Goal: Task Accomplishment & Management: Manage account settings

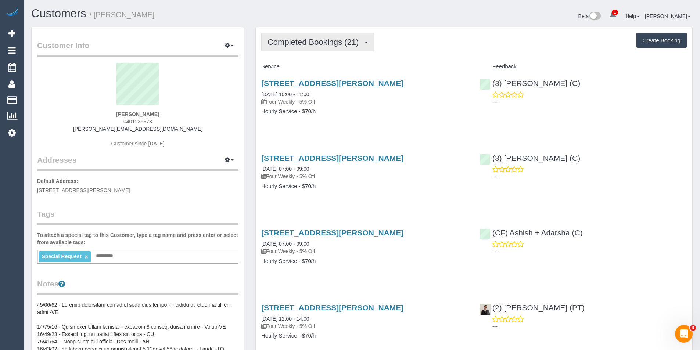
click at [344, 44] on span "Completed Bookings (21)" at bounding box center [315, 41] width 95 height 9
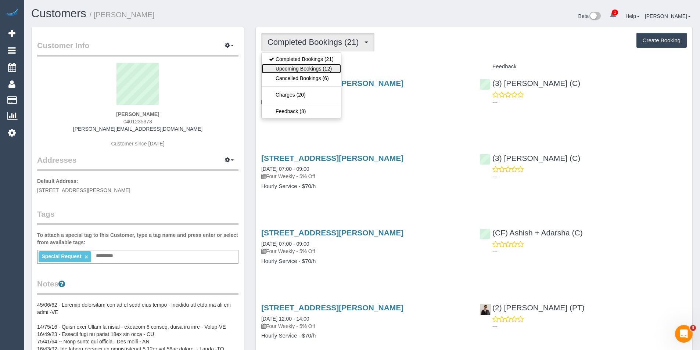
click at [336, 69] on link "Upcoming Bookings (12)" at bounding box center [301, 69] width 79 height 10
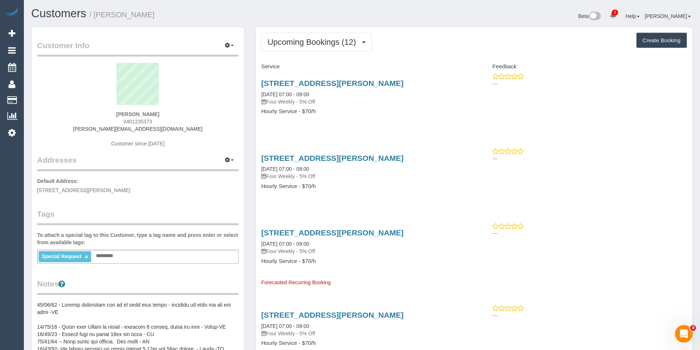
drag, startPoint x: 149, startPoint y: 121, endPoint x: 126, endPoint y: 122, distance: 22.5
click at [126, 122] on div "Jas Gan 0401235373 jas.gan@gmail.com Customer since 2023" at bounding box center [137, 109] width 201 height 92
copy span "401235373"
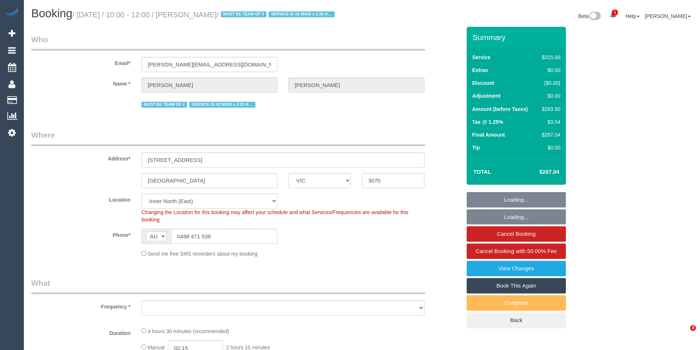
select select "VIC"
select select "string:stripe-pm_1PLFPW2GScqysDRVQPH7y1rf"
select select "number:27"
select select "number:14"
select select "number:19"
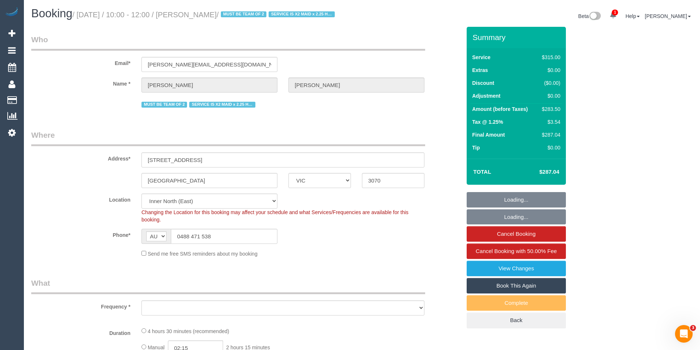
select select "number:22"
select select "number:34"
select select "number:11"
select select "object:1700"
select select "spot1"
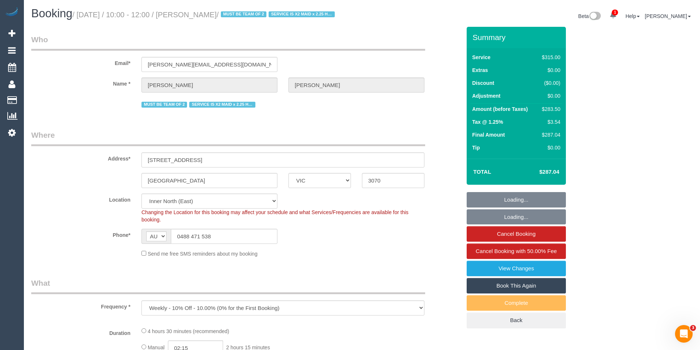
select select "270"
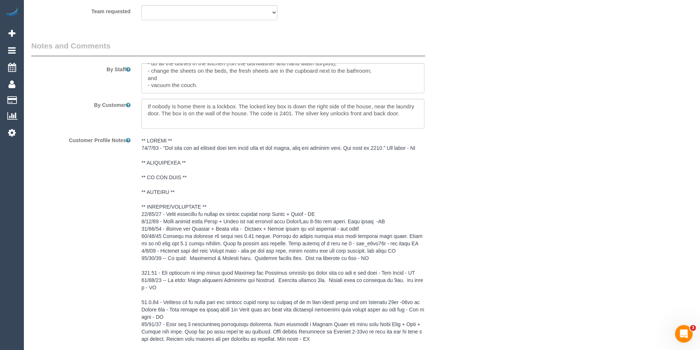
scroll to position [1360, 0]
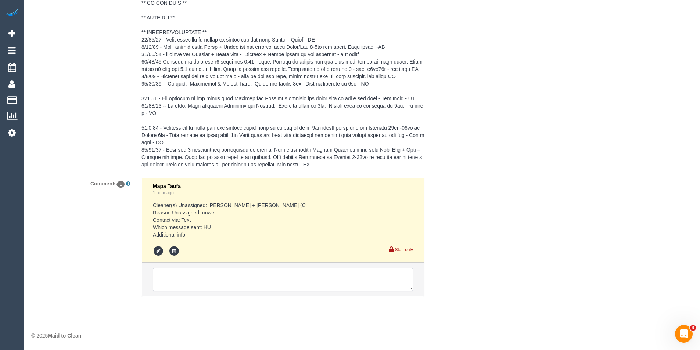
click at [202, 282] on textarea at bounding box center [283, 279] width 260 height 23
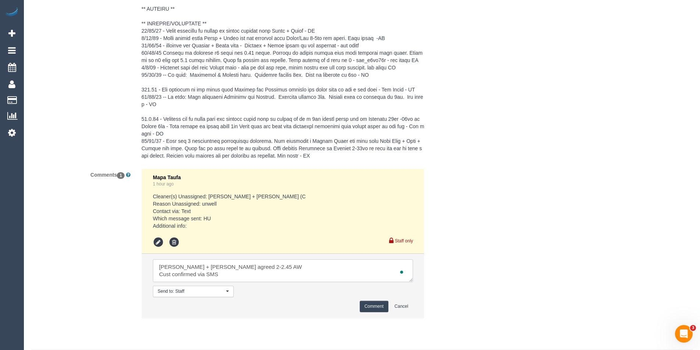
type textarea "Liz + Tony agreed 2-2.45 AW Cust confirmed via SMS"
click at [373, 312] on button "Comment" at bounding box center [374, 306] width 29 height 11
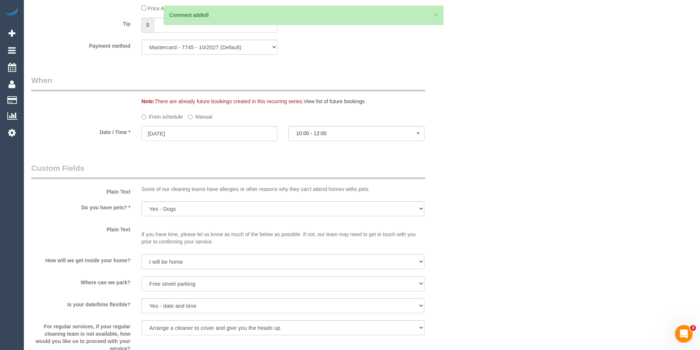
scroll to position [698, 0]
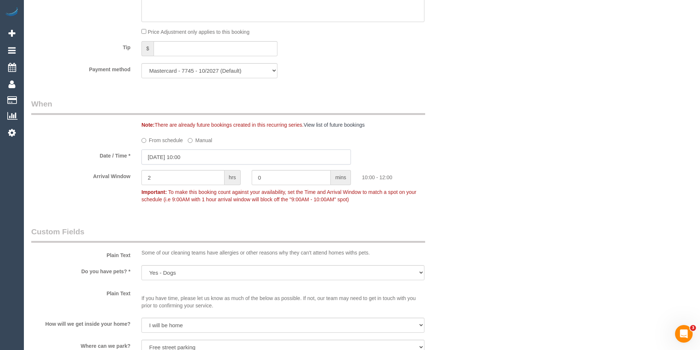
click at [199, 165] on input "03/09/2025 10:00" at bounding box center [247, 157] width 210 height 15
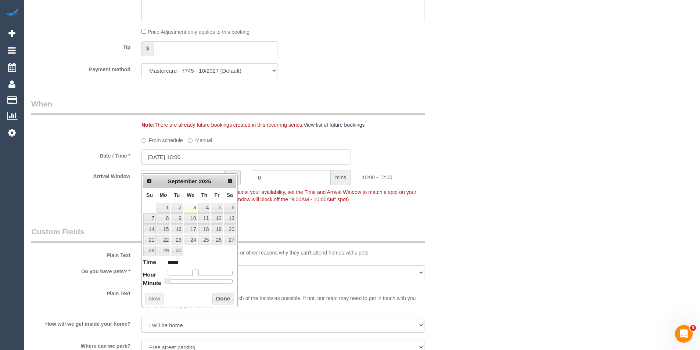
type input "03/09/2025 11:00"
type input "*****"
type input "03/09/2025 12:00"
type input "*****"
type input "03/09/2025 13:00"
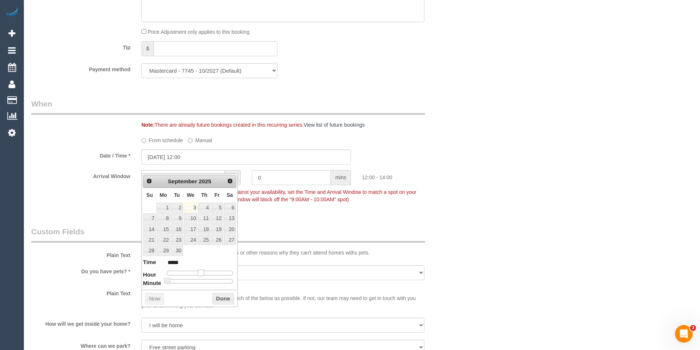
type input "*****"
type input "03/09/2025 14:00"
type input "*****"
drag, startPoint x: 196, startPoint y: 271, endPoint x: 207, endPoint y: 276, distance: 11.7
click at [207, 276] on span at bounding box center [206, 273] width 7 height 7
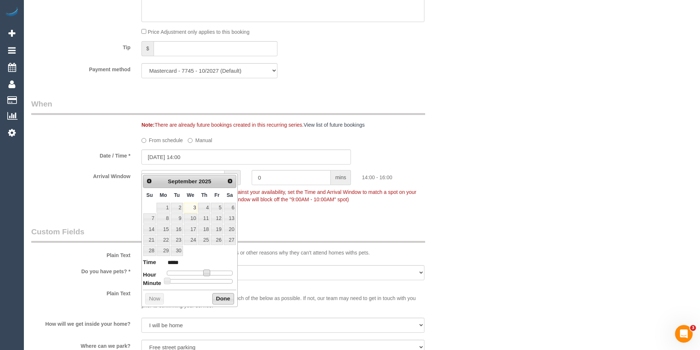
click at [216, 296] on button "Done" at bounding box center [223, 299] width 22 height 12
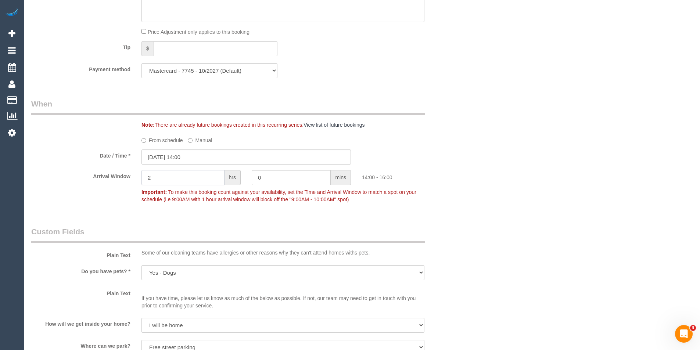
click at [117, 193] on div "Arrival Window 2 hrs 0 mins 14:00 - 16:00 Important: To make this booking count…" at bounding box center [246, 188] width 441 height 36
type input "0"
type input "45"
click at [425, 196] on p "Important: To make this booking count against your availability, set the Time a…" at bounding box center [283, 195] width 294 height 17
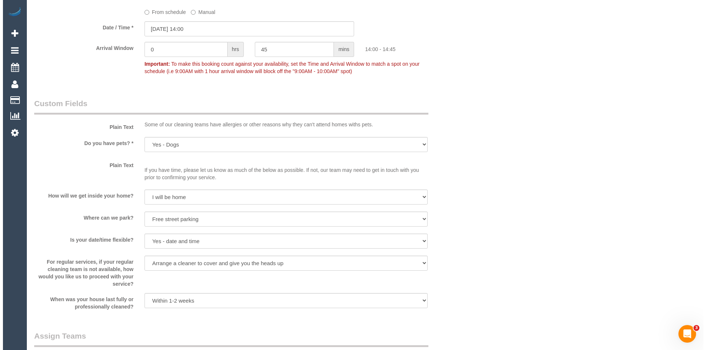
scroll to position [919, 0]
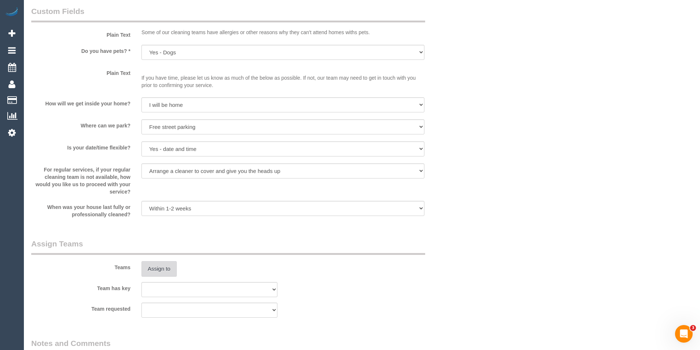
click at [169, 277] on button "Assign to" at bounding box center [159, 268] width 35 height 15
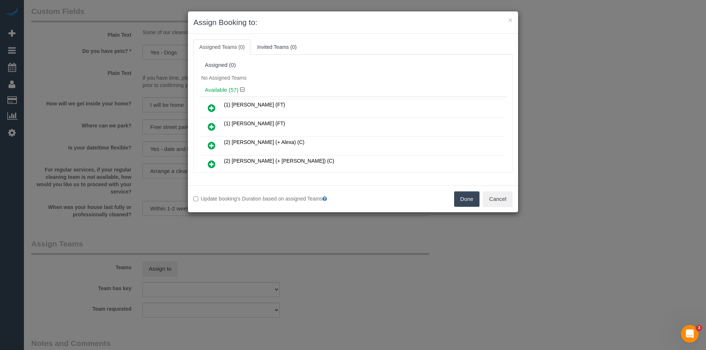
scroll to position [1025, 0]
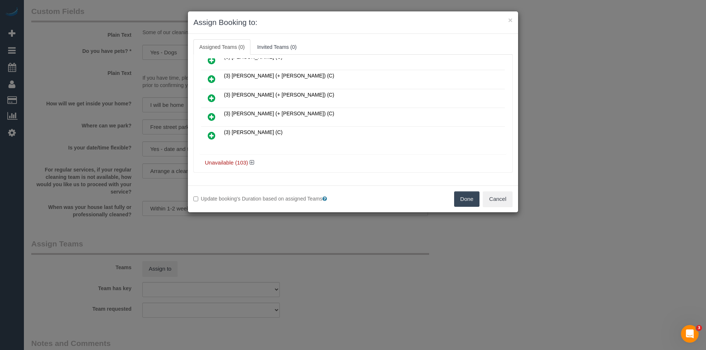
click at [215, 116] on icon at bounding box center [212, 116] width 8 height 9
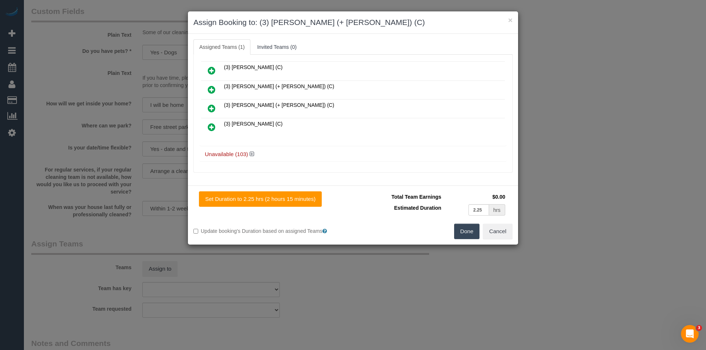
scroll to position [780, 0]
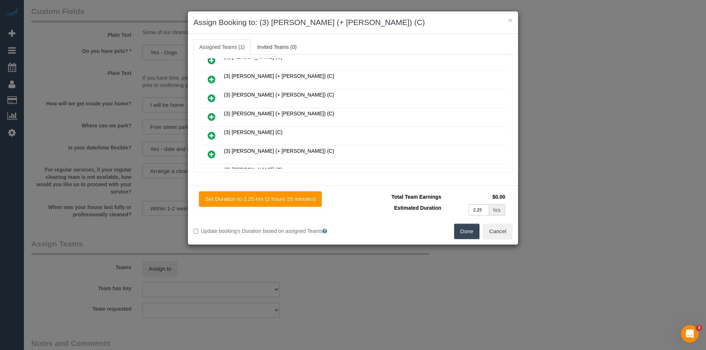
click at [213, 114] on icon at bounding box center [212, 116] width 8 height 9
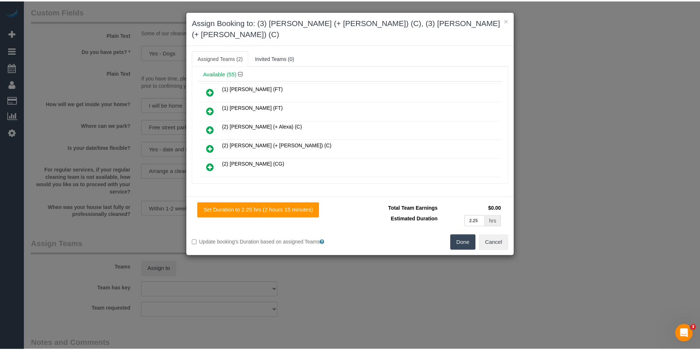
scroll to position [0, 0]
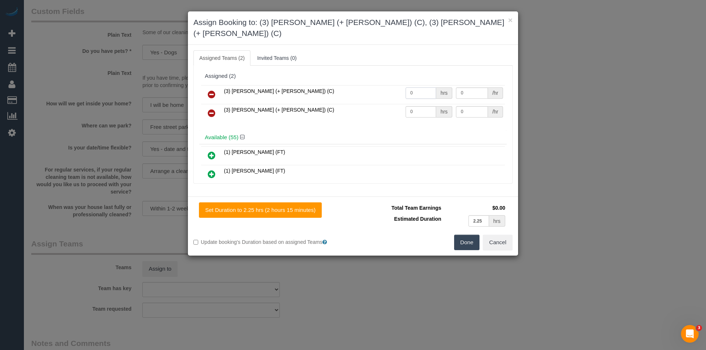
drag, startPoint x: 411, startPoint y: 82, endPoint x: 397, endPoint y: 81, distance: 14.0
click at [397, 85] on tr "(3) Liz (+ Tony) (C) 0 hrs 0 /hr" at bounding box center [353, 94] width 304 height 19
type input "2.25"
type input "35"
drag, startPoint x: 416, startPoint y: 103, endPoint x: 370, endPoint y: 106, distance: 45.7
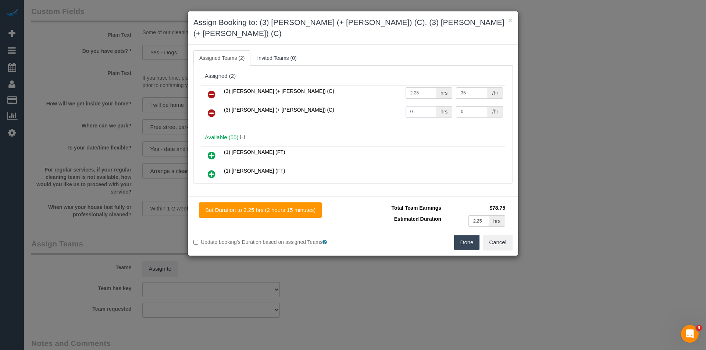
click at [370, 106] on tr "(3) Tony (+ Liz) (C) 0 hrs 0 /hr" at bounding box center [353, 113] width 304 height 19
type input "2.25"
type input "35"
click at [465, 235] on button "Done" at bounding box center [467, 242] width 26 height 15
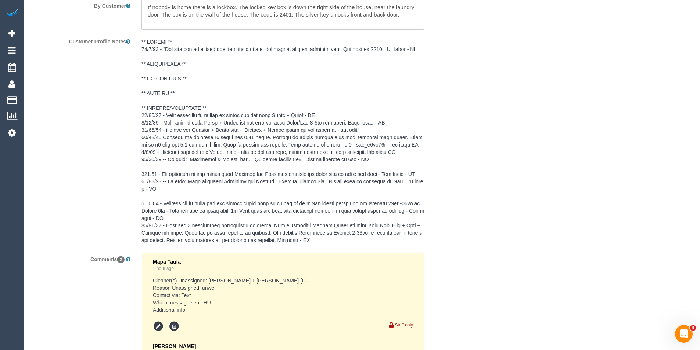
scroll to position [1132, 0]
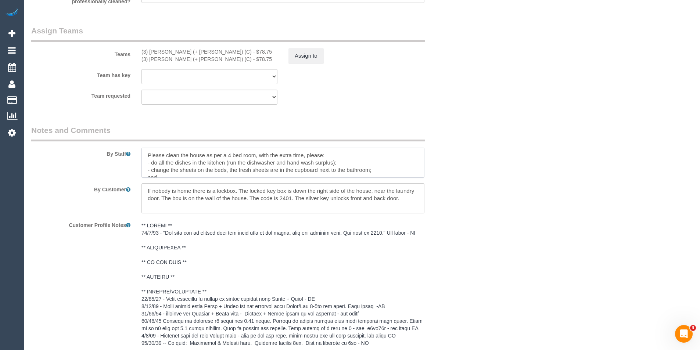
click at [145, 160] on textarea at bounding box center [283, 163] width 283 height 30
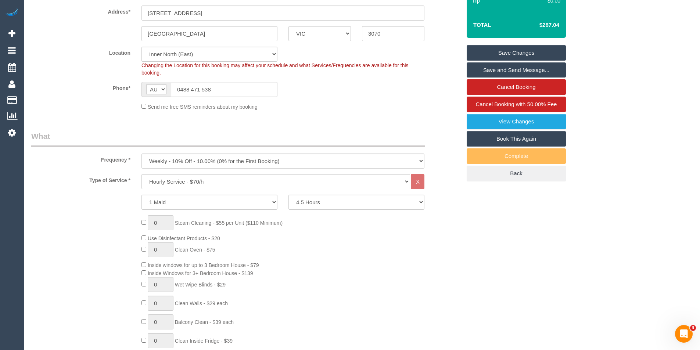
scroll to position [0, 0]
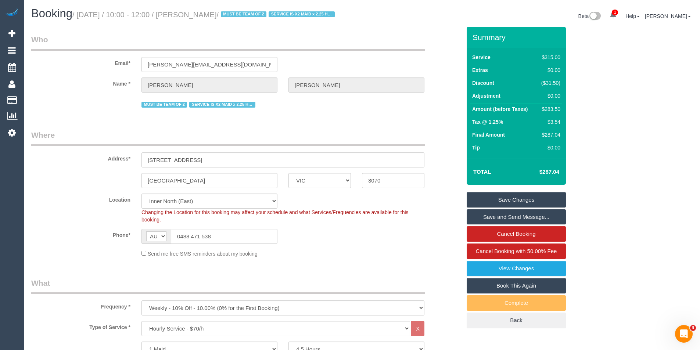
type textarea "*cover* Please clean the house as per a 4 bed room, with the extra time, please…"
click at [503, 208] on link "Save Changes" at bounding box center [516, 199] width 99 height 15
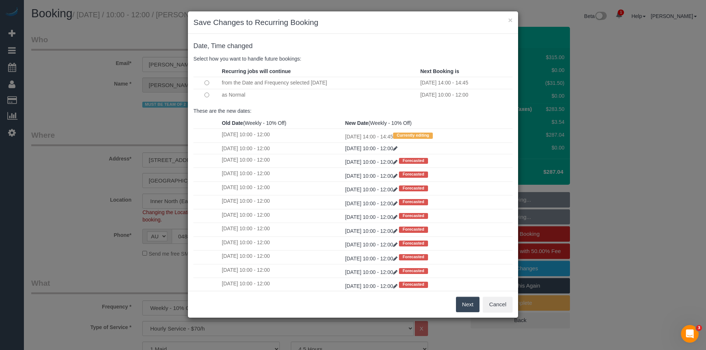
click at [467, 307] on button "Next" at bounding box center [468, 304] width 24 height 15
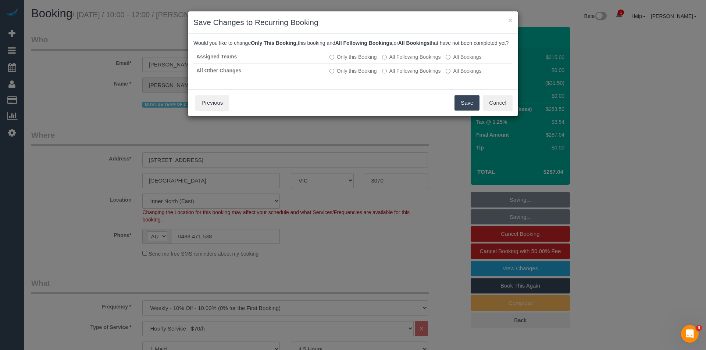
click at [460, 109] on button "Save" at bounding box center [466, 102] width 25 height 15
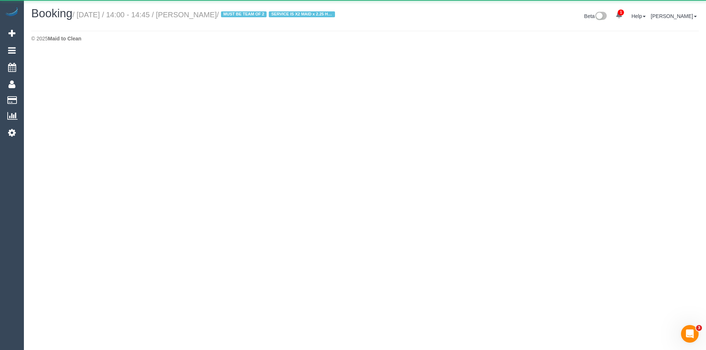
select select "VIC"
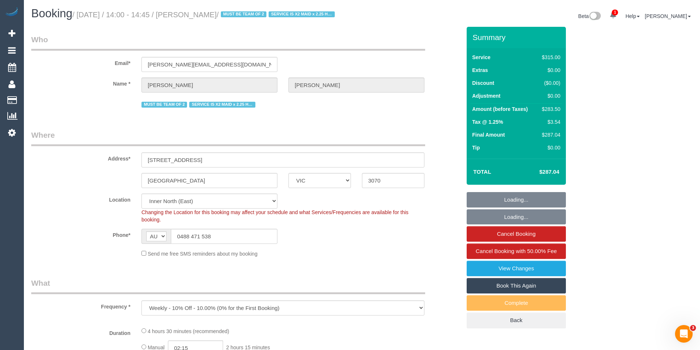
select select "object:9232"
select select "string:stripe-pm_1PLFPW2GScqysDRVQPH7y1rf"
select select "270"
select select "number:27"
select select "number:14"
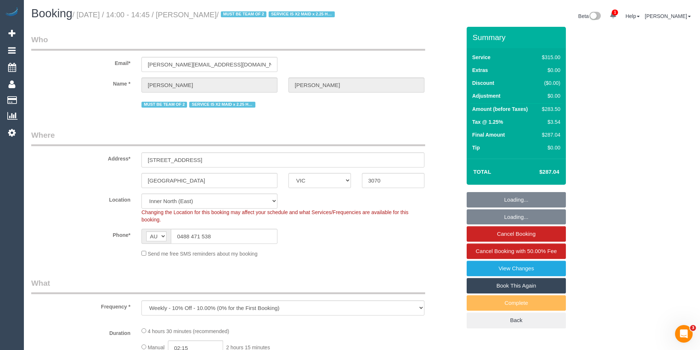
select select "number:19"
select select "number:22"
select select "number:34"
select select "number:11"
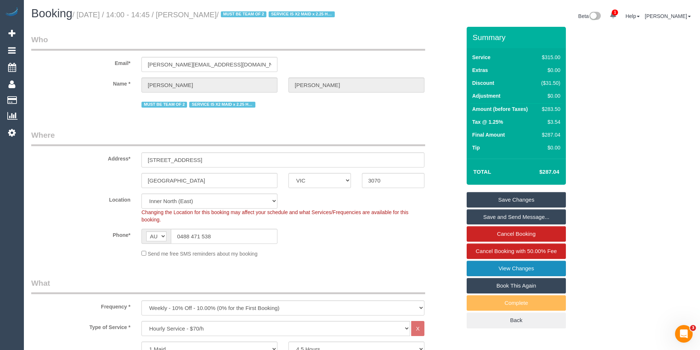
click at [482, 276] on link "View Changes" at bounding box center [516, 268] width 99 height 15
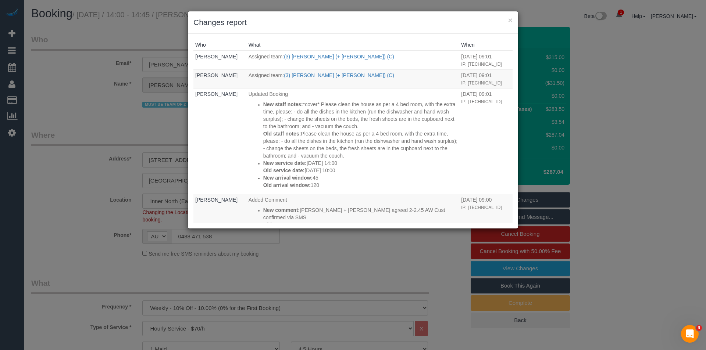
click at [365, 262] on div "× Changes report Who What When Bronie Bryant Assigned team: (3) Liz (+ Tony) (C…" at bounding box center [353, 175] width 706 height 350
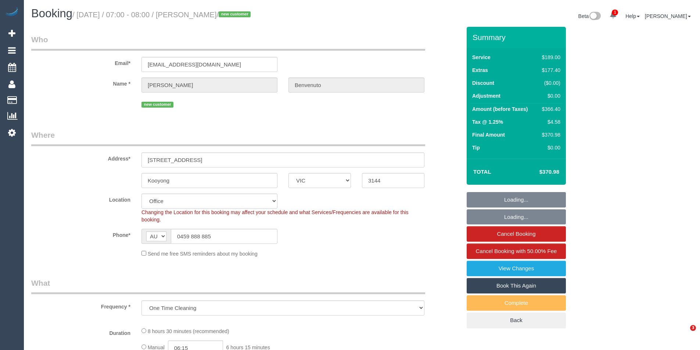
select select "VIC"
select select "object:551"
select select "string:stripe-pm_1Rz7Fz2GScqysDRVnVJ6S2eo"
select select "number:28"
select select "number:15"
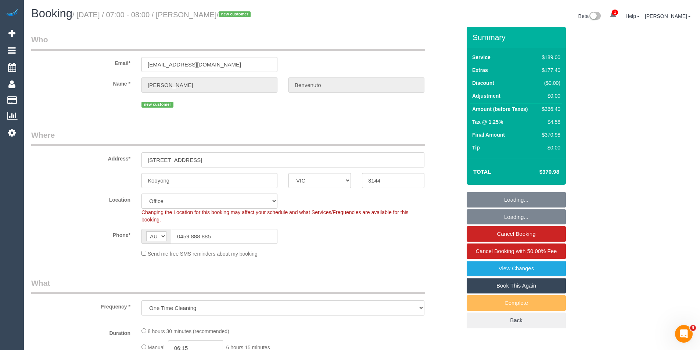
select select "number:19"
select select "number:36"
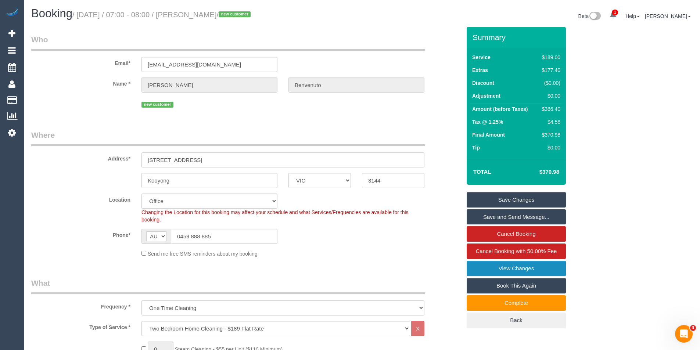
click at [511, 268] on link "View Changes" at bounding box center [516, 268] width 99 height 15
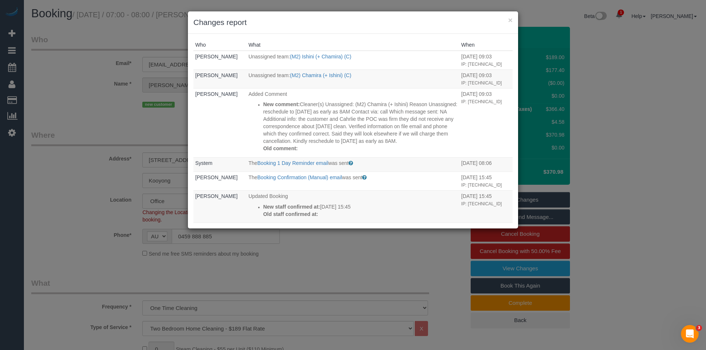
click at [137, 131] on div "× Changes report Who What When Kimberly Arjona Unassigned team: (M2) Ishini (+ …" at bounding box center [353, 175] width 706 height 350
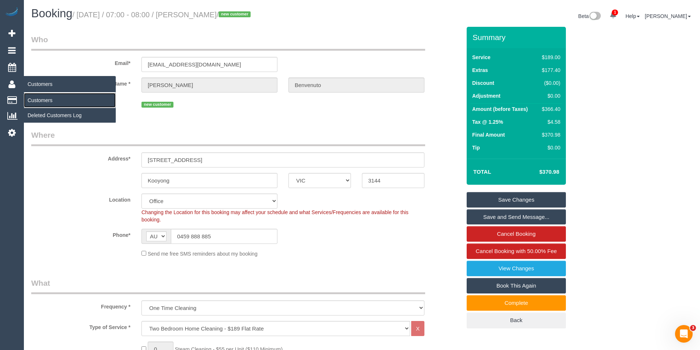
click at [49, 101] on link "Customers" at bounding box center [70, 100] width 92 height 15
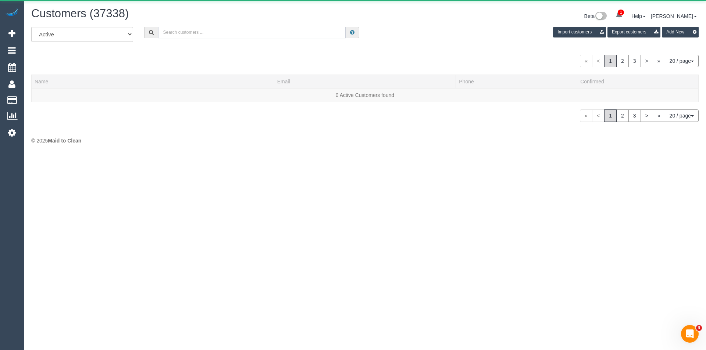
click at [289, 32] on input "text" at bounding box center [251, 32] width 187 height 11
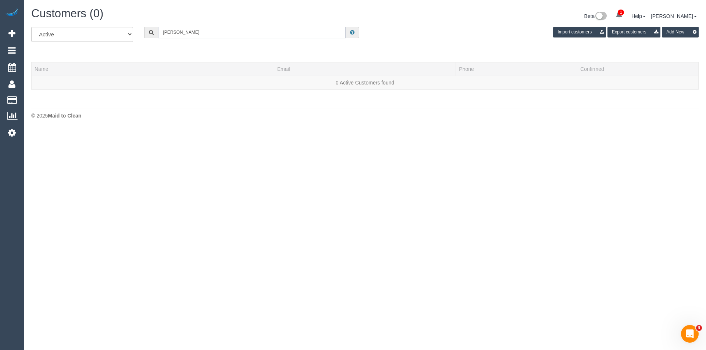
click at [193, 33] on input "Jessica tin" at bounding box center [251, 32] width 187 height 11
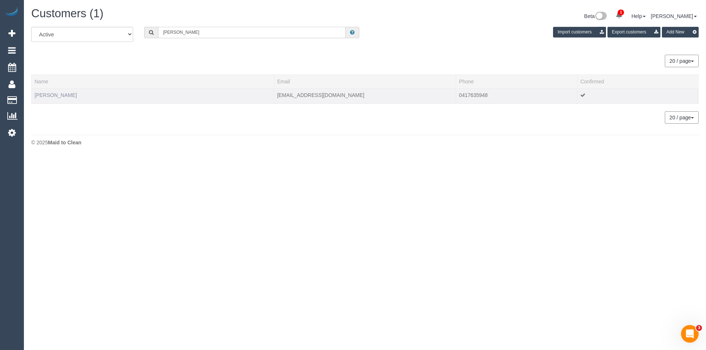
type input "Jessica ti"
drag, startPoint x: 61, startPoint y: 98, endPoint x: 66, endPoint y: 99, distance: 4.5
click at [61, 98] on link "Jessica Tighe" at bounding box center [56, 95] width 42 height 6
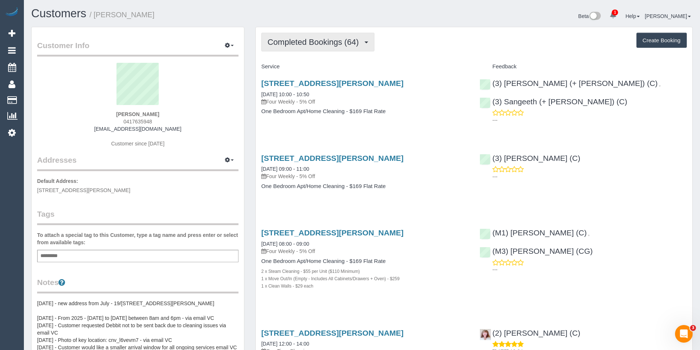
click at [355, 38] on span "Completed Bookings (64)" at bounding box center [315, 41] width 95 height 9
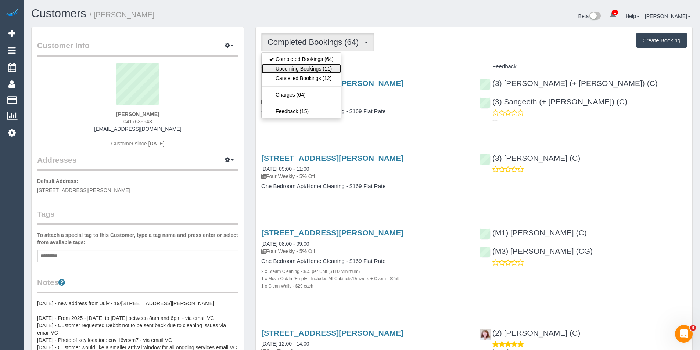
click at [324, 69] on link "Upcoming Bookings (11)" at bounding box center [301, 69] width 79 height 10
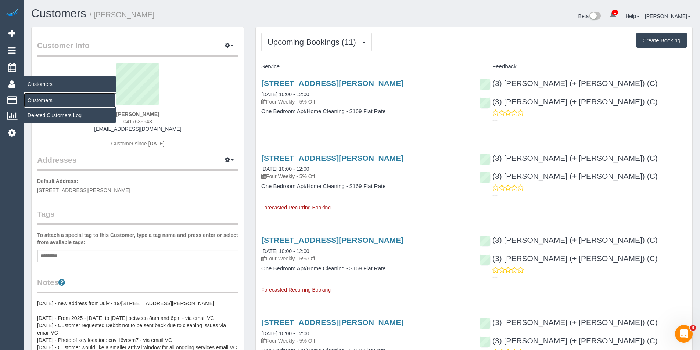
drag, startPoint x: 44, startPoint y: 104, endPoint x: 79, endPoint y: 90, distance: 37.7
click at [44, 104] on link "Customers" at bounding box center [70, 100] width 92 height 15
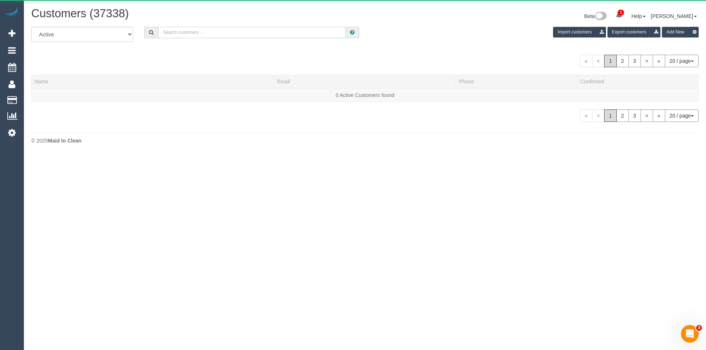
click at [242, 31] on input "text" at bounding box center [251, 32] width 187 height 11
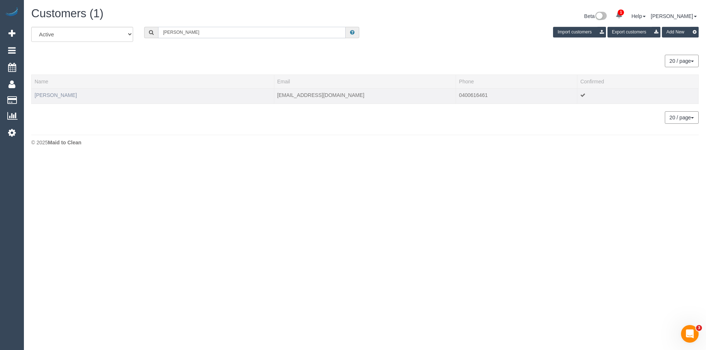
type input "Jessica Ts"
click at [54, 93] on link "Jessica Tsiakis" at bounding box center [56, 95] width 42 height 6
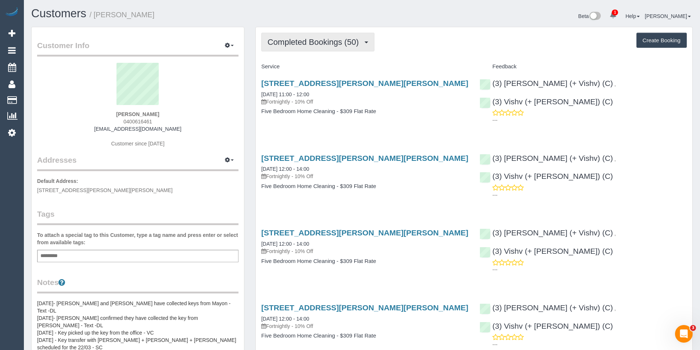
click at [341, 40] on span "Completed Bookings (50)" at bounding box center [315, 41] width 95 height 9
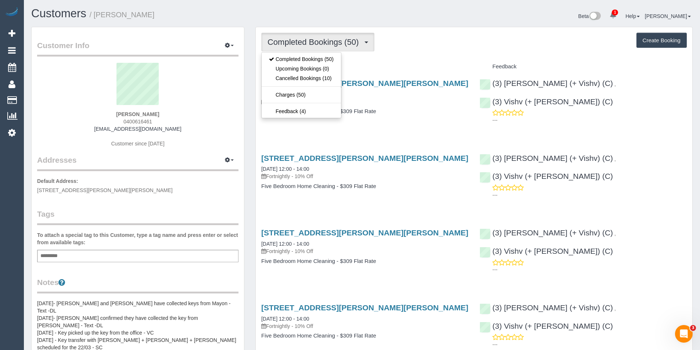
click at [390, 119] on div "3 Irymple Ave, Glen Iris, VIC 3146 25/07/2025 11:00 - 12:00 Fortnightly - 10% O…" at bounding box center [365, 101] width 218 height 57
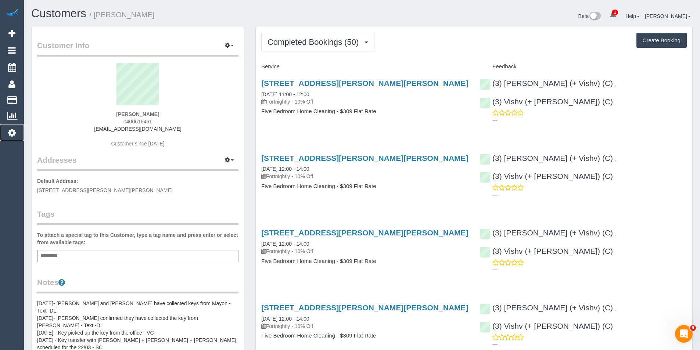
click at [18, 134] on link "Settings" at bounding box center [12, 132] width 24 height 17
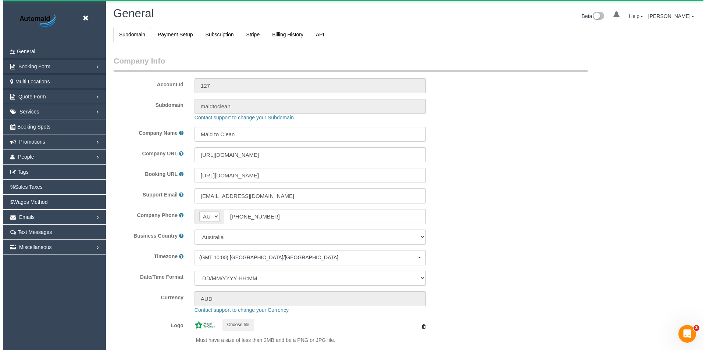
scroll to position [1666, 700]
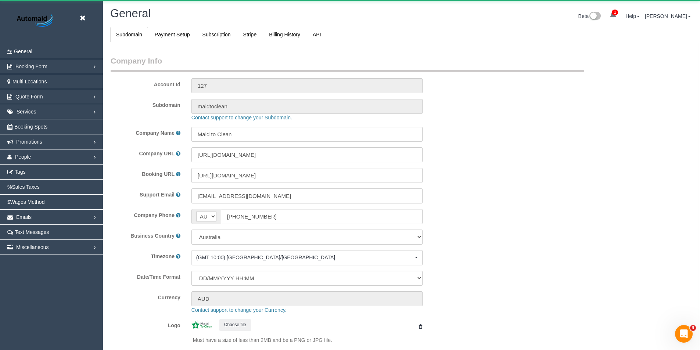
select select "1"
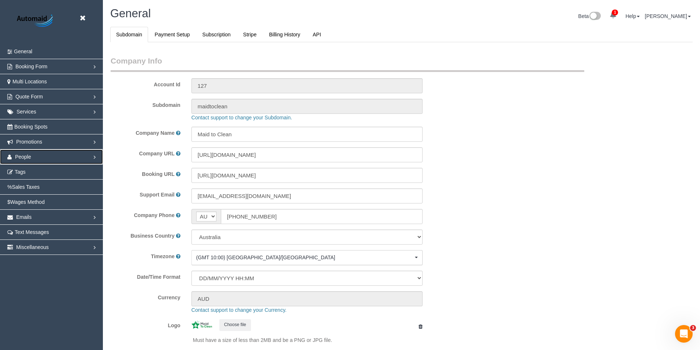
click at [28, 156] on span "People" at bounding box center [23, 157] width 16 height 6
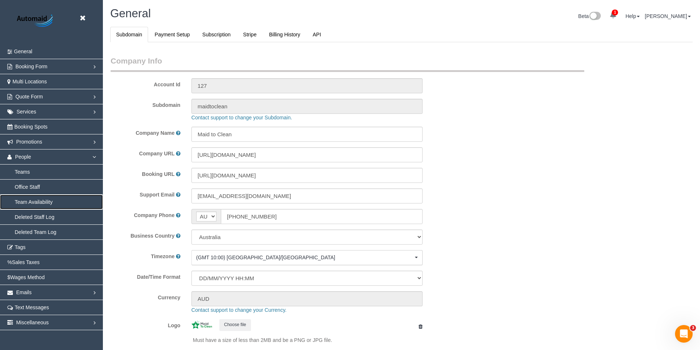
click at [41, 204] on link "Team Availability" at bounding box center [51, 202] width 103 height 15
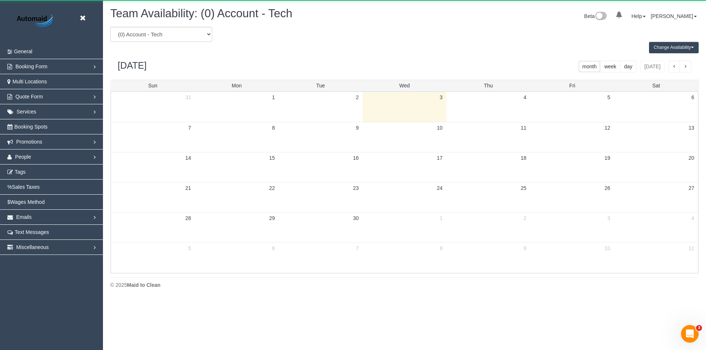
scroll to position [299, 706]
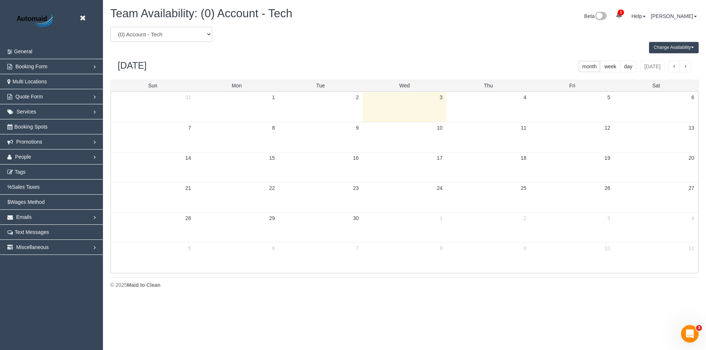
click at [174, 36] on select "(0) Account - Tech (0) Office (0) Raunak Test Account (1) Debbie Brodjanac (FT)…" at bounding box center [161, 34] width 102 height 15
select select "number:31638"
click at [110, 27] on select "(0) Account - Tech (0) Office (0) Raunak Test Account (1) Debbie Brodjanac (FT)…" at bounding box center [161, 34] width 102 height 15
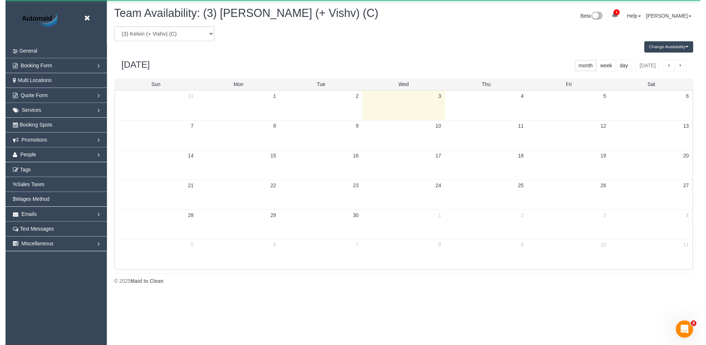
scroll to position [36463, 36057]
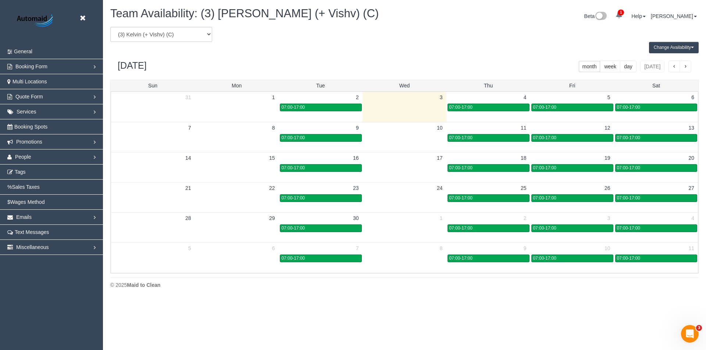
click at [664, 50] on button "Change Availability" at bounding box center [674, 47] width 50 height 11
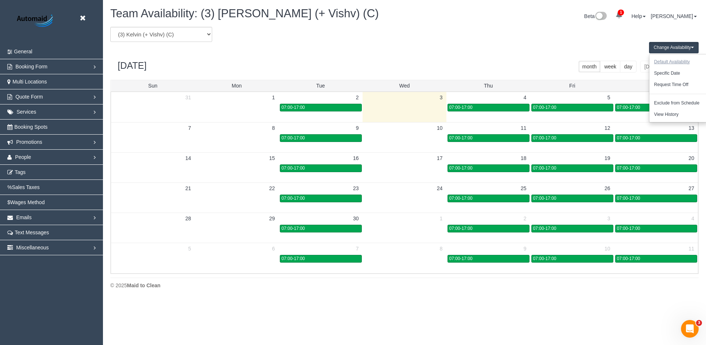
click at [680, 62] on button "Default Availability" at bounding box center [671, 61] width 45 height 11
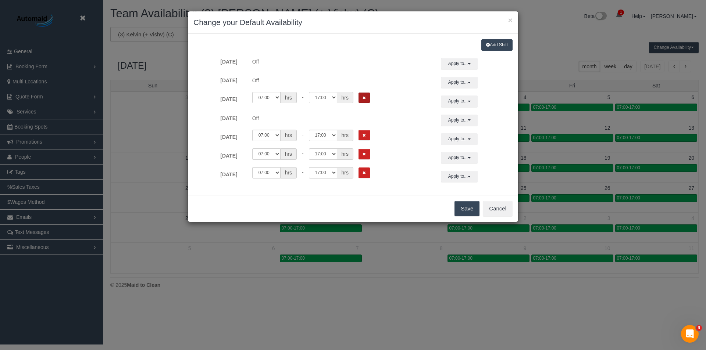
click at [362, 100] on icon "Remove Shift" at bounding box center [363, 98] width 3 height 4
click at [368, 132] on button "Remove Shift" at bounding box center [363, 135] width 11 height 11
click at [369, 151] on button "Remove Shift" at bounding box center [363, 154] width 11 height 11
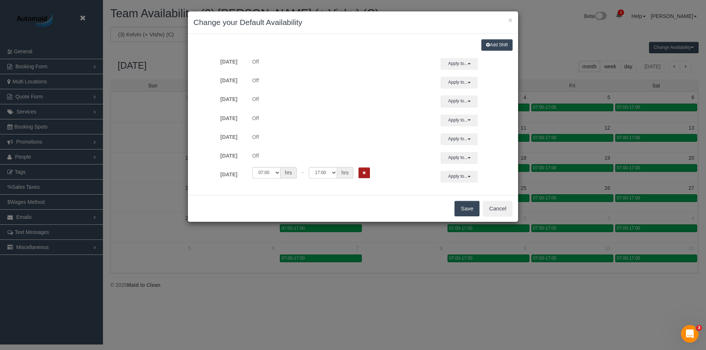
click at [369, 169] on button "Remove Shift" at bounding box center [363, 173] width 11 height 11
click at [472, 212] on button "Save" at bounding box center [466, 208] width 25 height 15
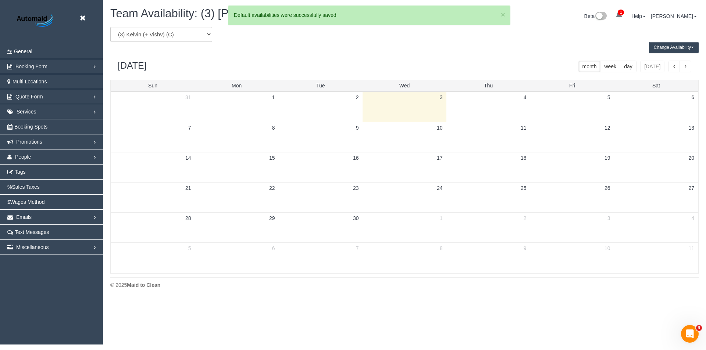
click at [668, 46] on button "Change Availability" at bounding box center [674, 47] width 50 height 11
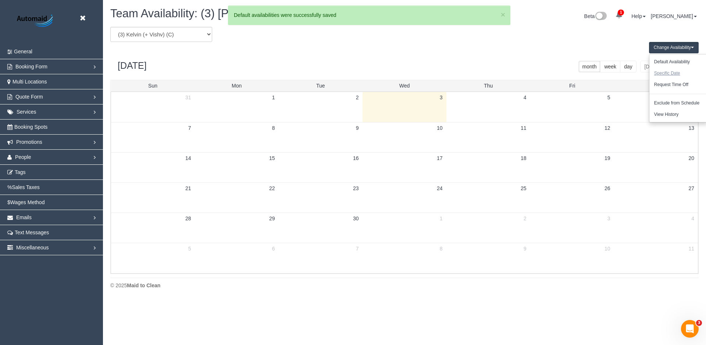
click at [669, 71] on button "Specific Date" at bounding box center [667, 73] width 36 height 11
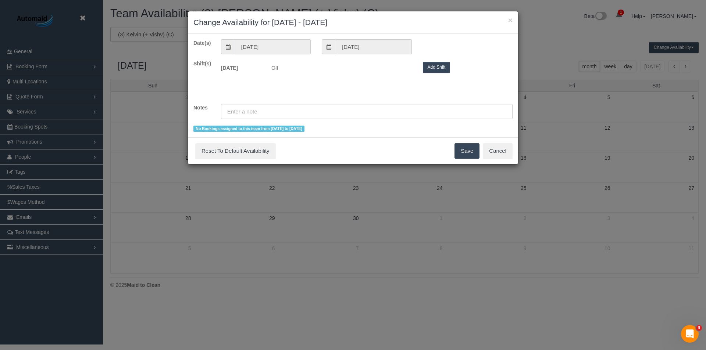
click at [282, 51] on input "03/09/2025" at bounding box center [273, 46] width 76 height 15
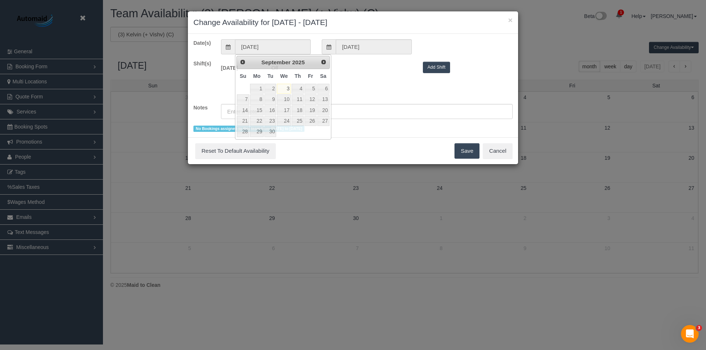
click at [375, 54] on div "Date(s) 03/09/2025 03/09/2025 Shift(s) Wed 03/09/2025 Off 00:00 00:05 00:10 00:…" at bounding box center [352, 85] width 319 height 93
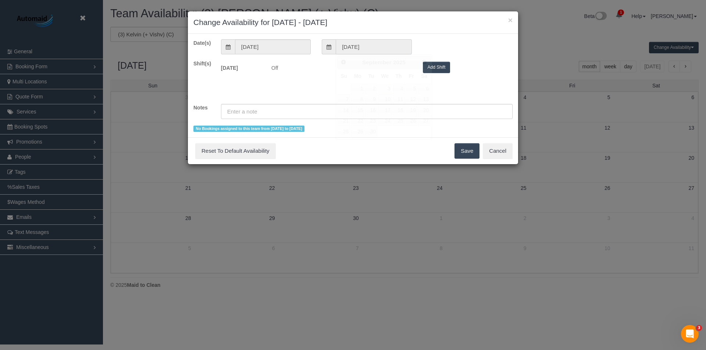
click at [371, 49] on input "03/09/2025" at bounding box center [374, 46] width 76 height 15
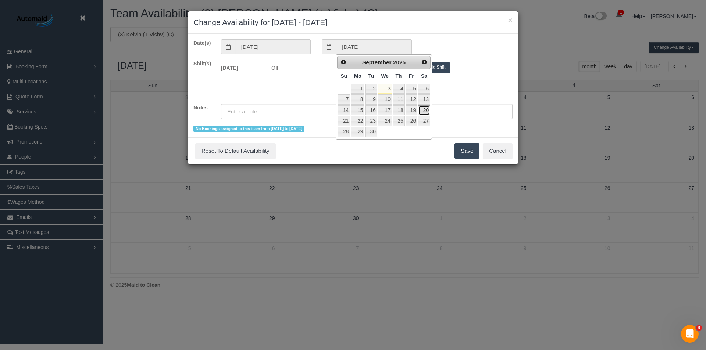
click at [421, 114] on link "20" at bounding box center [424, 111] width 12 height 10
type input "20/09/2025"
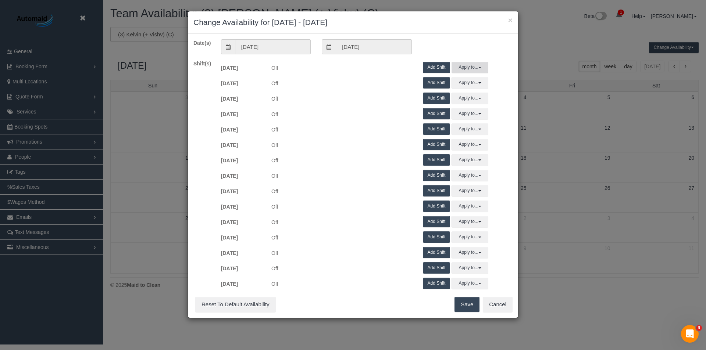
click at [462, 68] on button "Apply to..." at bounding box center [469, 67] width 37 height 11
click at [442, 64] on button "Add Shift" at bounding box center [437, 67] width 28 height 11
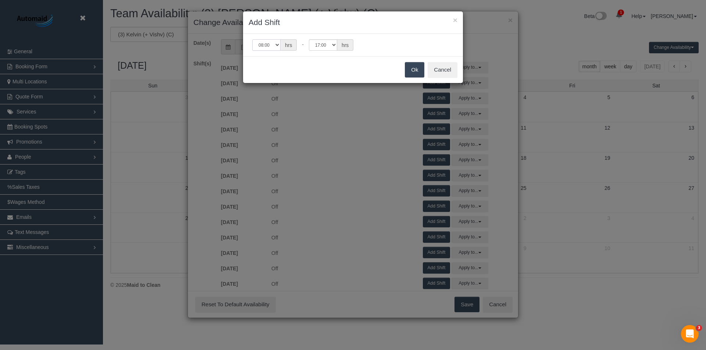
click at [274, 45] on select "00:00 00:05 00:10 00:15 00:20 00:25 00:30 00:35 00:40 00:45 00:50 00:55 01:00 0…" at bounding box center [266, 44] width 28 height 11
select select "string:07:00"
click at [252, 39] on select "00:00 00:05 00:10 00:15 00:20 00:25 00:30 00:35 00:40 00:45 00:50 00:55 01:00 0…" at bounding box center [266, 44] width 28 height 11
click at [405, 70] on button "Ok" at bounding box center [414, 69] width 19 height 15
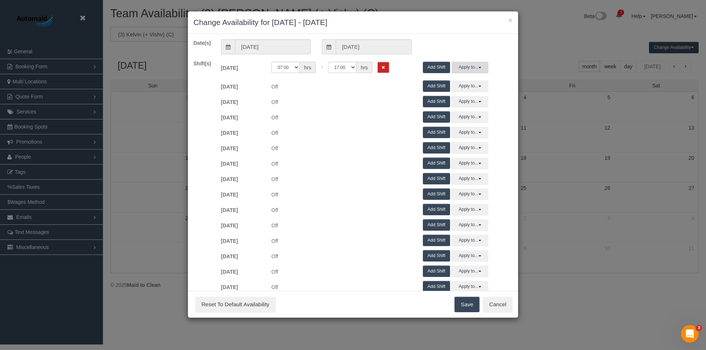
click at [468, 69] on button "Apply to..." at bounding box center [469, 67] width 37 height 11
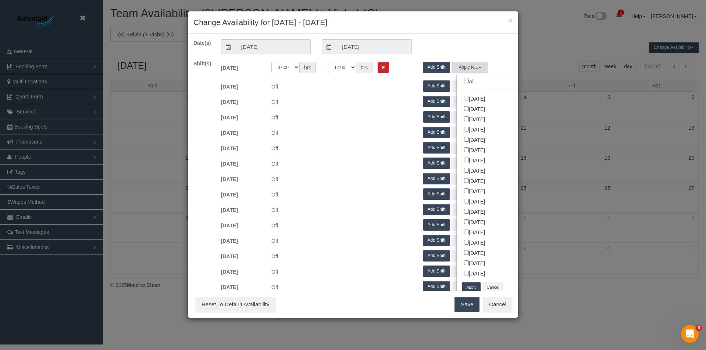
click at [468, 287] on button "Apply" at bounding box center [471, 287] width 18 height 11
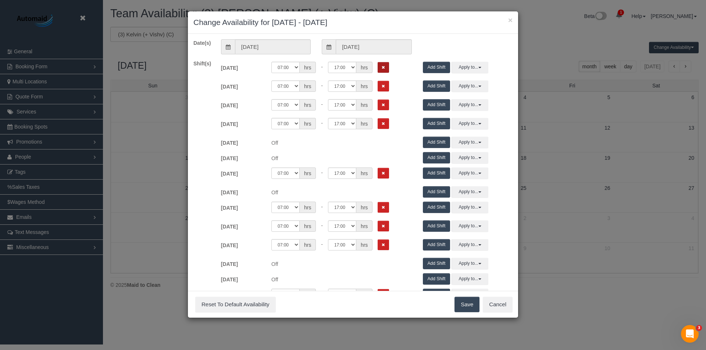
click at [383, 65] on icon "Remove Shift" at bounding box center [383, 67] width 3 height 4
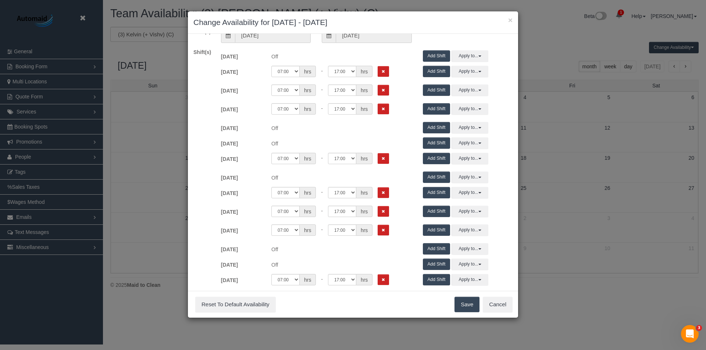
scroll to position [0, 0]
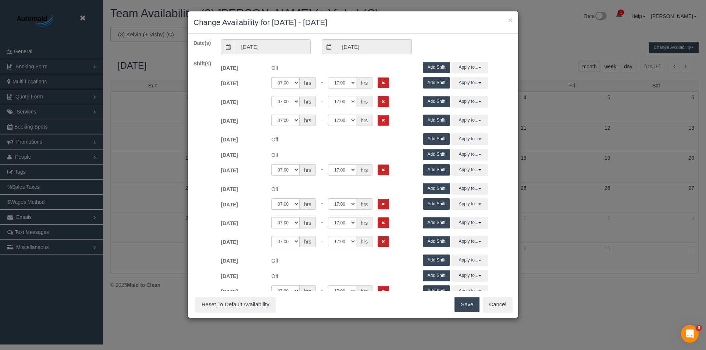
click at [467, 308] on button "Save" at bounding box center [466, 304] width 25 height 15
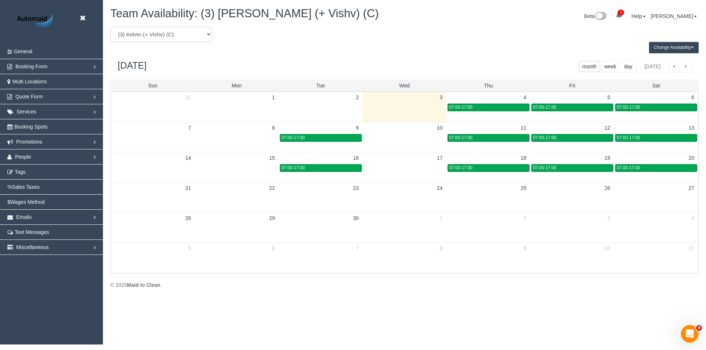
click at [156, 37] on select "(0) Account - Tech (0) Office (0) Raunak Test Account (1) Debbie Brodjanac (FT)…" at bounding box center [161, 34] width 102 height 15
select select "number:87209"
click at [110, 27] on select "(0) Account - Tech (0) Office (0) Raunak Test Account (1) Debbie Brodjanac (FT)…" at bounding box center [161, 34] width 102 height 15
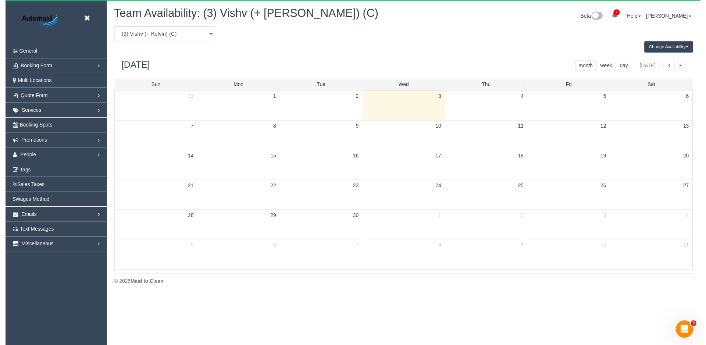
scroll to position [36463, 36057]
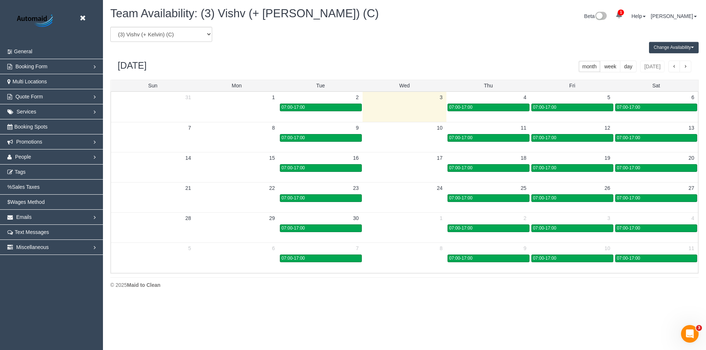
click at [665, 49] on button "Change Availability" at bounding box center [674, 47] width 50 height 11
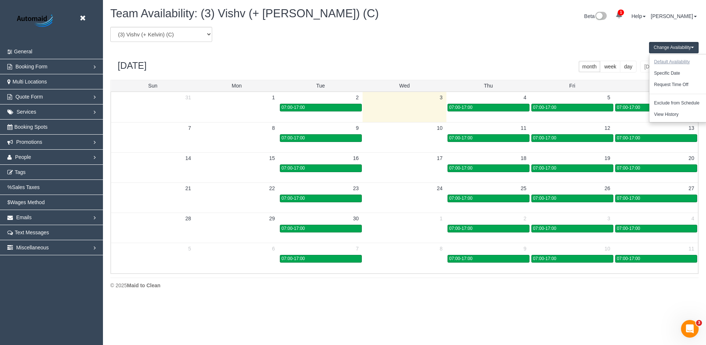
click at [657, 59] on button "Default Availability" at bounding box center [671, 61] width 45 height 11
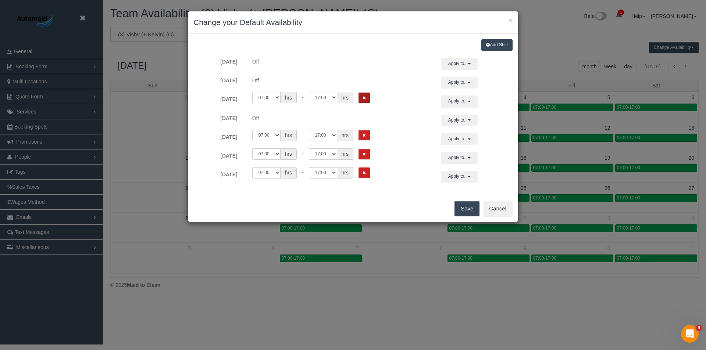
click at [368, 100] on button "Remove Shift" at bounding box center [363, 98] width 11 height 11
click at [366, 134] on button "Remove Shift" at bounding box center [363, 135] width 11 height 11
drag, startPoint x: 367, startPoint y: 155, endPoint x: 368, endPoint y: 171, distance: 16.5
click at [368, 155] on button "Remove Shift" at bounding box center [363, 154] width 11 height 11
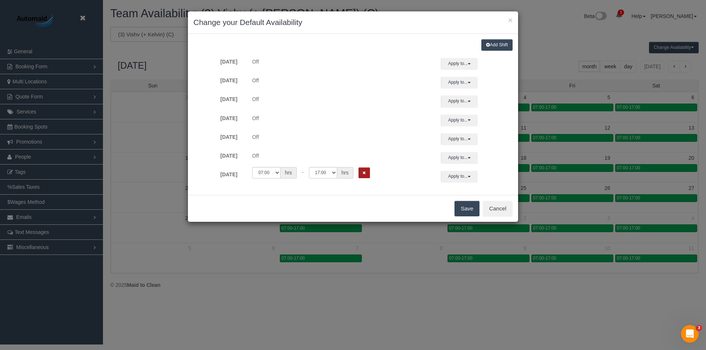
click at [368, 175] on button "Remove Shift" at bounding box center [363, 173] width 11 height 11
click at [469, 213] on button "Save" at bounding box center [466, 208] width 25 height 15
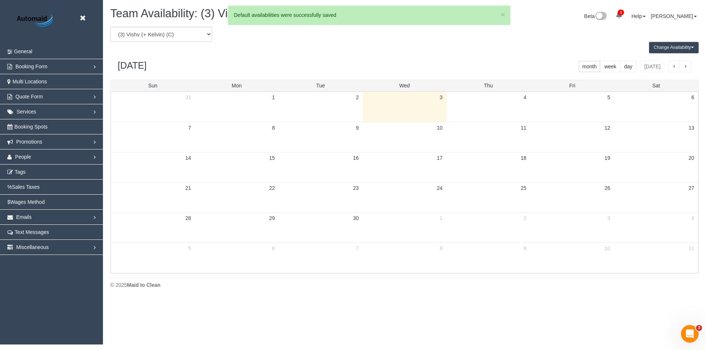
click at [673, 50] on button "Change Availability" at bounding box center [674, 47] width 50 height 11
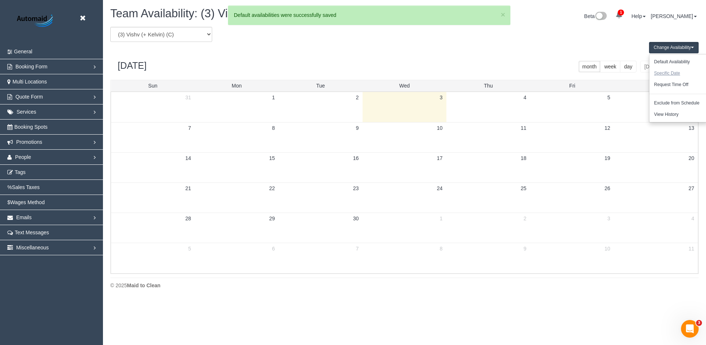
click at [669, 74] on button "Specific Date" at bounding box center [667, 73] width 36 height 11
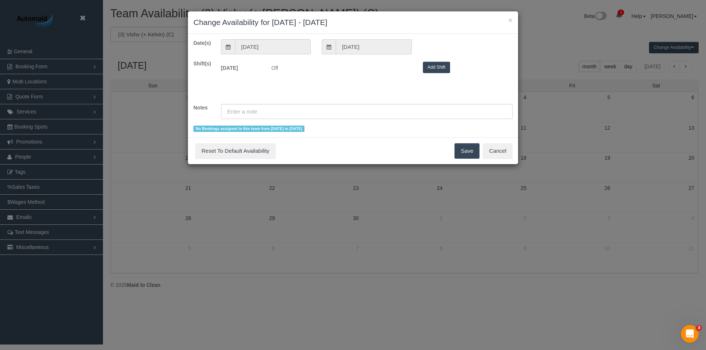
click at [361, 47] on input "03/09/2025" at bounding box center [374, 46] width 76 height 15
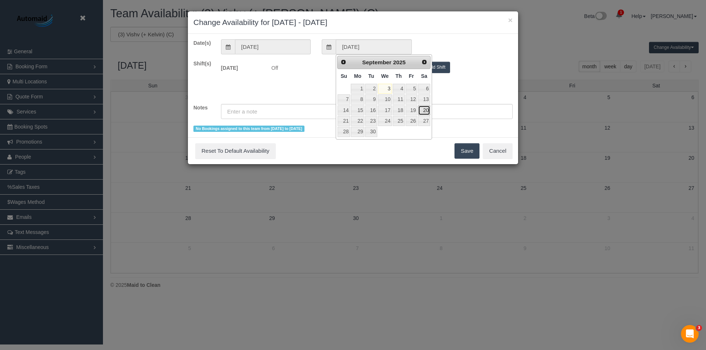
click at [427, 111] on link "20" at bounding box center [424, 111] width 12 height 10
type input "20/09/2025"
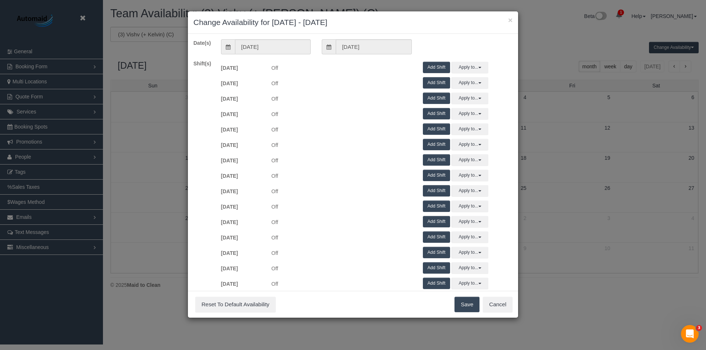
click at [432, 83] on button "Add Shift" at bounding box center [437, 82] width 28 height 11
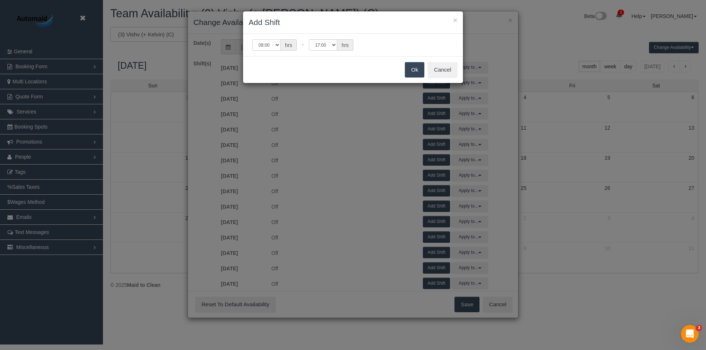
click at [266, 49] on select "00:00 00:05 00:10 00:15 00:20 00:25 00:30 00:35 00:40 00:45 00:50 00:55 01:00 0…" at bounding box center [266, 44] width 28 height 11
select select "string:07:00"
click at [252, 39] on select "00:00 00:05 00:10 00:15 00:20 00:25 00:30 00:35 00:40 00:45 00:50 00:55 01:00 0…" at bounding box center [266, 44] width 28 height 11
click at [413, 68] on button "Ok" at bounding box center [414, 69] width 19 height 15
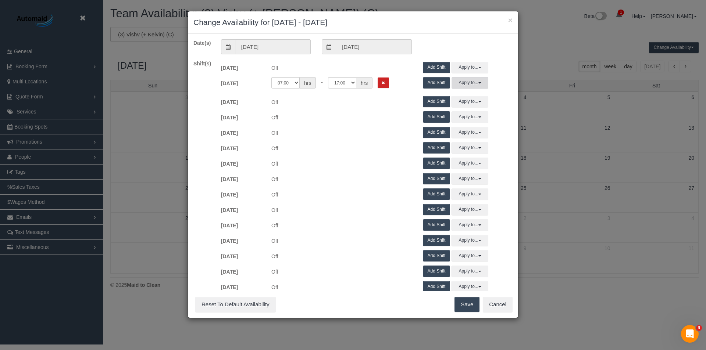
click at [477, 82] on button "Apply to..." at bounding box center [469, 82] width 37 height 11
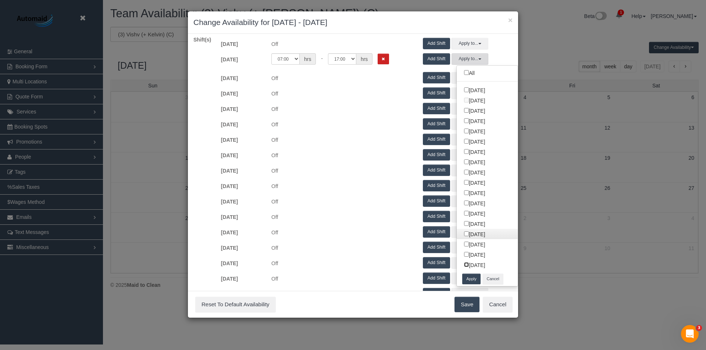
scroll to position [37, 0]
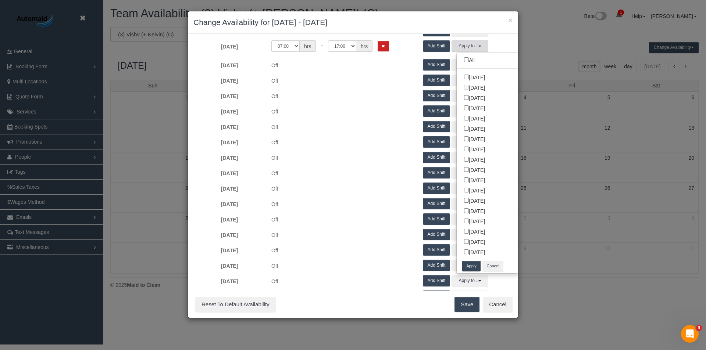
click at [468, 263] on button "Apply" at bounding box center [471, 266] width 18 height 11
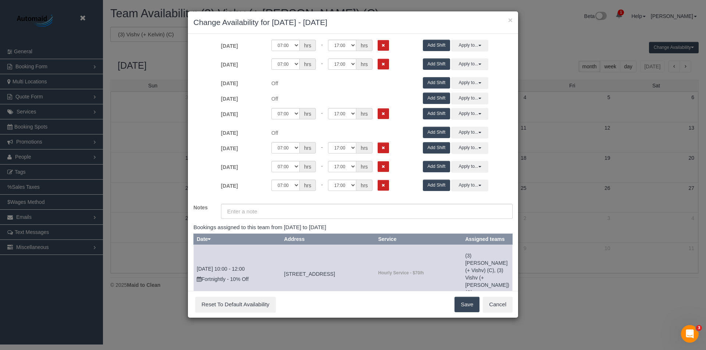
scroll to position [184, 0]
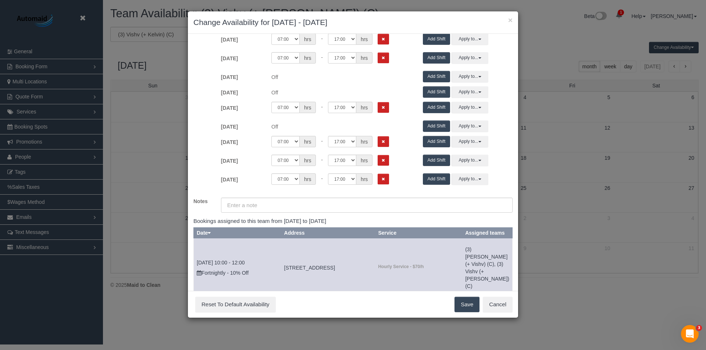
click at [460, 312] on button "Save" at bounding box center [466, 304] width 25 height 15
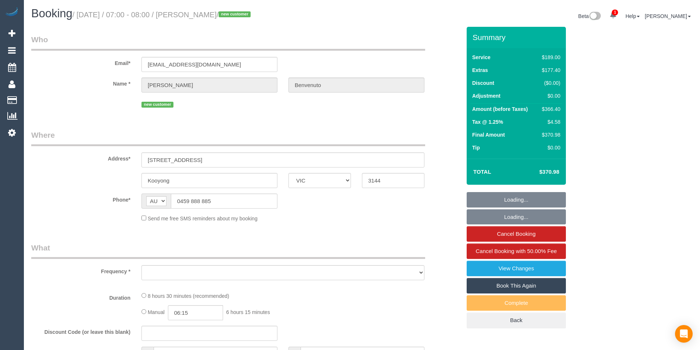
select select "VIC"
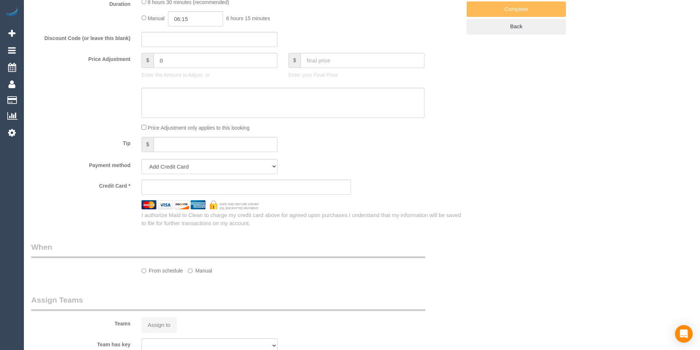
select select "string:stripe-pm_1Rz7Fz2GScqysDRVnVJ6S2eo"
select select "number:28"
select select "number:15"
select select "number:19"
select select "number:36"
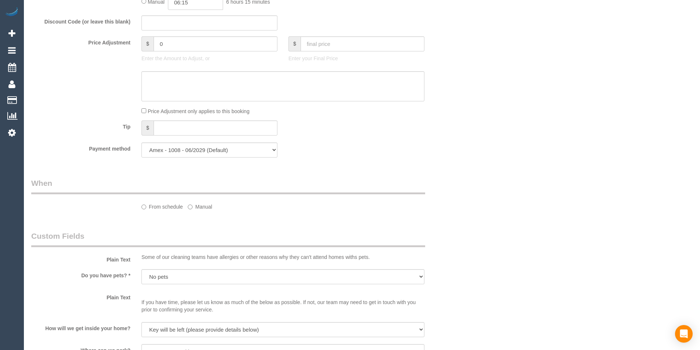
scroll to position [503, 0]
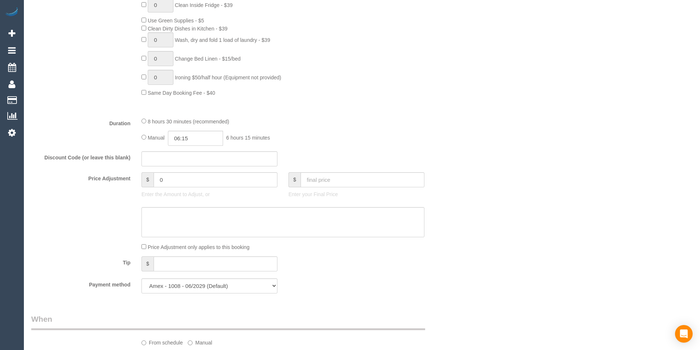
select select "object:2118"
drag, startPoint x: 270, startPoint y: 283, endPoint x: 278, endPoint y: 283, distance: 7.4
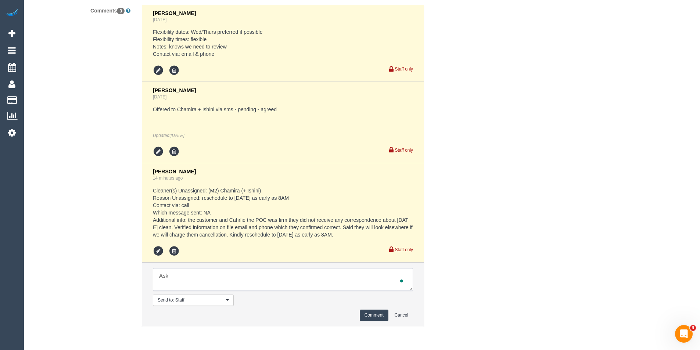
scroll to position [0, 0]
type textarea "Asking Jeferson 3/9 8-10 AW - awaiting response"
click at [381, 318] on button "Comment" at bounding box center [374, 315] width 29 height 11
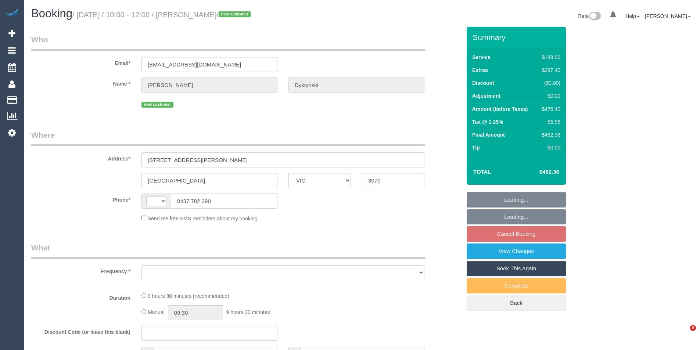
select select "VIC"
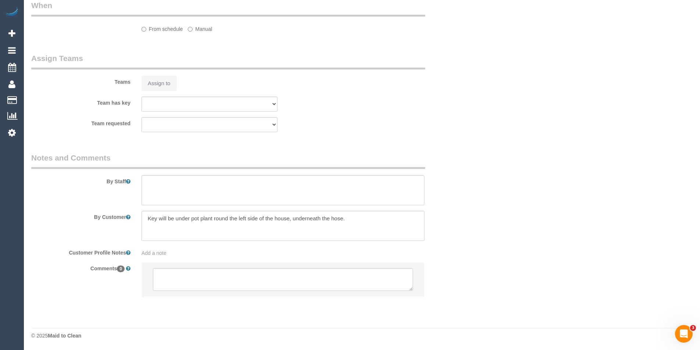
select select "string:AU"
select select "object:540"
select select "string:stripe-pm_1S1KqG2GScqysDRV2ECsWZaK"
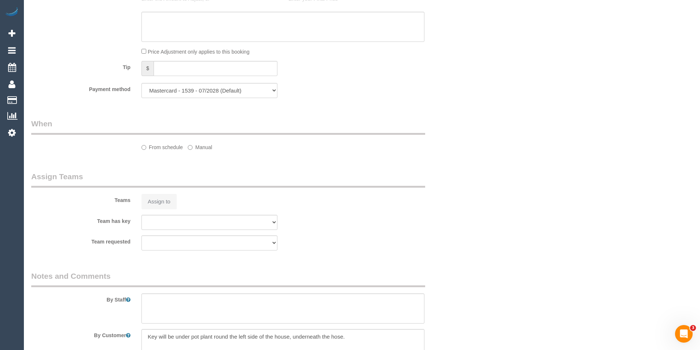
select select "number:28"
select select "number:15"
select select "number:19"
select select "number:25"
select select "number:34"
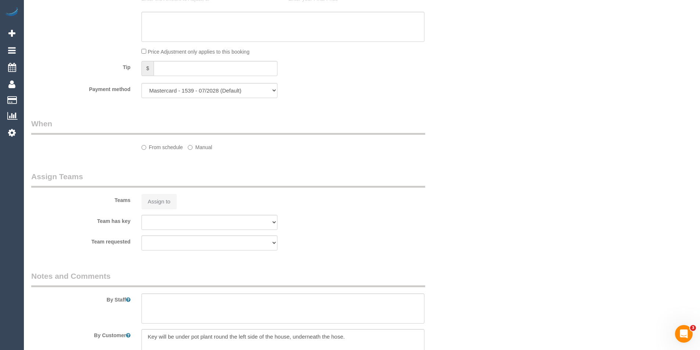
select select "number:11"
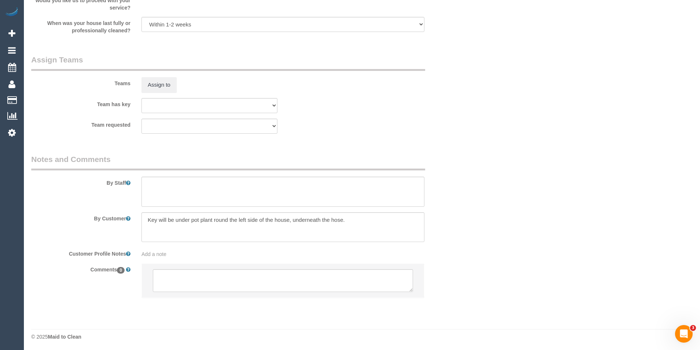
select select "object:1595"
select select "spot3"
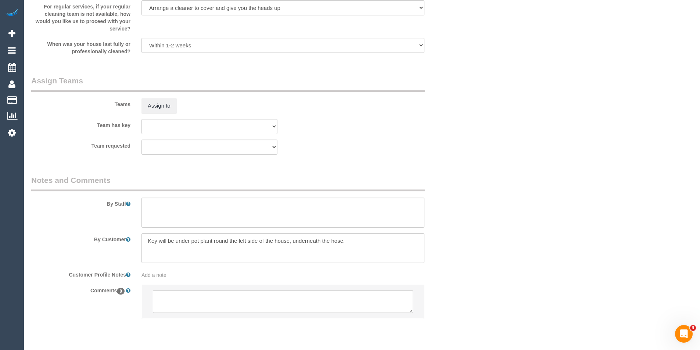
scroll to position [1071, 0]
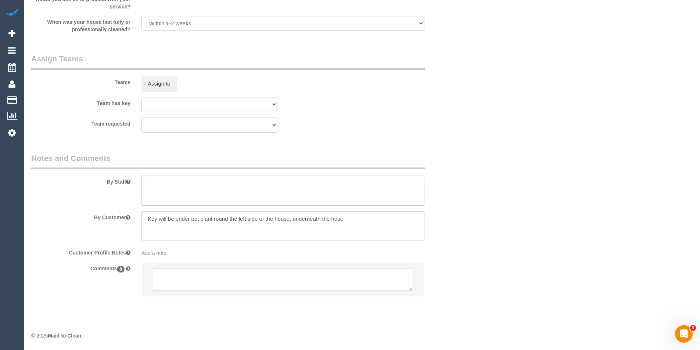
click at [224, 279] on textarea at bounding box center [283, 279] width 260 height 23
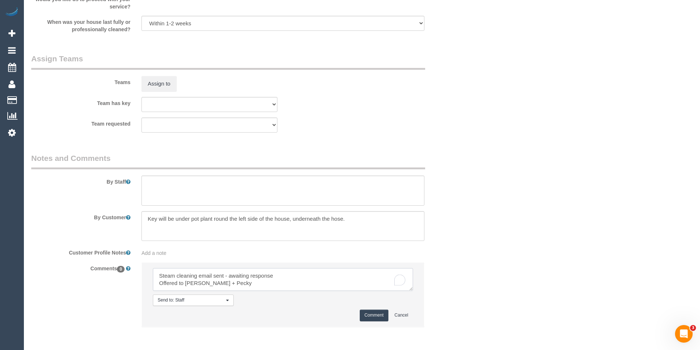
type textarea "Steam cleaning email sent - awaiting response Offered to Daniel + Pecky"
click at [365, 317] on button "Comment" at bounding box center [374, 315] width 29 height 11
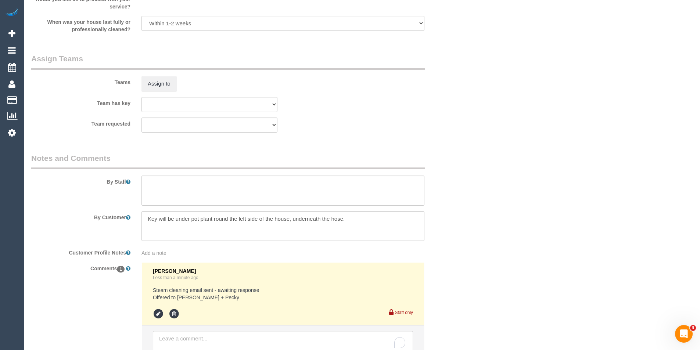
click at [162, 252] on span "Add a note" at bounding box center [154, 253] width 25 height 6
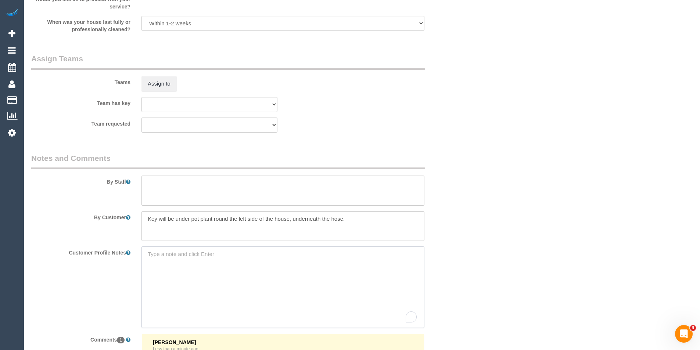
paste textarea "** ACCESS ** ** PREFERENCES ** ** DO NOT SEND ** ** GENERAL **"
click at [191, 253] on textarea "** ACCESS ** ** PREFERENCES ** ** DO NOT SEND ** ** GENERAL **" at bounding box center [283, 287] width 283 height 81
click at [208, 268] on textarea "** ACCESS ** ** PREFERENCES ** ** DO NOT SEND ** ** GENERAL **" at bounding box center [283, 287] width 283 height 81
click at [214, 279] on textarea "** ACCESS ** ** PREFERENCES ** ** DO NOT SEND ** ** GENERAL **" at bounding box center [283, 287] width 283 height 81
click at [205, 282] on textarea "** ACCESS ** ** PREFERENCES ** ** DO NOT SEND ** ** GENERAL **" at bounding box center [283, 287] width 283 height 81
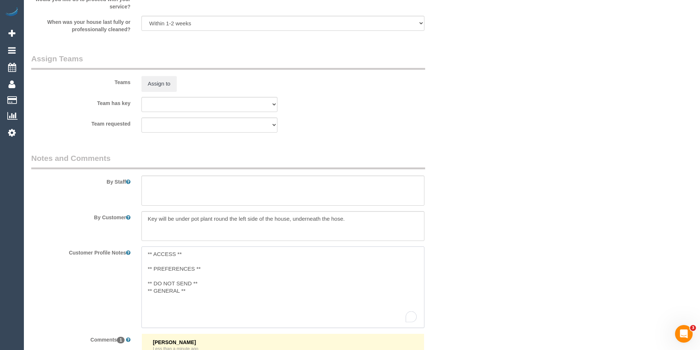
type textarea "** ACCESS ** ** PREFERENCES ** ** DO NOT SEND ** ** GENERAL **"
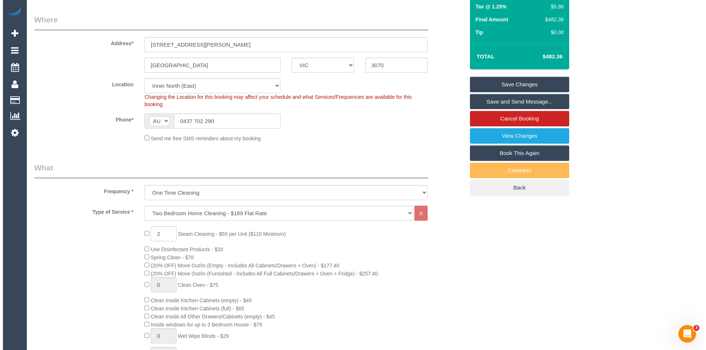
scroll to position [0, 0]
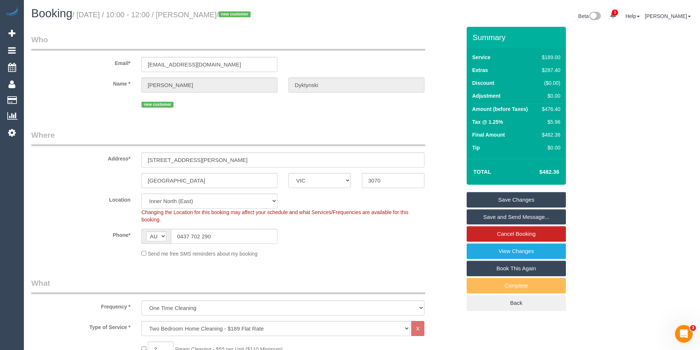
click at [521, 198] on link "Save Changes" at bounding box center [516, 199] width 99 height 15
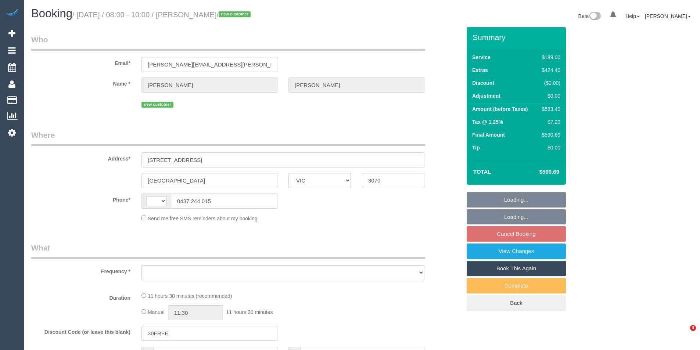
select select "VIC"
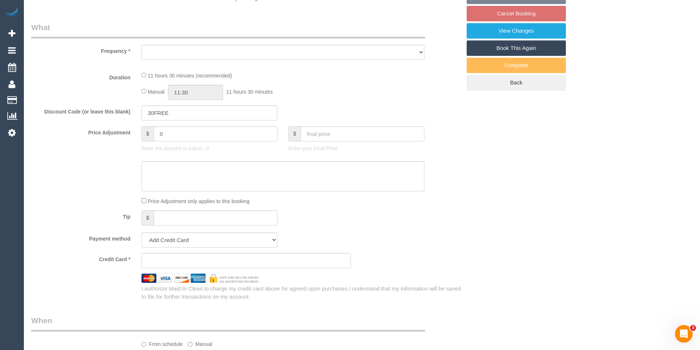
select select "string:AU"
select select "object:293"
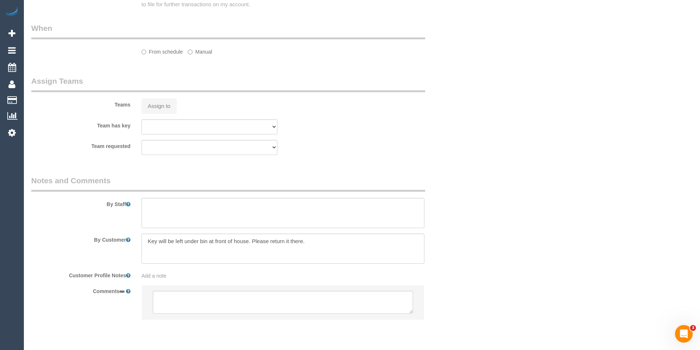
select select "string:stripe-pm_1RvqyQ2GScqysDRVJlFmv4ab"
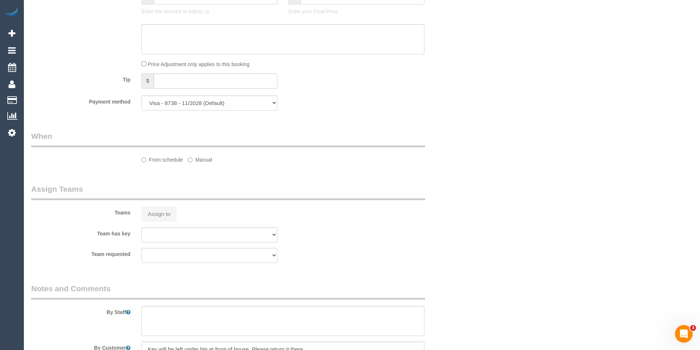
select select "object:643"
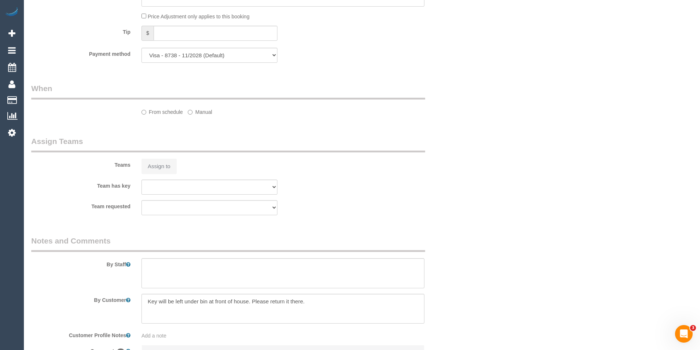
select select "number:30"
select select "number:15"
select select "number:18"
select select "number:22"
select select "number:26"
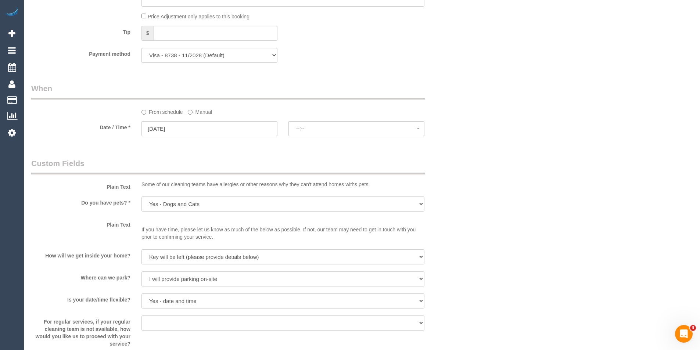
scroll to position [1071, 0]
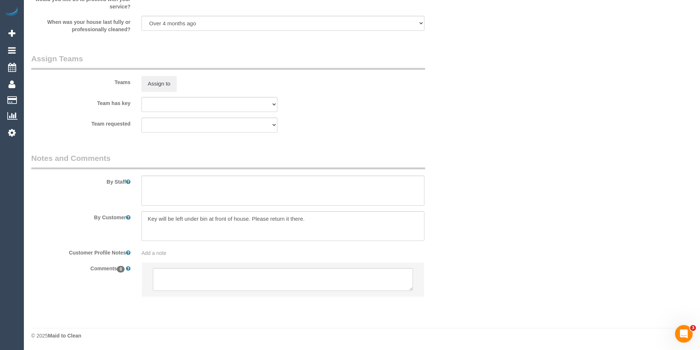
select select "spot2"
click at [226, 283] on textarea at bounding box center [283, 279] width 260 height 23
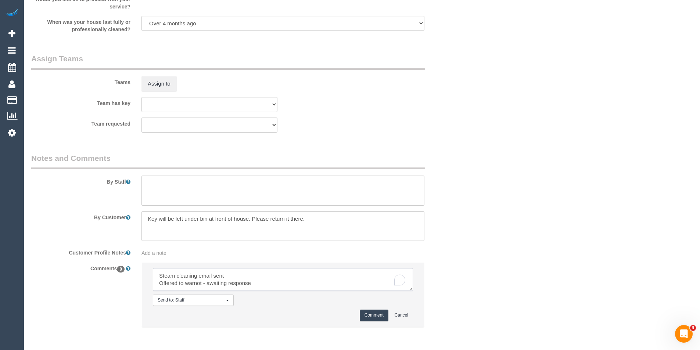
type textarea "Steam cleaning email sent Offered to warnot - awaiting response"
click at [365, 315] on button "Comment" at bounding box center [374, 315] width 29 height 11
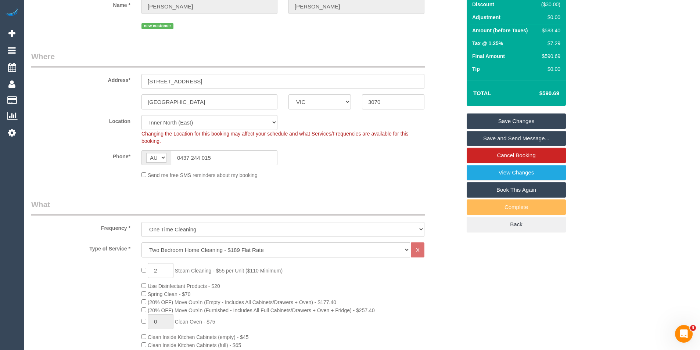
scroll to position [0, 0]
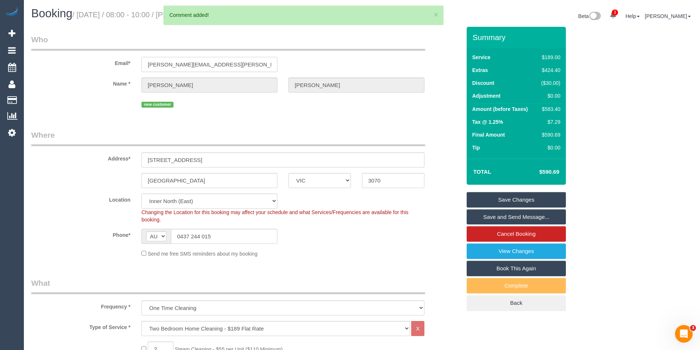
drag, startPoint x: 219, startPoint y: 65, endPoint x: 111, endPoint y: 67, distance: 108.1
click at [111, 67] on div "Email* [PERSON_NAME][EMAIL_ADDRESS][PERSON_NAME][DOMAIN_NAME]" at bounding box center [246, 53] width 441 height 38
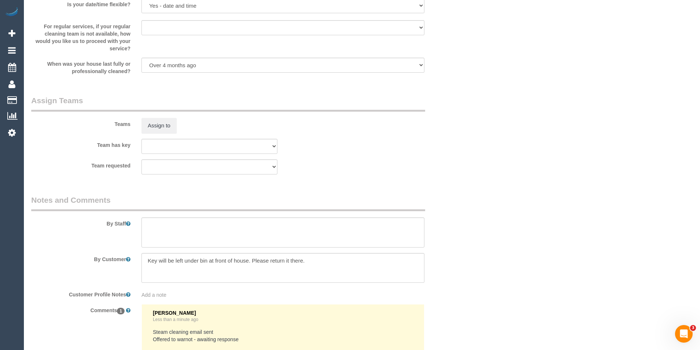
scroll to position [1134, 0]
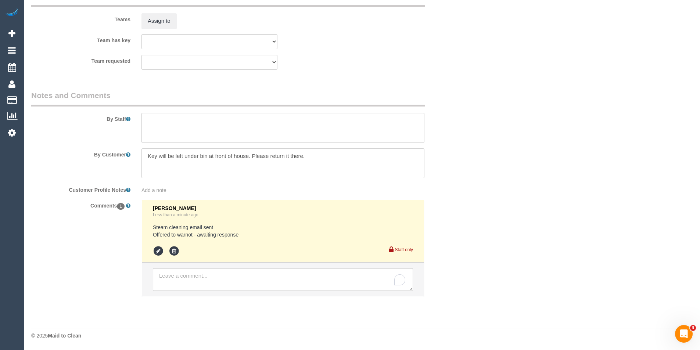
click at [190, 192] on div "Add a note" at bounding box center [283, 190] width 283 height 7
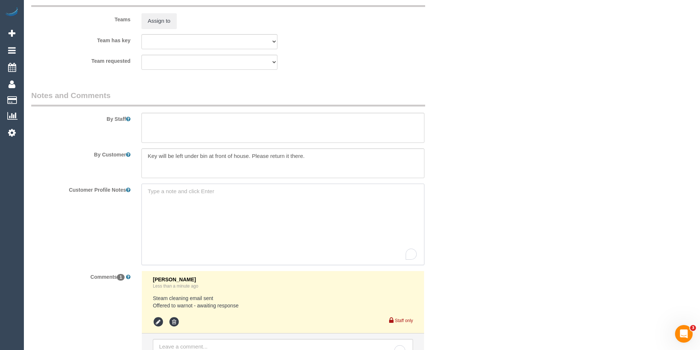
paste textarea "** ACCESS ** ** PREFERENCES ** ** DO NOT SEND ** ** GENERAL **"
click at [199, 189] on textarea "** ACCESS ** ** PREFERENCES ** ** DO NOT SEND ** ** GENERAL **" at bounding box center [283, 224] width 283 height 81
click at [215, 206] on textarea "** ACCESS ** ** PREFERENCES ** ** DO NOT SEND ** ** GENERAL **" at bounding box center [283, 224] width 283 height 81
click at [228, 219] on textarea "** ACCESS ** ** PREFERENCES ** ** DO NOT SEND ** ** GENERAL **" at bounding box center [283, 224] width 283 height 81
type textarea "** ACCESS ** ** PREFERENCES ** ** DO NOT SEND ** ** GENERAL **"
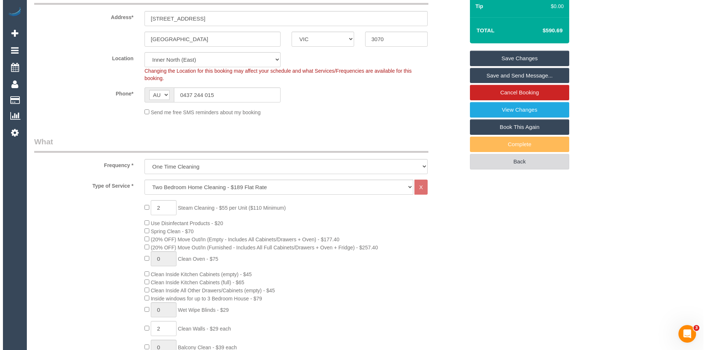
scroll to position [0, 0]
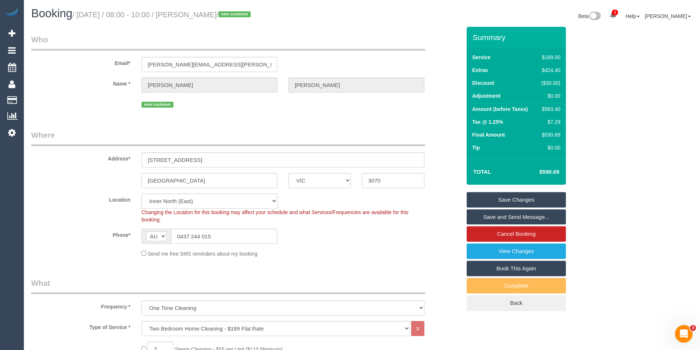
click at [511, 197] on link "Save Changes" at bounding box center [516, 199] width 99 height 15
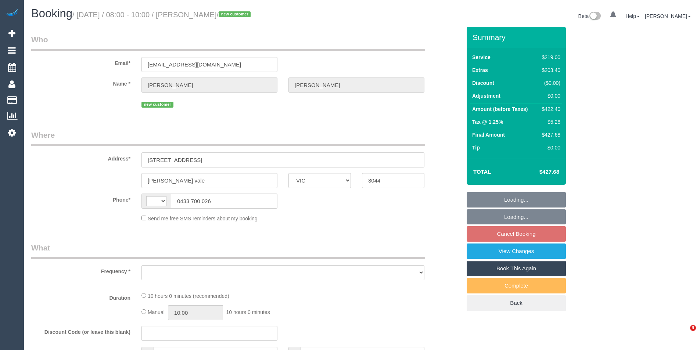
select select "VIC"
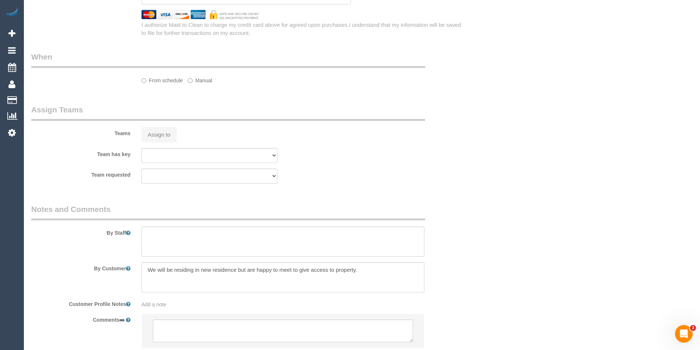
select select "string:AU"
select select "object:540"
select select "string:stripe-pm_1S1F7x2GScqysDRV3VTwASt4"
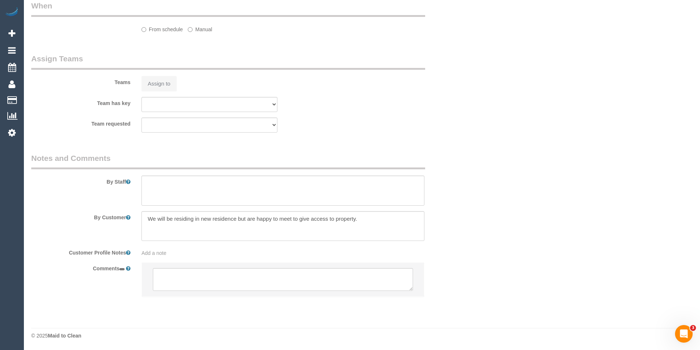
select select "number:28"
select select "number:14"
select select "number:19"
select select "number:22"
select select "number:26"
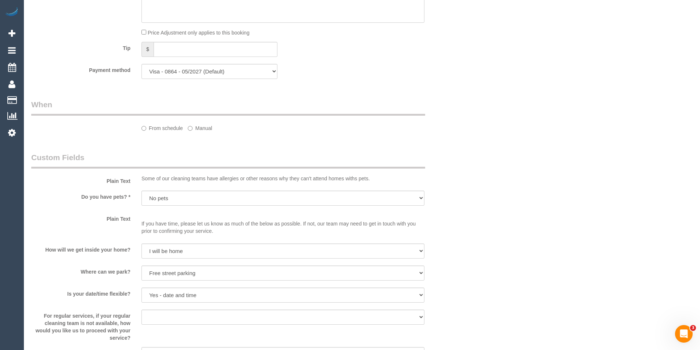
select select "object:789"
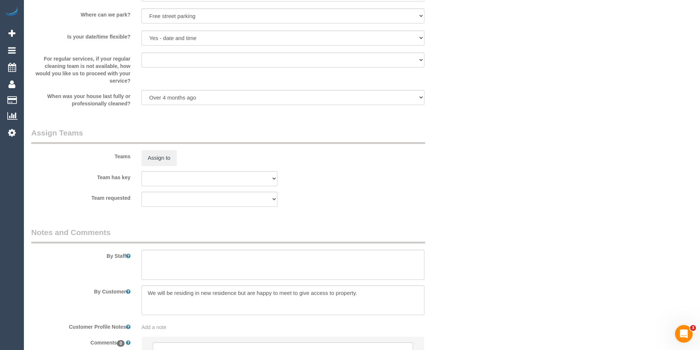
select select "spot2"
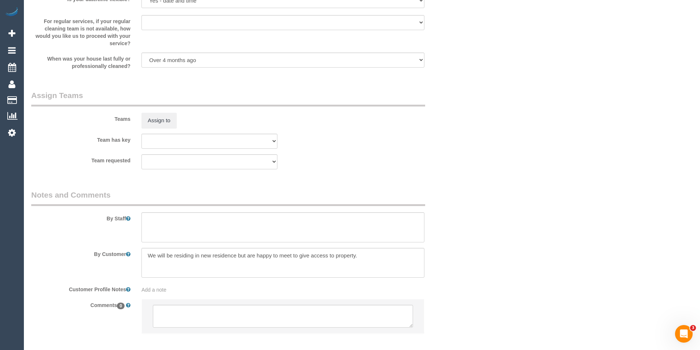
scroll to position [1071, 0]
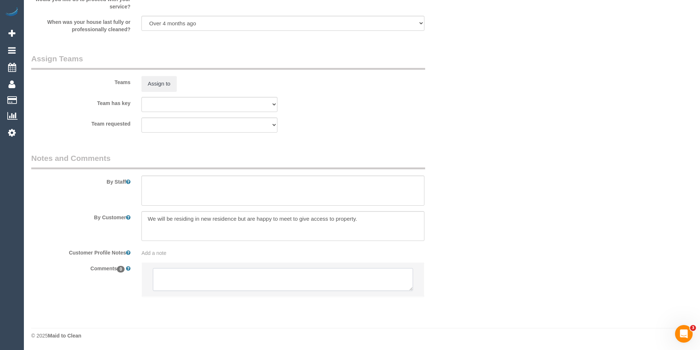
click at [210, 282] on textarea at bounding box center [283, 279] width 260 height 23
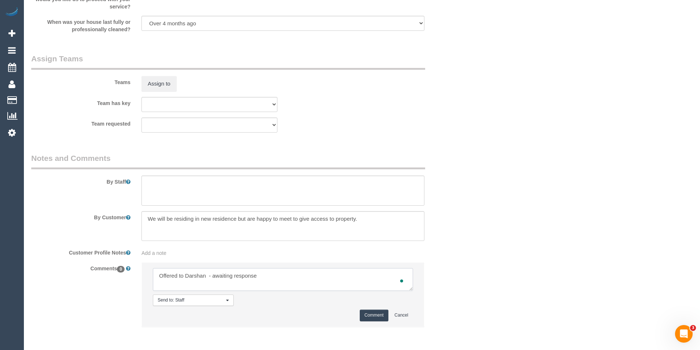
type textarea "Offered to Darshan - awaiting response"
click at [361, 319] on button "Comment" at bounding box center [374, 315] width 29 height 11
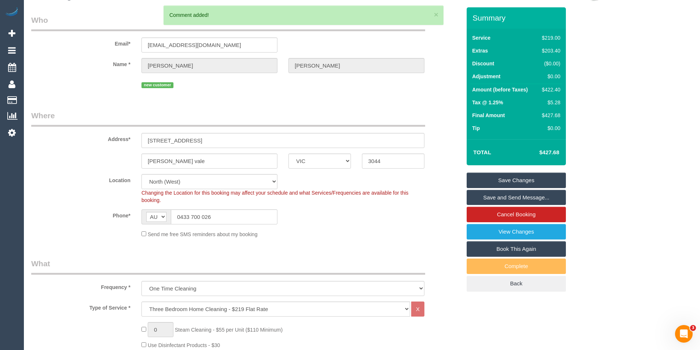
scroll to position [0, 0]
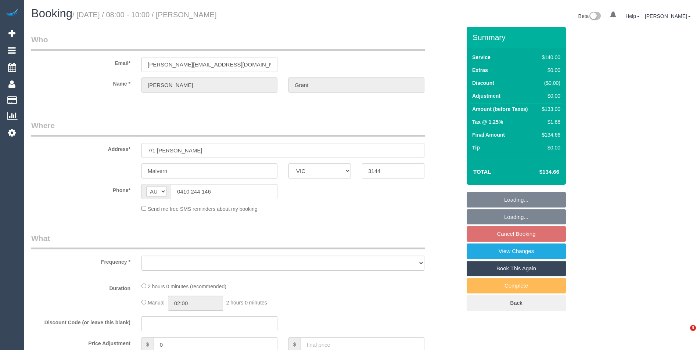
select select "VIC"
select select "string:stripe-pm_1REMsa2GScqysDRVlqO6IIAr"
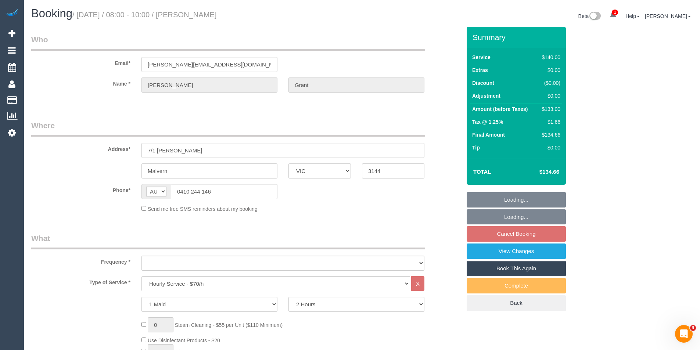
select select "object:716"
select select "number:28"
select select "number:14"
select select "number:19"
select select "number:25"
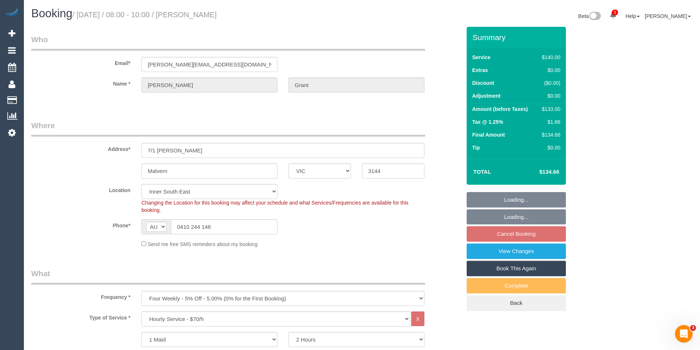
select select "object:1430"
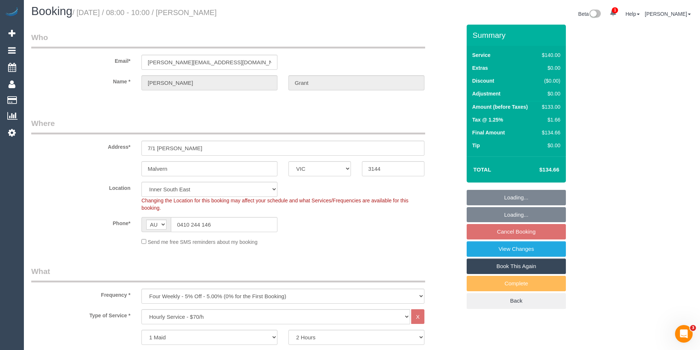
select select "spot2"
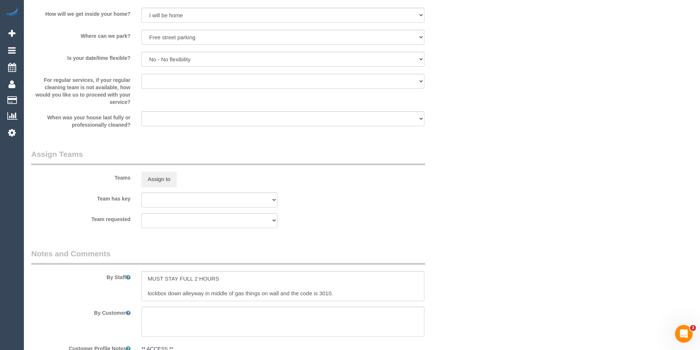
scroll to position [1066, 0]
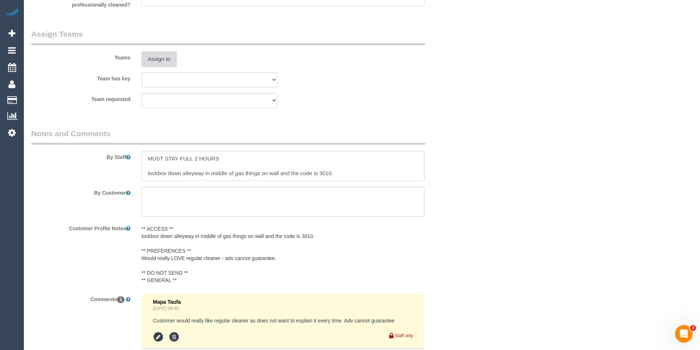
click at [162, 61] on button "Assign to" at bounding box center [159, 58] width 35 height 15
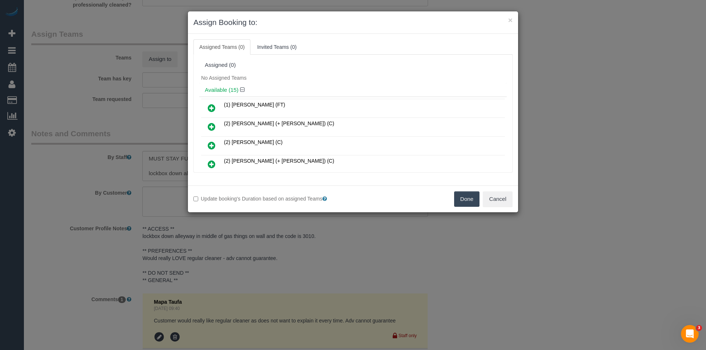
click at [214, 144] on icon at bounding box center [212, 145] width 8 height 9
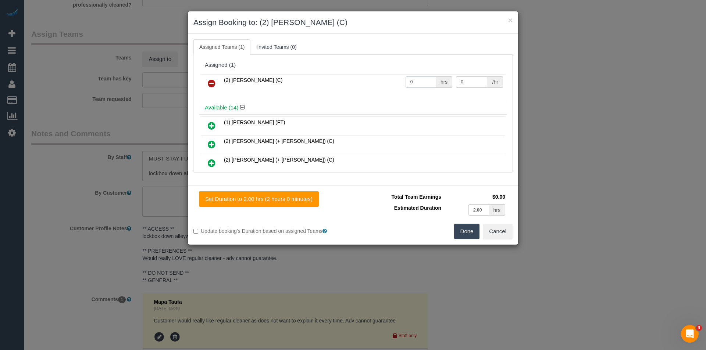
drag, startPoint x: 415, startPoint y: 82, endPoint x: 374, endPoint y: 84, distance: 40.5
click at [374, 84] on tr "(2) Dasni Kalupahana (C) 0 hrs 0 /hr" at bounding box center [353, 83] width 304 height 19
type input "2"
type input "35"
click at [468, 229] on button "Done" at bounding box center [467, 231] width 26 height 15
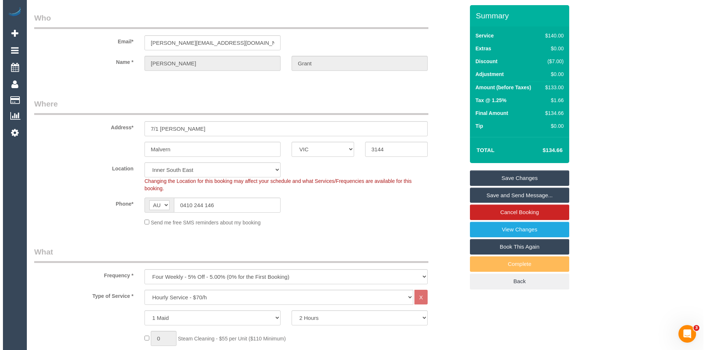
scroll to position [0, 0]
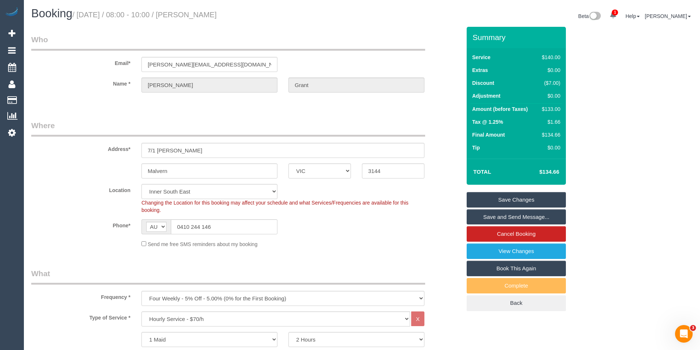
click at [490, 221] on link "Save and Send Message..." at bounding box center [516, 217] width 99 height 15
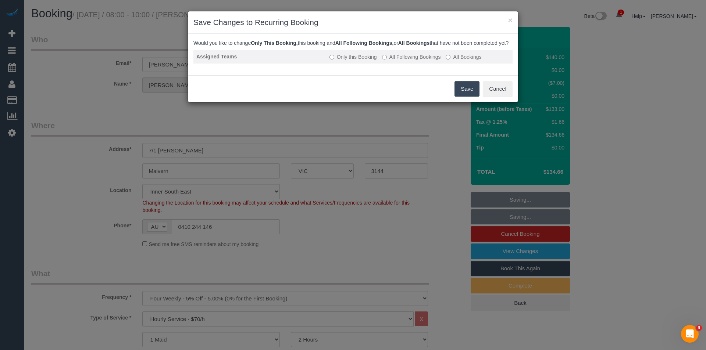
click at [388, 61] on label "All Following Bookings" at bounding box center [411, 56] width 59 height 7
drag, startPoint x: 465, startPoint y: 95, endPoint x: 334, endPoint y: 31, distance: 145.5
click at [465, 95] on button "Save" at bounding box center [466, 88] width 25 height 15
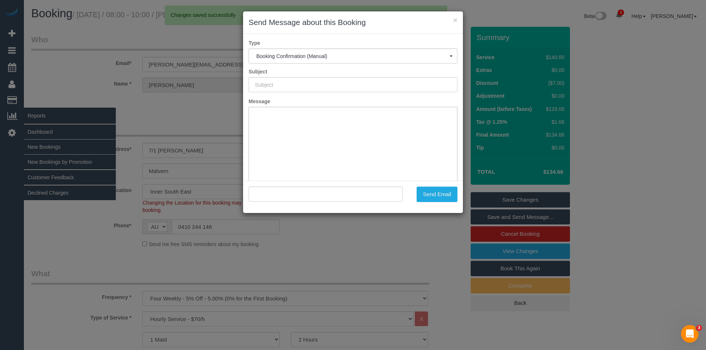
type input "Booking Confirmed"
type input ""Daniel Grant" <daniel@grantelectronics.com.au>"
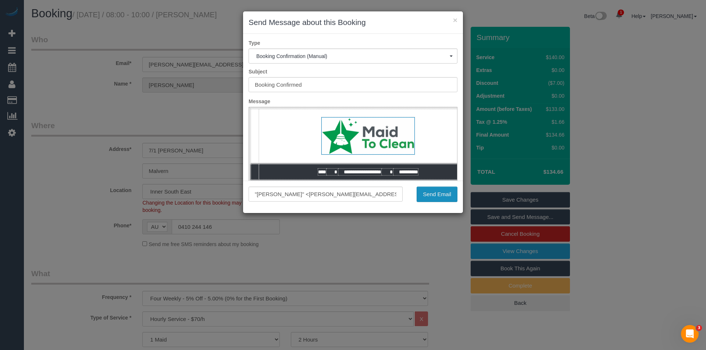
drag, startPoint x: 440, startPoint y: 202, endPoint x: 440, endPoint y: 197, distance: 4.4
click at [440, 202] on button "Send Email" at bounding box center [437, 194] width 41 height 15
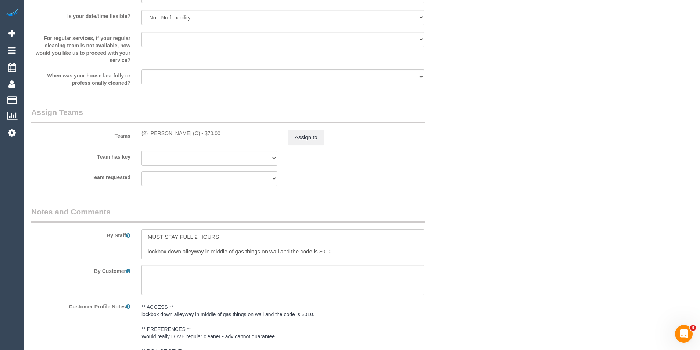
scroll to position [1179, 0]
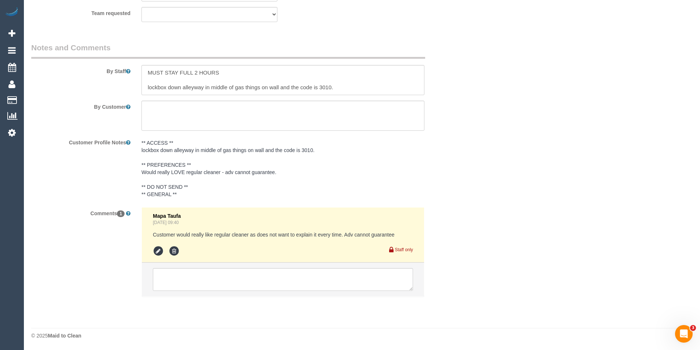
click at [194, 164] on pre "** ACCESS ** lockbox down alleyway in middle of gas things on wall and the code…" at bounding box center [283, 168] width 283 height 59
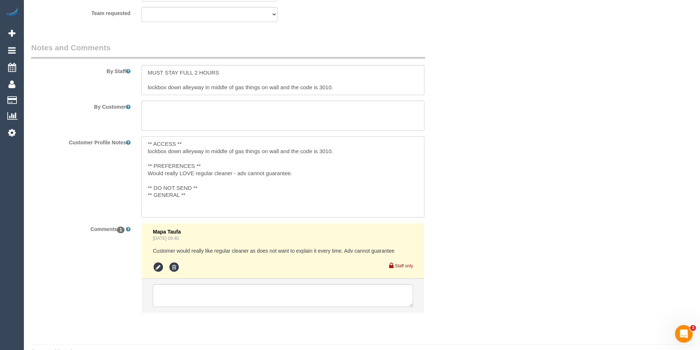
click at [189, 194] on textarea "** ACCESS ** lockbox down alleyway in middle of gas things on wall and the code…" at bounding box center [283, 176] width 283 height 81
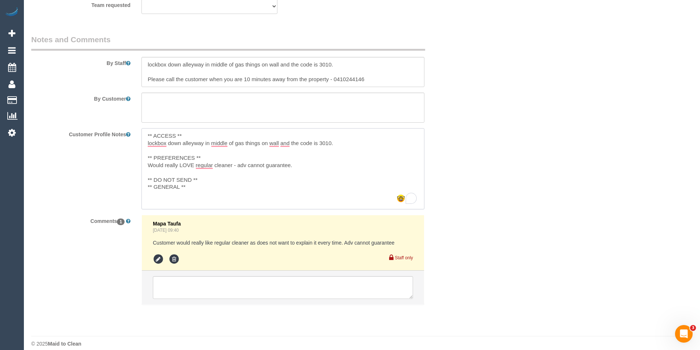
scroll to position [1195, 0]
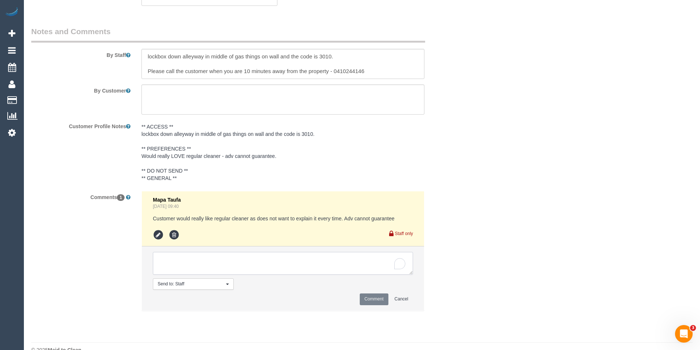
click at [204, 282] on li "Send to: Staff Nothing selected Send to: Staff Send to: Customer Send to: Team …" at bounding box center [283, 279] width 282 height 64
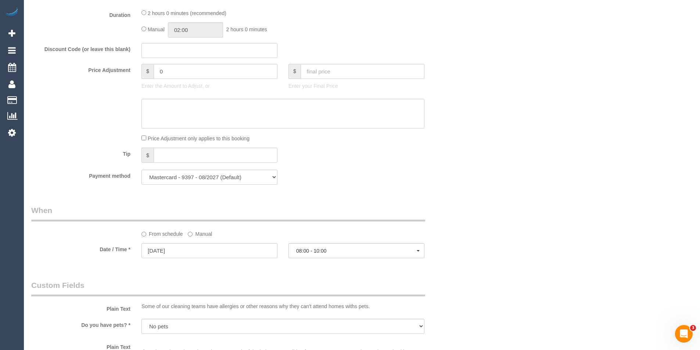
scroll to position [588, 0]
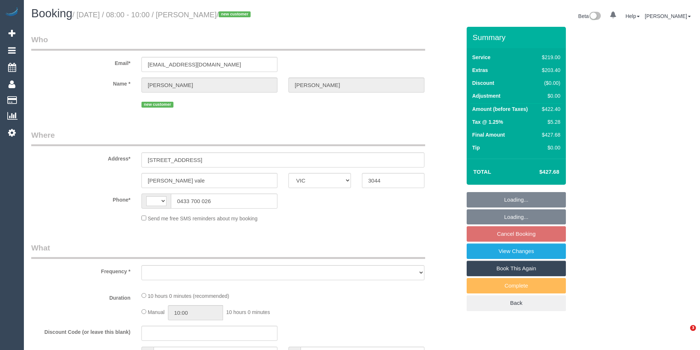
select select "VIC"
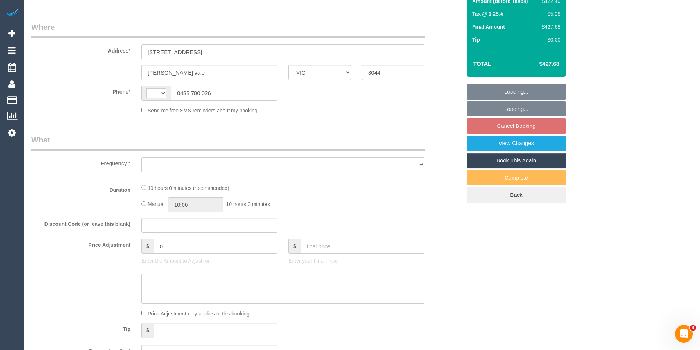
select select "string:stripe-pm_1S1F7x2GScqysDRV3VTwASt4"
select select "number:28"
select select "number:14"
select select "number:19"
select select "number:22"
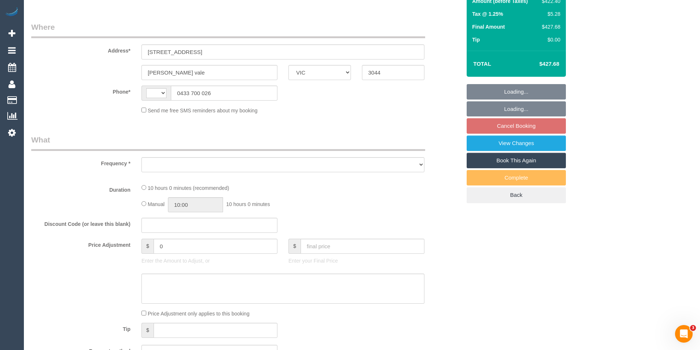
select select "number:26"
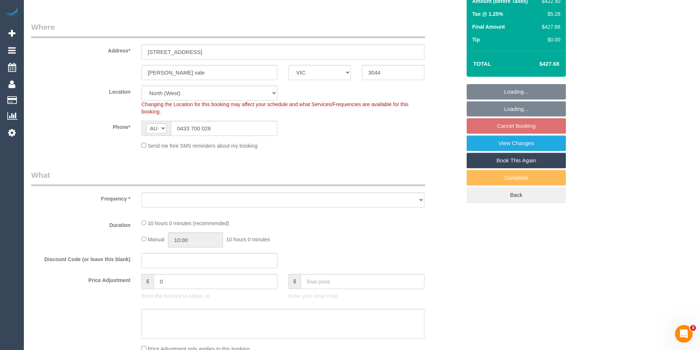
select select "string:AU"
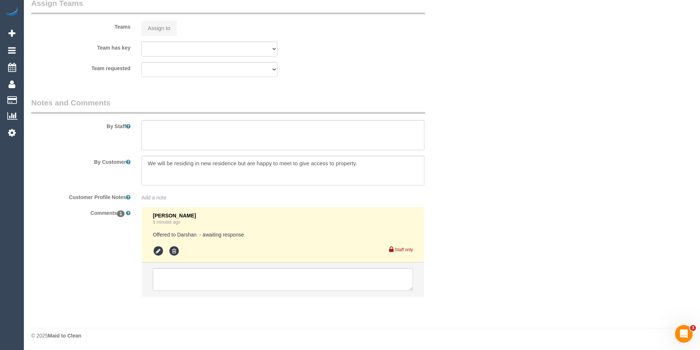
select select "object:810"
select select "spot2"
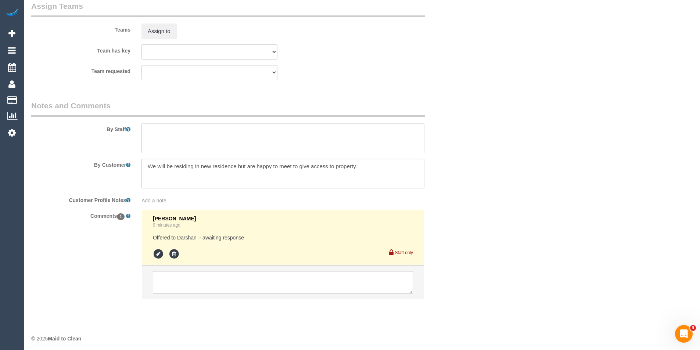
scroll to position [1127, 0]
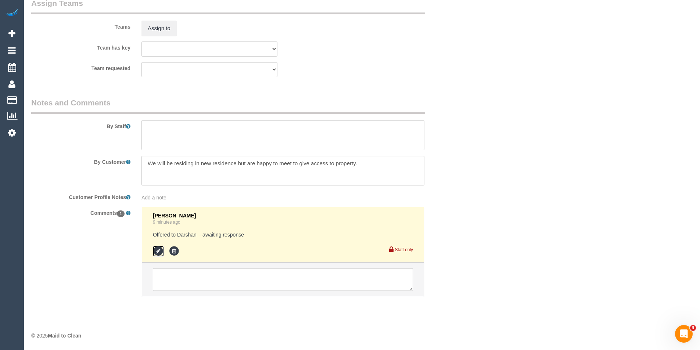
click at [158, 253] on icon at bounding box center [158, 251] width 11 height 11
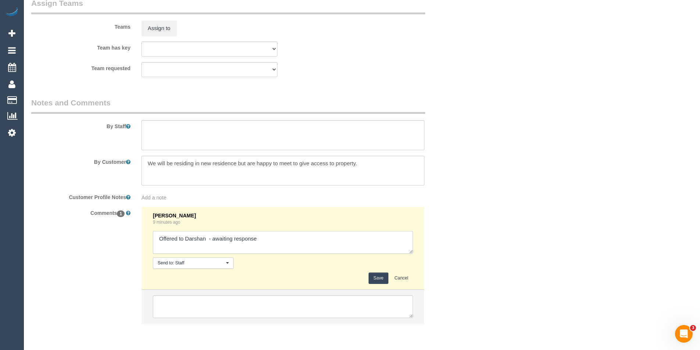
click at [264, 240] on textarea at bounding box center [283, 242] width 260 height 23
type textarea "Offered to [PERSON_NAME] - awaiting response // declined Offered to Lahiru - aw…"
click at [376, 281] on button "Save" at bounding box center [378, 278] width 19 height 11
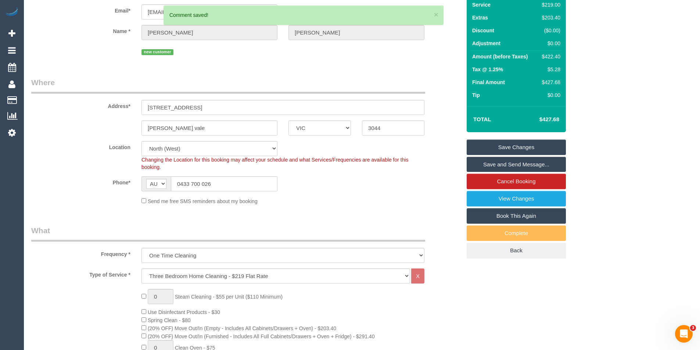
scroll to position [0, 0]
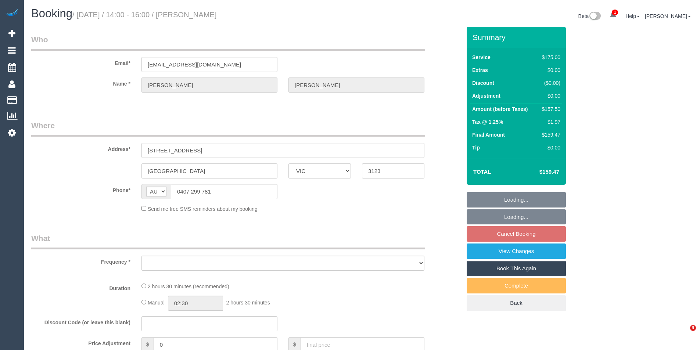
select select "VIC"
select select "object:1113"
select select "number:27"
select select "number:15"
select select "number:19"
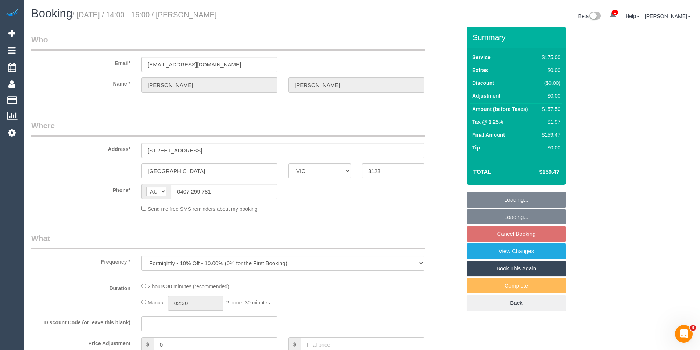
select select "number:36"
select select "number:34"
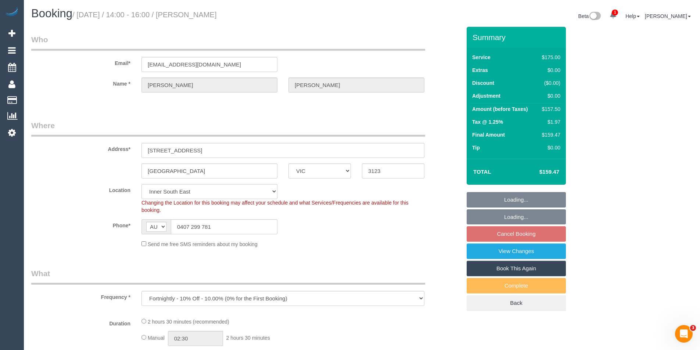
select select "string:stripe-pm_1PqRcP2GScqysDRVUf6am9bb"
select select "150"
select select "spot4"
select select "object:1435"
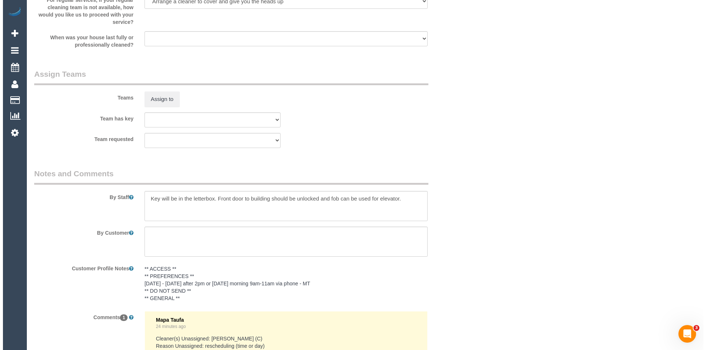
scroll to position [956, 0]
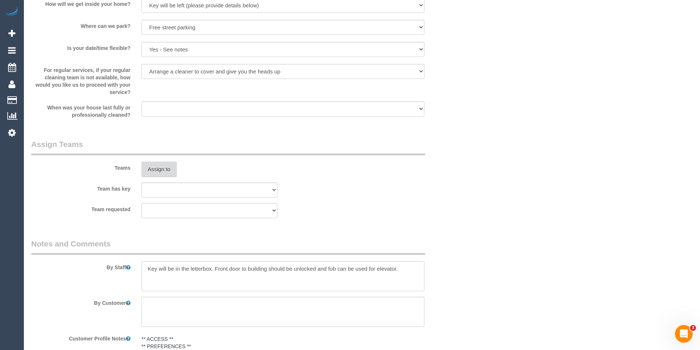
click at [162, 169] on button "Assign to" at bounding box center [159, 169] width 35 height 15
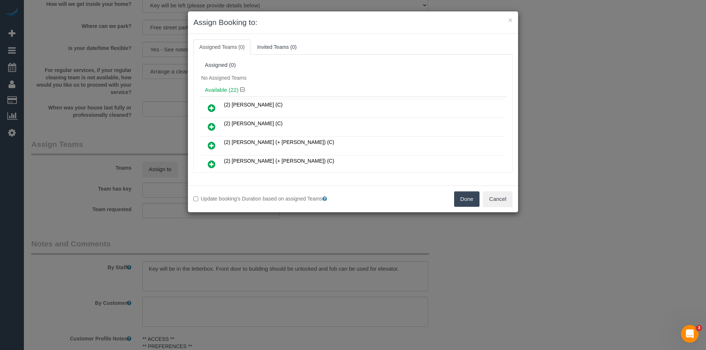
scroll to position [67, 0]
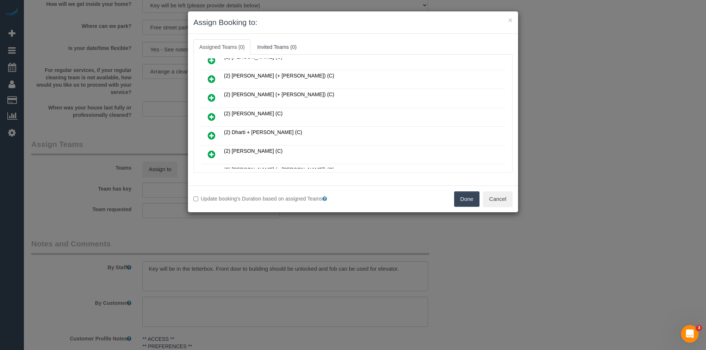
click at [209, 114] on icon at bounding box center [212, 116] width 8 height 9
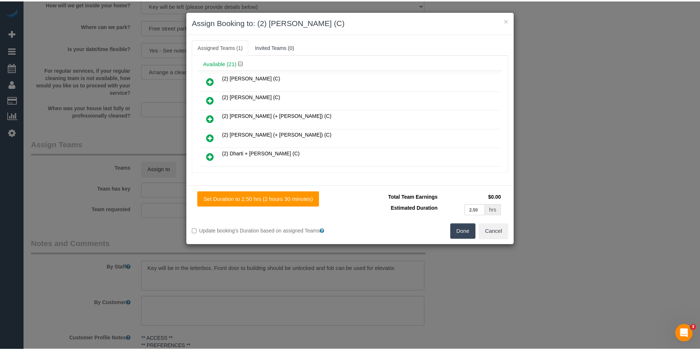
scroll to position [0, 0]
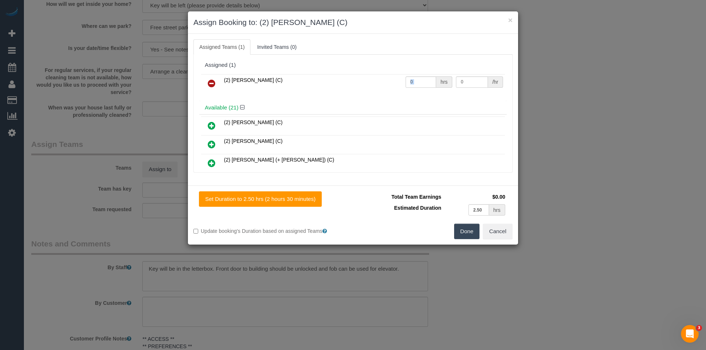
drag, startPoint x: 437, startPoint y: 82, endPoint x: 374, endPoint y: 86, distance: 63.3
click at [377, 88] on tr "(2) [PERSON_NAME] (C) 0 hrs 0 /hr" at bounding box center [353, 83] width 304 height 19
click at [418, 78] on input "0" at bounding box center [420, 81] width 31 height 11
drag, startPoint x: 412, startPoint y: 79, endPoint x: 381, endPoint y: 82, distance: 31.0
click at [381, 82] on tr "(2) [PERSON_NAME] (C) 0 hrs 0 /hr" at bounding box center [353, 83] width 304 height 19
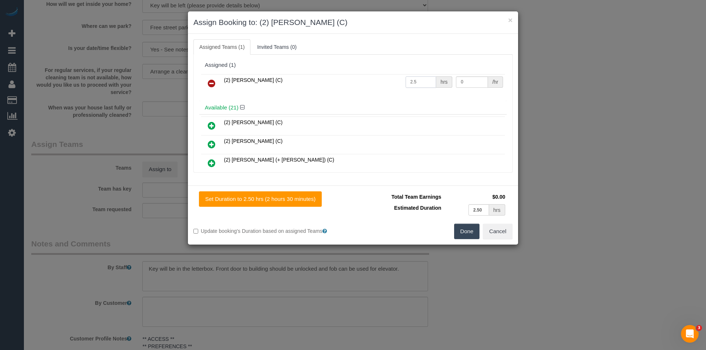
type input "2.5"
type input "37.5"
click at [460, 232] on button "Done" at bounding box center [467, 231] width 26 height 15
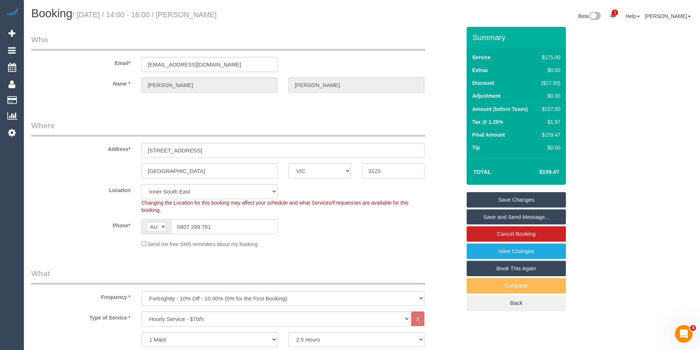
click at [494, 222] on link "Save and Send Message..." at bounding box center [516, 217] width 99 height 15
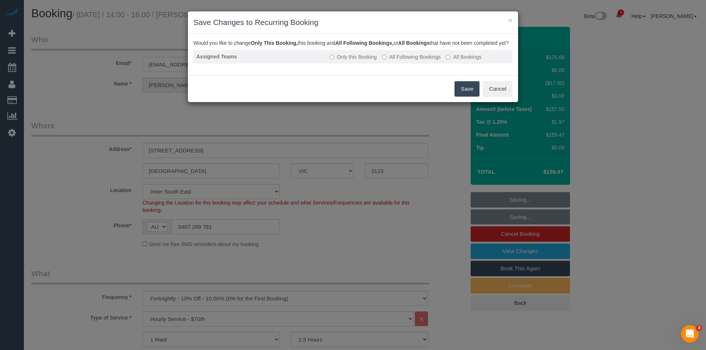
click at [398, 61] on label "All Following Bookings" at bounding box center [411, 56] width 59 height 7
click at [467, 93] on button "Save" at bounding box center [466, 88] width 25 height 15
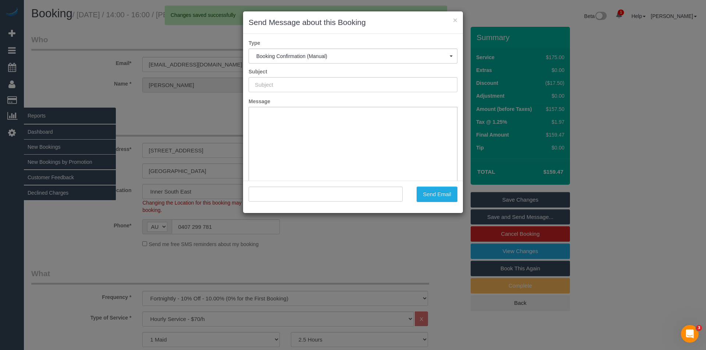
type input "Booking Confirmed"
type input ""Tina Korman" <tinakorman@outlook.com.au>"
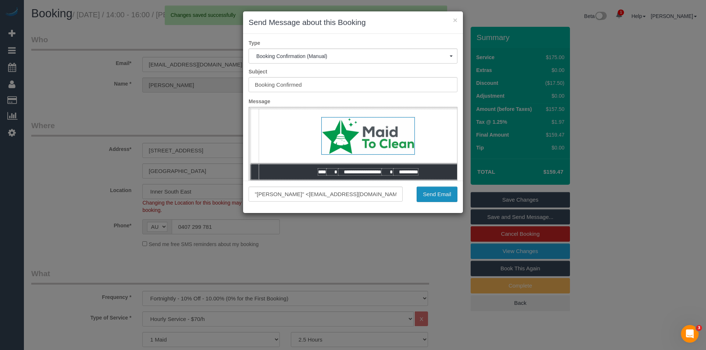
click at [445, 199] on button "Send Email" at bounding box center [437, 194] width 41 height 15
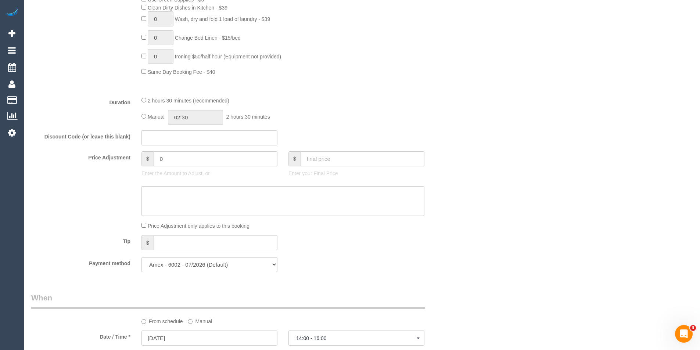
scroll to position [429, 0]
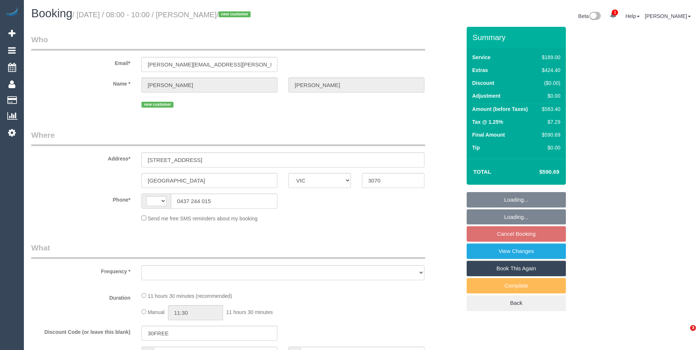
select select "VIC"
select select "string:AU"
select select "object:561"
select select "string:stripe-pm_1RvqyQ2GScqysDRVJlFmv4ab"
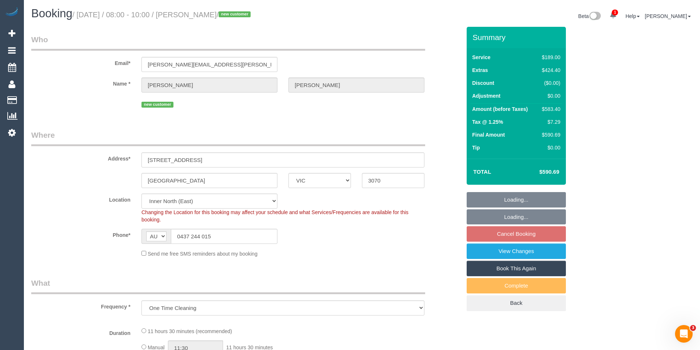
select select "object:810"
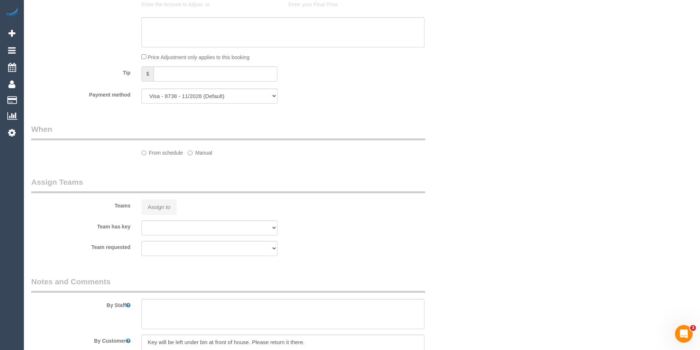
select select "number:30"
select select "number:15"
select select "number:18"
select select "number:22"
select select "number:26"
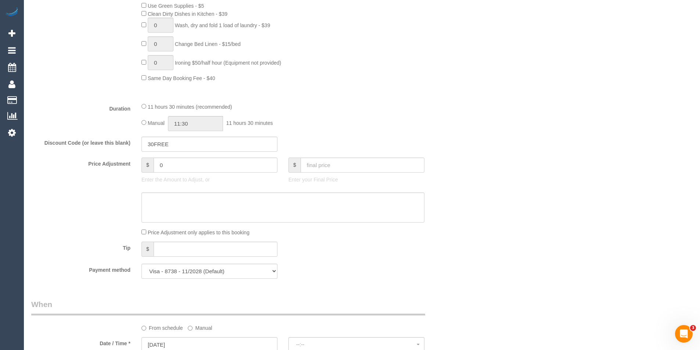
select select "spot2"
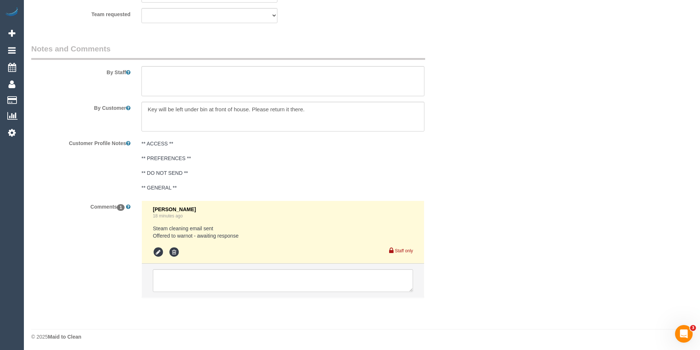
scroll to position [1182, 0]
click at [223, 292] on li at bounding box center [283, 280] width 282 height 34
click at [223, 286] on textarea at bounding box center [283, 279] width 260 height 23
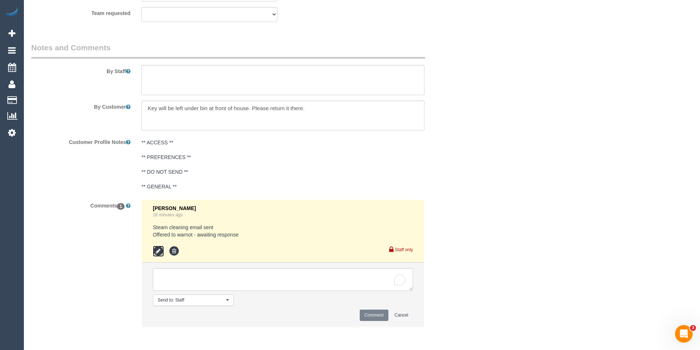
click at [162, 253] on icon at bounding box center [158, 251] width 11 height 11
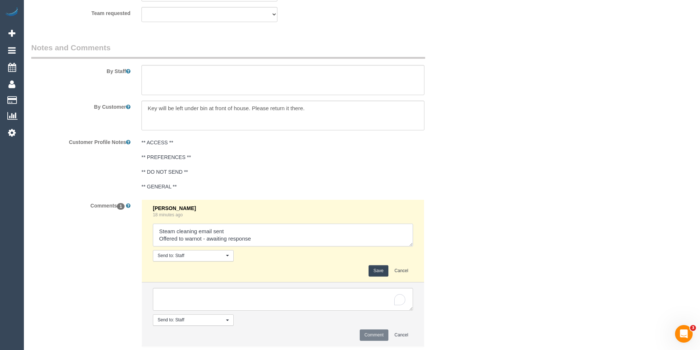
click at [267, 245] on textarea at bounding box center [283, 235] width 260 height 23
click at [269, 242] on textarea "To enrich screen reader interactions, please activate Accessibility in Grammarl…" at bounding box center [283, 235] width 260 height 23
type textarea "Steam cleaning email sent Offered to warnot - awaiting response // agreed 12-2 …"
click at [375, 269] on button "Save" at bounding box center [378, 270] width 19 height 11
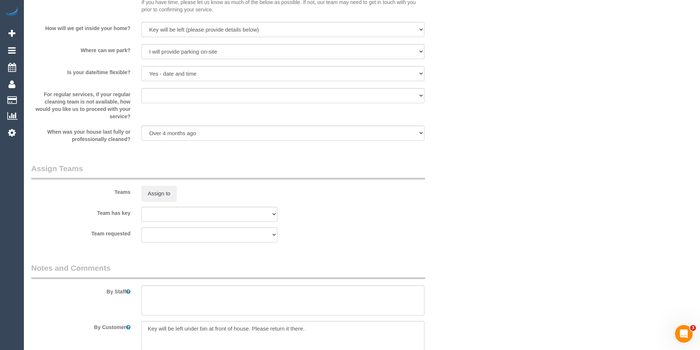
scroll to position [888, 0]
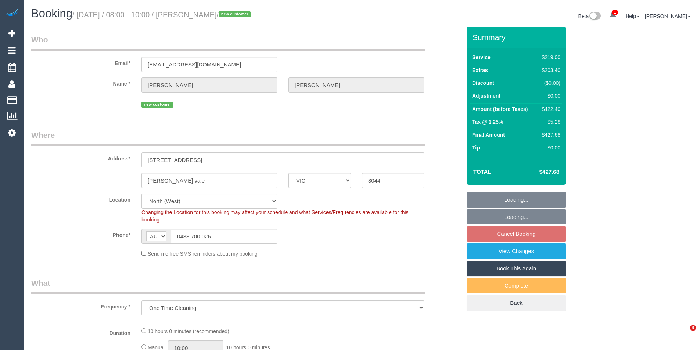
select select "VIC"
select select "object:717"
select select "string:stripe-pm_1S1F7x2GScqysDRV3VTwASt4"
select select "number:28"
select select "number:14"
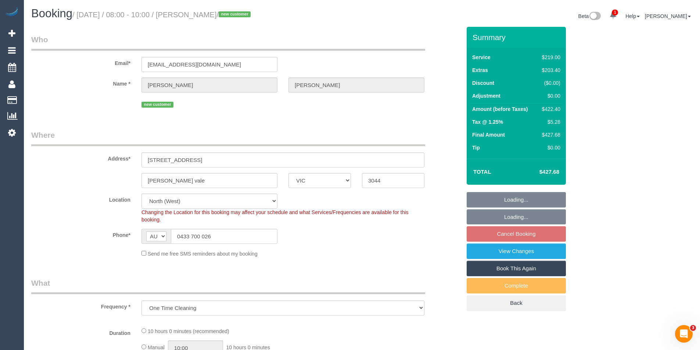
select select "number:19"
select select "number:22"
select select "number:26"
select select "spot2"
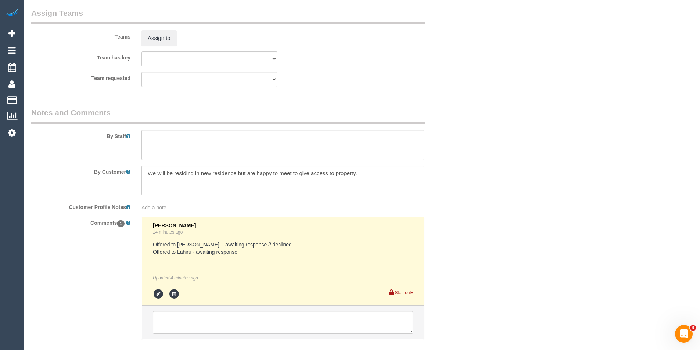
scroll to position [1160, 0]
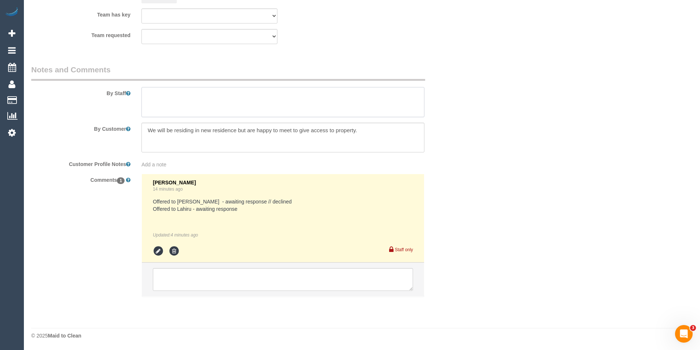
click at [185, 107] on textarea at bounding box center [283, 102] width 283 height 30
type textarea "Est 6 - 8 hours"
click at [214, 278] on textarea at bounding box center [283, 279] width 260 height 23
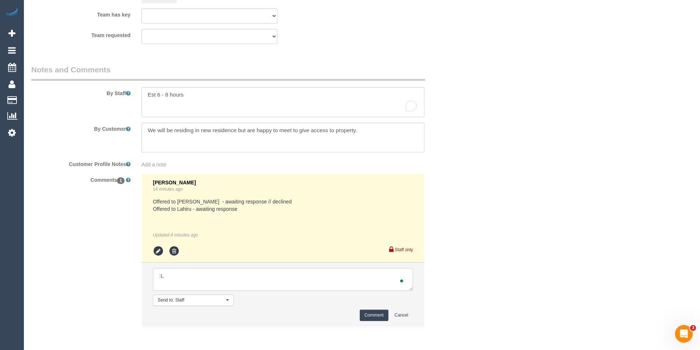
type textarea ":"
type textarea "Lahiru agreed via SMS"
click at [362, 317] on button "Comment" at bounding box center [374, 315] width 29 height 11
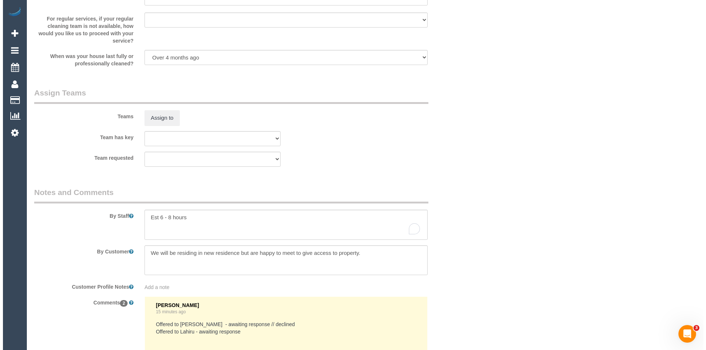
scroll to position [1013, 0]
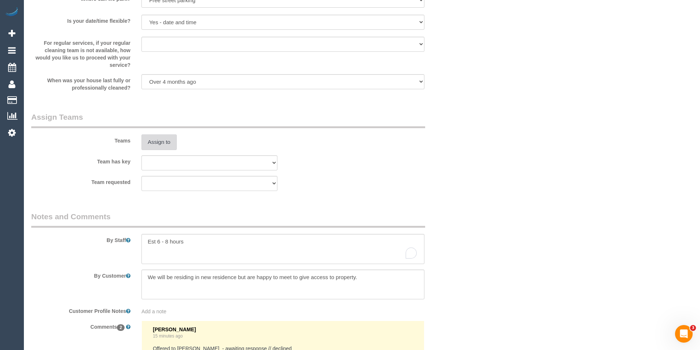
click at [164, 142] on button "Assign to" at bounding box center [159, 142] width 35 height 15
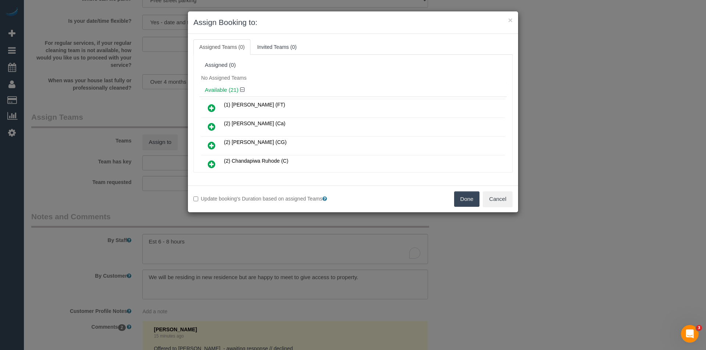
click at [312, 140] on td "(2) [PERSON_NAME] (CG)" at bounding box center [363, 146] width 283 height 19
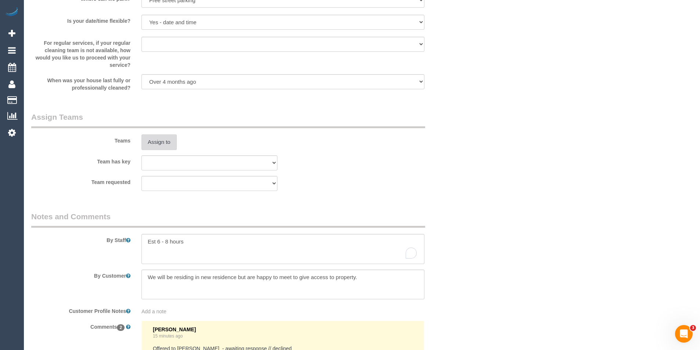
click at [163, 142] on button "Assign to" at bounding box center [159, 142] width 35 height 15
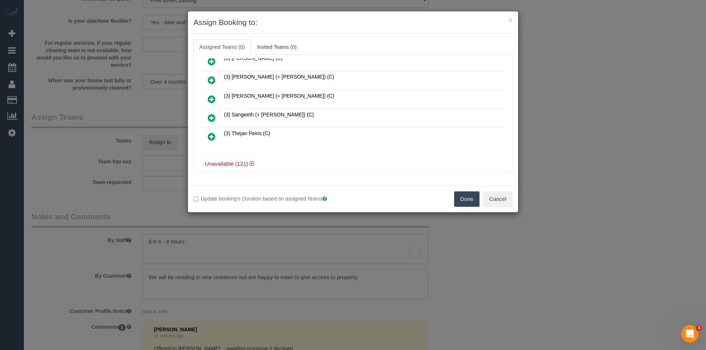
scroll to position [357, 0]
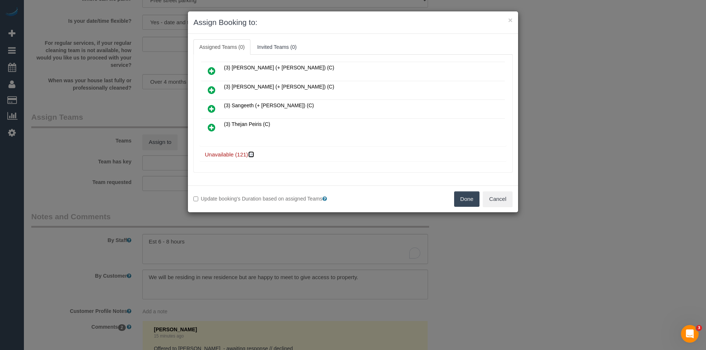
click at [251, 153] on icon at bounding box center [252, 155] width 4 height 6
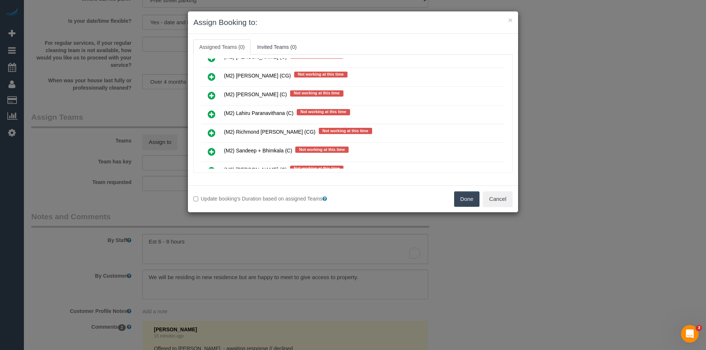
click at [214, 116] on icon at bounding box center [212, 114] width 8 height 9
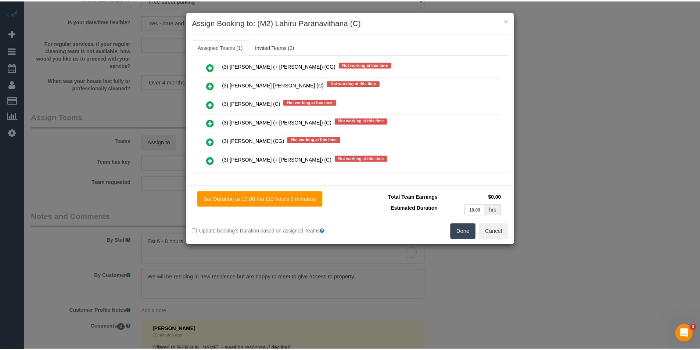
scroll to position [0, 0]
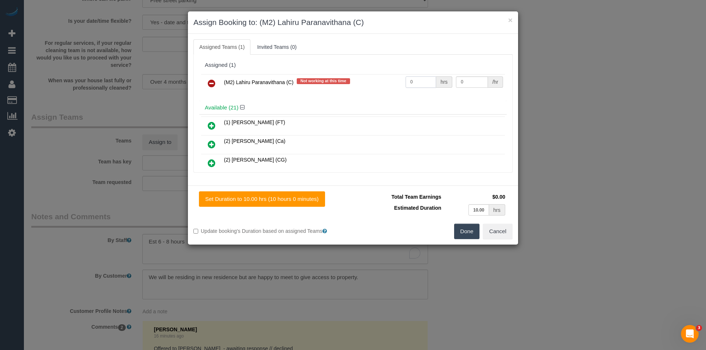
drag, startPoint x: 411, startPoint y: 84, endPoint x: 344, endPoint y: 86, distance: 66.9
click at [373, 87] on tr "(M2) Lahiru Paranavithana (C) Not working at this time 0 hrs 0 /hr" at bounding box center [353, 83] width 304 height 19
type input "1"
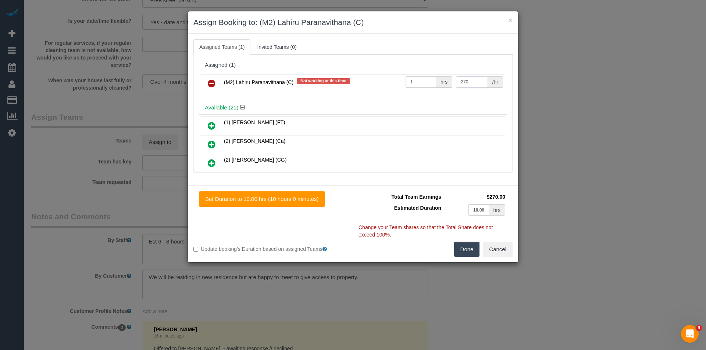
type input "270"
click at [472, 253] on button "Done" at bounding box center [467, 249] width 26 height 15
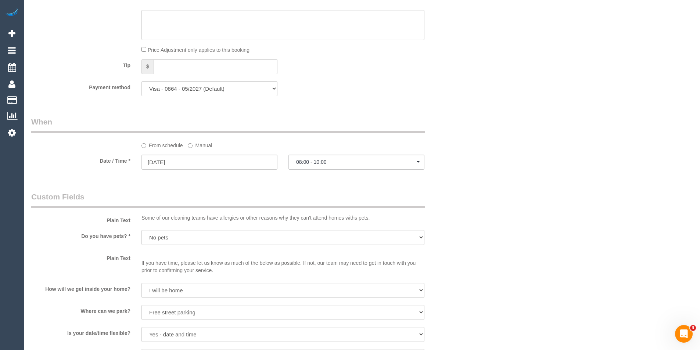
scroll to position [480, 0]
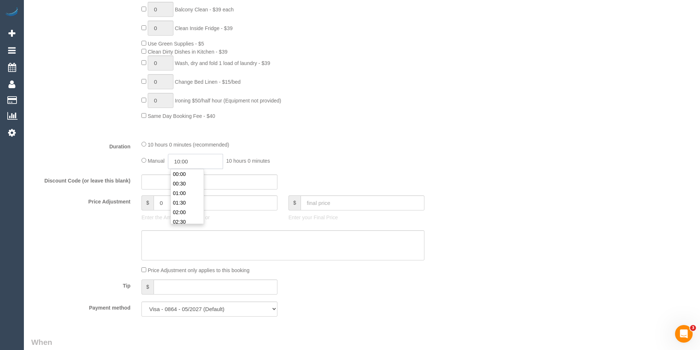
click at [208, 165] on input "10:00" at bounding box center [195, 161] width 55 height 15
type input "08:00"
click at [184, 177] on li "08:00" at bounding box center [187, 175] width 33 height 10
click at [336, 169] on div "Manual 08:00 8 hours 0 minutes" at bounding box center [283, 161] width 283 height 15
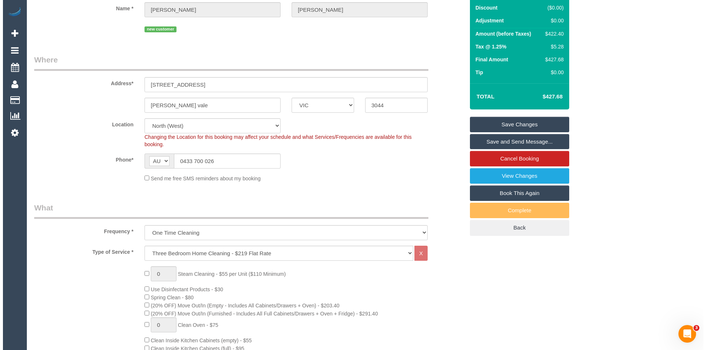
scroll to position [0, 0]
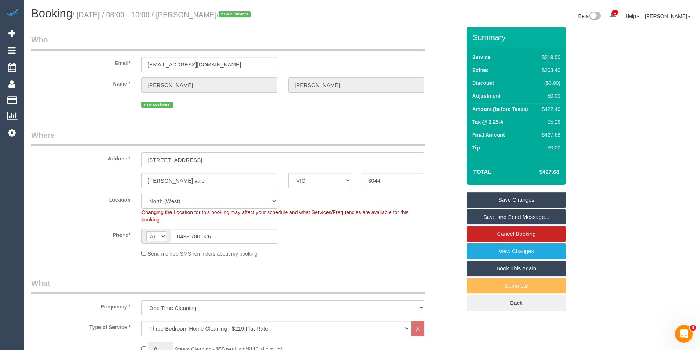
select select "spot22"
click at [488, 216] on link "Save and Send Message..." at bounding box center [516, 217] width 99 height 15
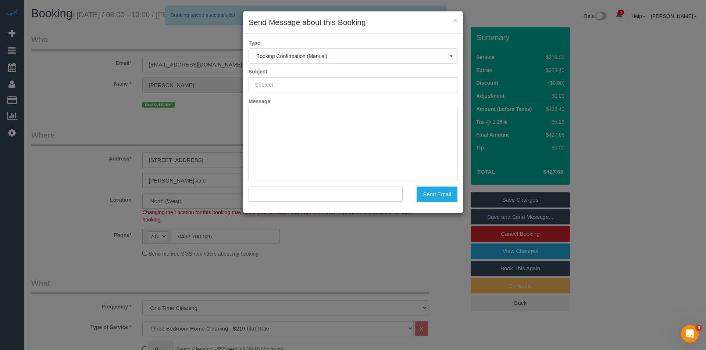
type input "Booking Confirmed"
type input ""ethan judd" <ethanjudd89@gmail.com>"
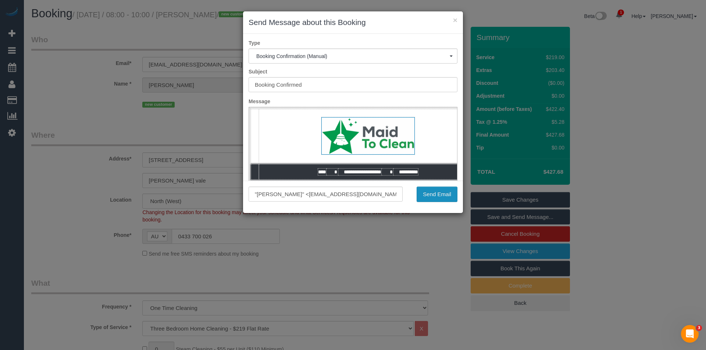
click at [425, 194] on button "Send Email" at bounding box center [437, 194] width 41 height 15
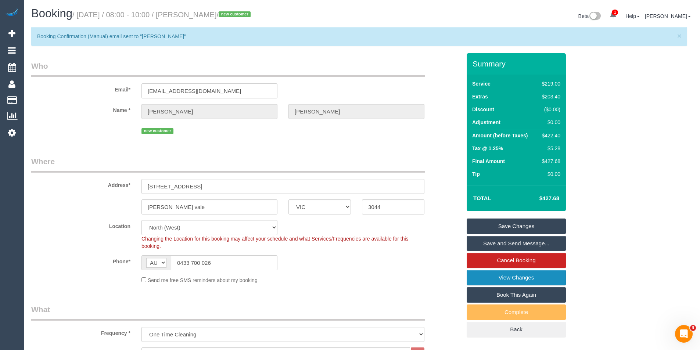
click at [503, 276] on link "View Changes" at bounding box center [516, 277] width 99 height 15
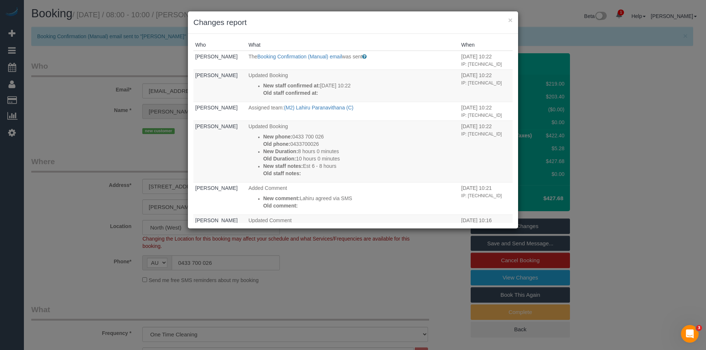
click at [331, 269] on div "× Changes report Who What When Bronie Bryant The Booking Confirmation (Manual) …" at bounding box center [353, 175] width 706 height 350
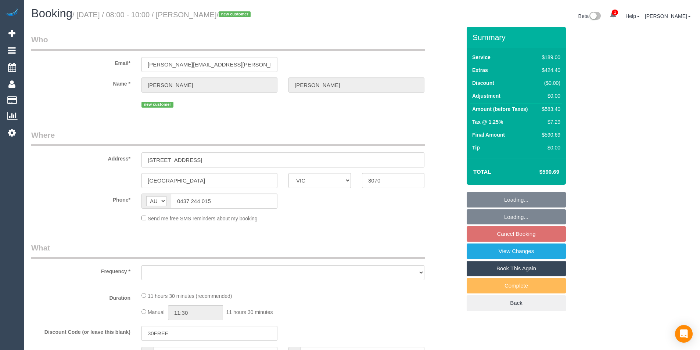
select select "VIC"
select select "object:564"
select select "string:stripe-pm_1RvqyQ2GScqysDRVJlFmv4ab"
select select "number:30"
select select "number:15"
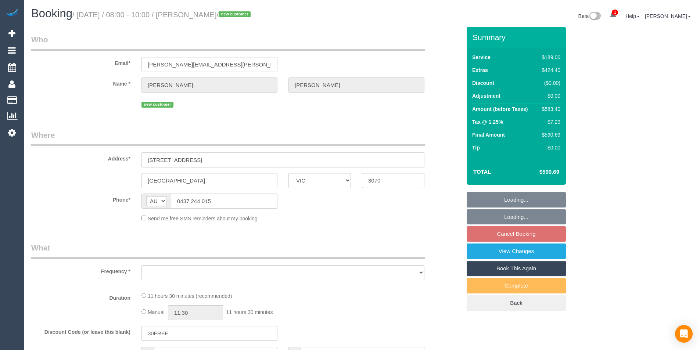
select select "number:18"
select select "number:22"
select select "number:26"
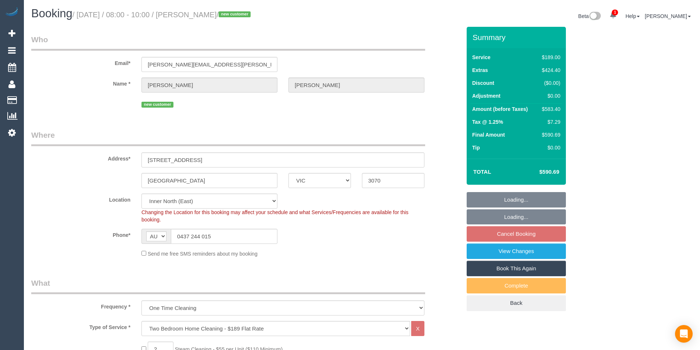
scroll to position [184, 0]
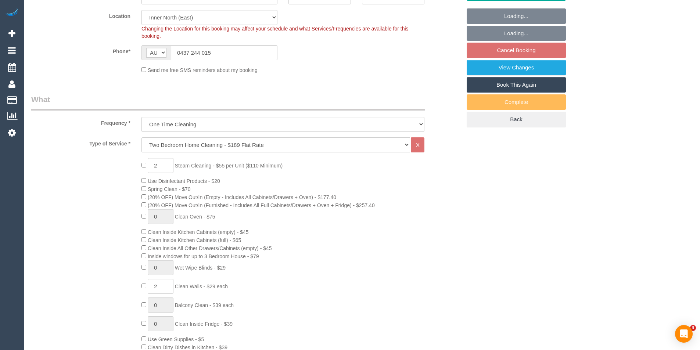
select select "object:813"
select select "spot2"
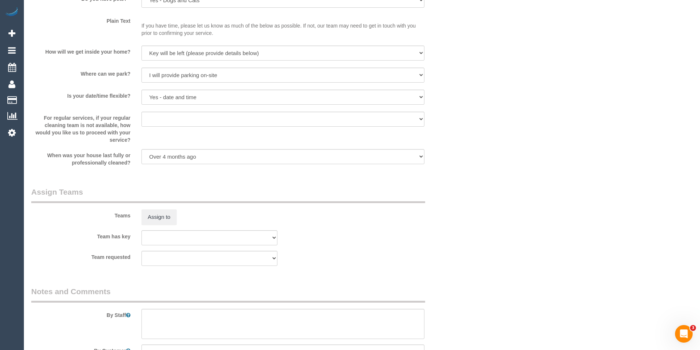
scroll to position [993, 0]
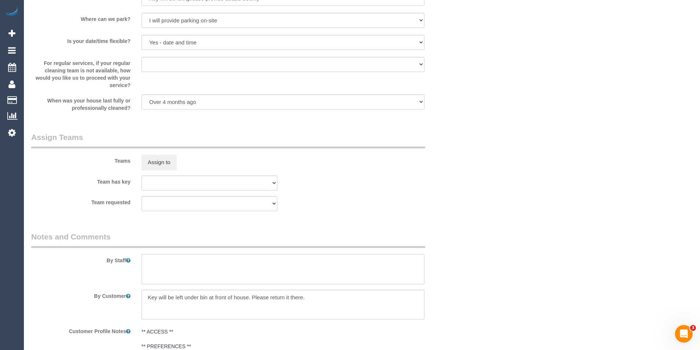
click at [191, 261] on textarea at bounding box center [283, 269] width 283 height 30
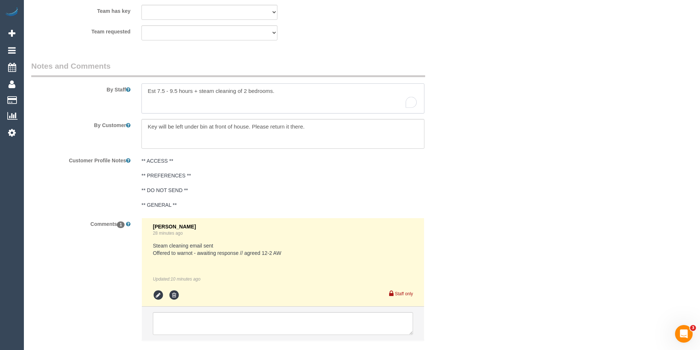
scroll to position [1176, 0]
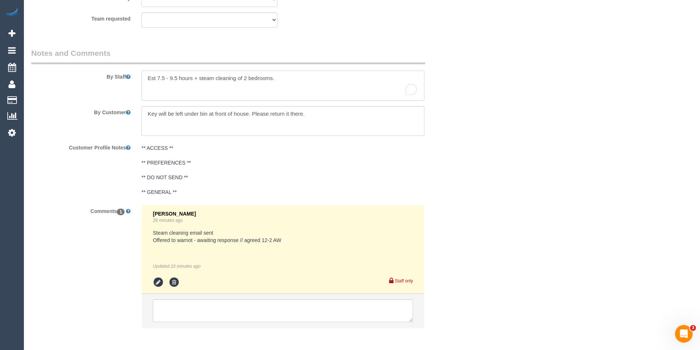
type textarea "Est 7.5 - 9.5 hours + steam cleaning of 2 bedrooms."
click at [199, 310] on textarea at bounding box center [283, 311] width 260 height 23
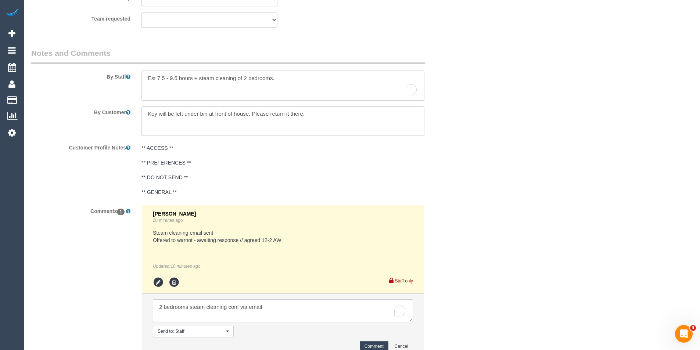
type textarea "2 bedrooms steam cleaning conf via email"
click at [280, 85] on textarea "To enrich screen reader interactions, please activate Accessibility in Grammarl…" at bounding box center [283, 86] width 283 height 30
paste textarea "You can park in the small driveway or there is usually parking in front of the …"
type textarea "Est 7.5 - 9.5 hours + steam cleaning of 2 bedrooms. You can park in the small d…"
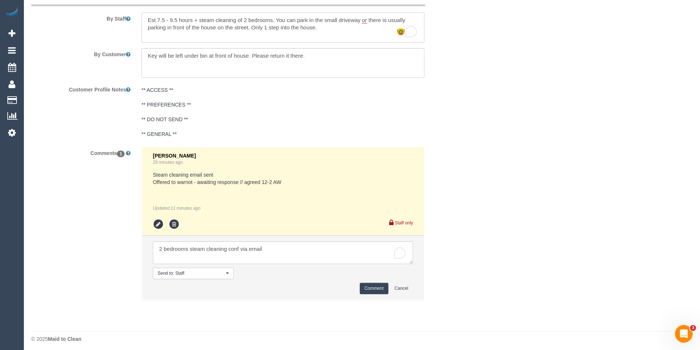
scroll to position [1238, 0]
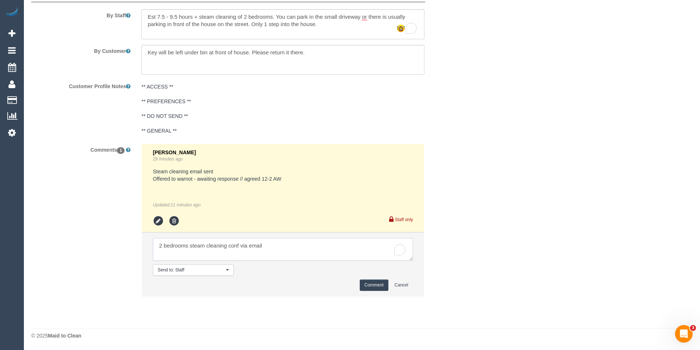
click at [267, 245] on textarea "To enrich screen reader interactions, please activate Accessibility in Grammarl…" at bounding box center [283, 249] width 260 height 23
type textarea "2 bedrooms steam cleaning conf via email Parking + lift - NA"
click at [386, 284] on button "Comment" at bounding box center [374, 285] width 29 height 11
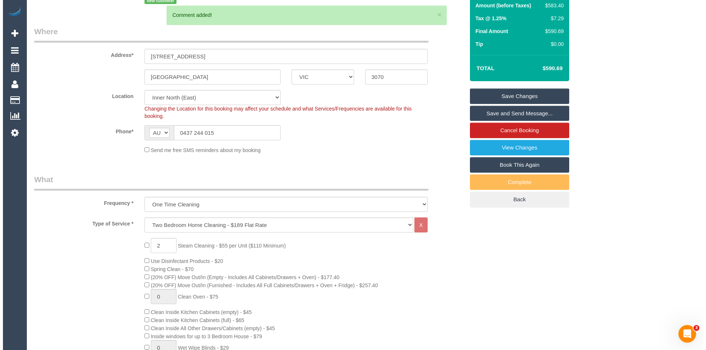
scroll to position [0, 0]
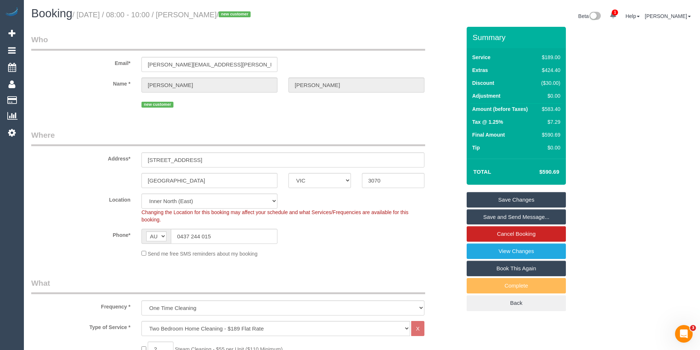
click at [505, 204] on link "Save Changes" at bounding box center [516, 199] width 99 height 15
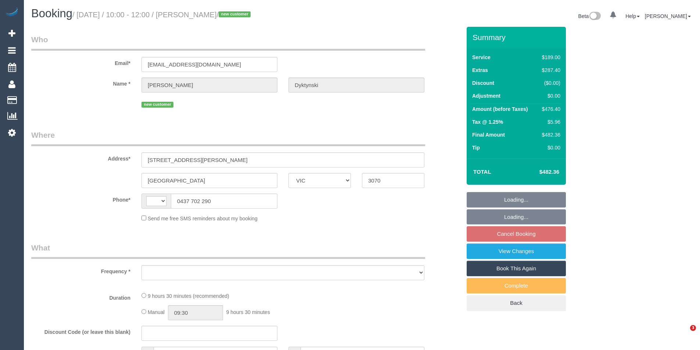
select select "VIC"
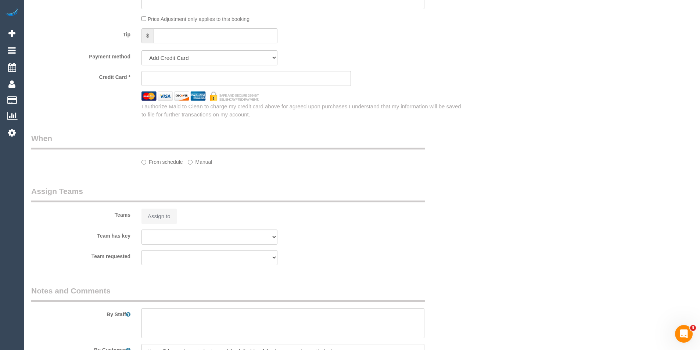
select select "object:314"
select select "string:stripe-pm_1S1KqG2GScqysDRV2ECsWZaK"
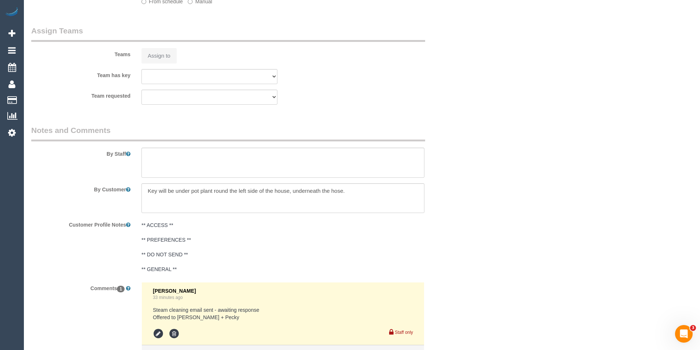
select select "string:AU"
select select "number:28"
select select "number:15"
select select "number:19"
select select "number:25"
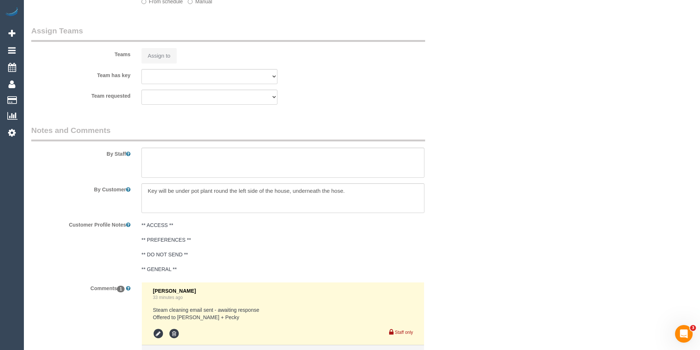
select select "number:34"
select select "number:11"
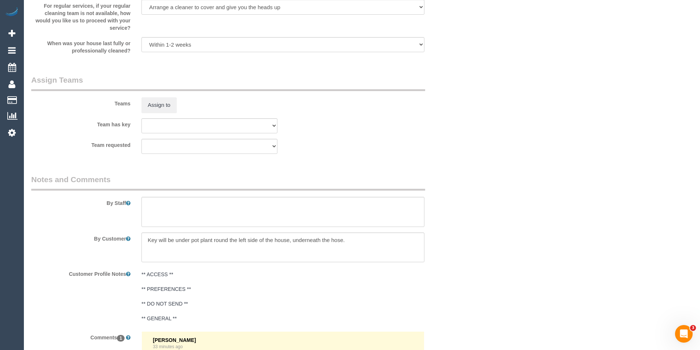
select select "object:1616"
select select "spot3"
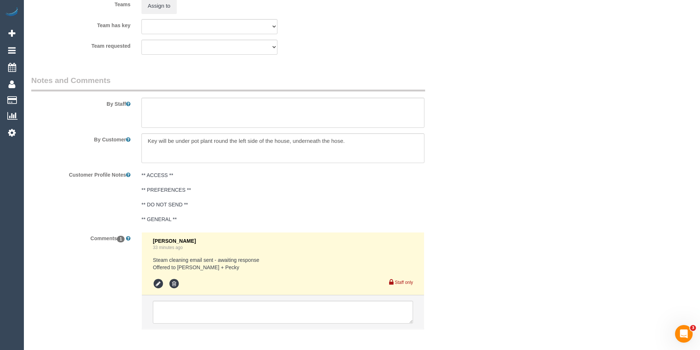
scroll to position [1182, 0]
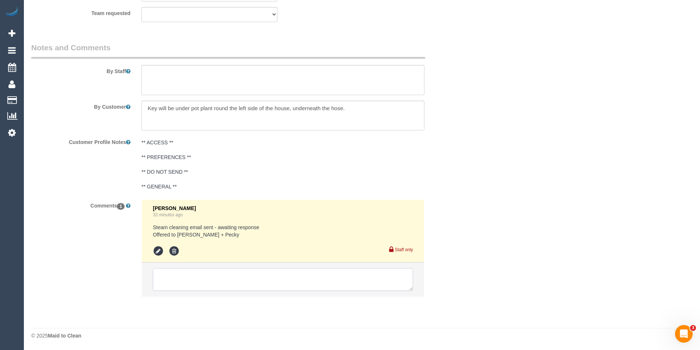
click at [217, 282] on textarea at bounding box center [283, 279] width 260 height 23
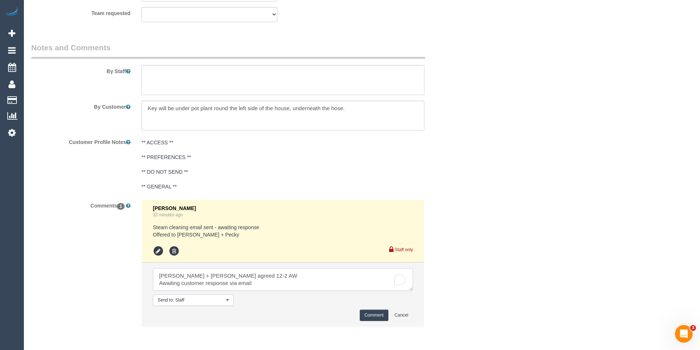
type textarea "[PERSON_NAME] + [PERSON_NAME] agreed 12-2 AW Awaiting customer response via ema…"
click at [374, 322] on li "Send to: Staff Nothing selected Send to: Staff Send to: Customer Send to: Team …" at bounding box center [283, 295] width 282 height 64
click at [375, 315] on button "Comment" at bounding box center [374, 315] width 29 height 11
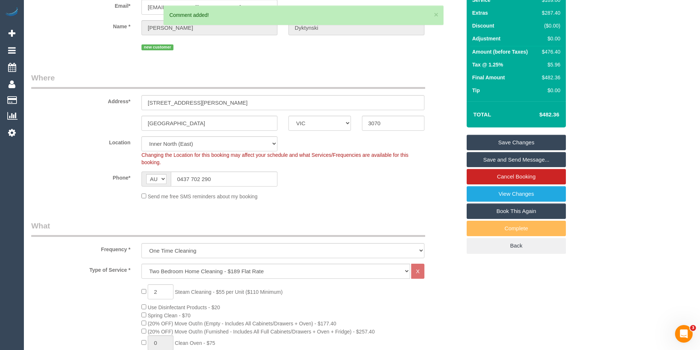
scroll to position [0, 0]
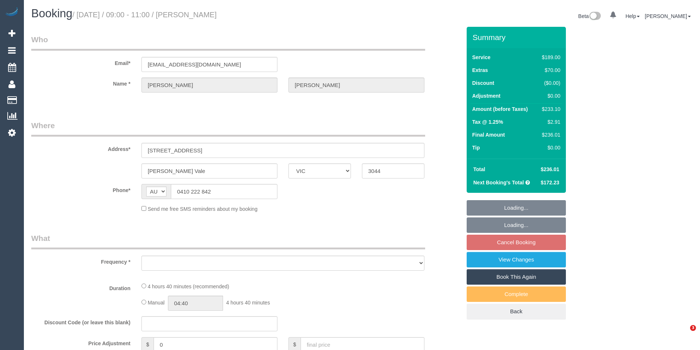
select select "VIC"
select select "object:555"
select select "string:stripe-pm_1R2l4t2GScqysDRVY5XYVGaZ"
select select "number:28"
select select "number:16"
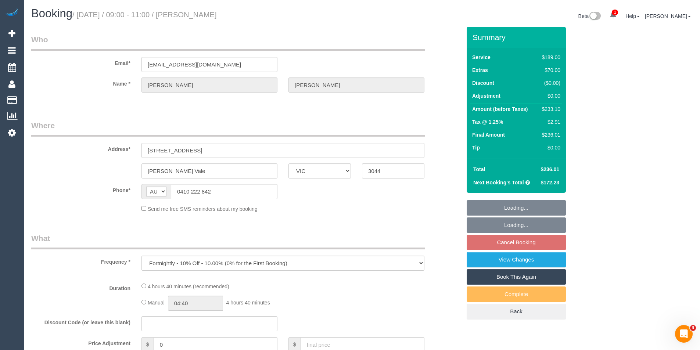
select select "number:19"
select select "number:22"
select select "number:34"
select select "number:12"
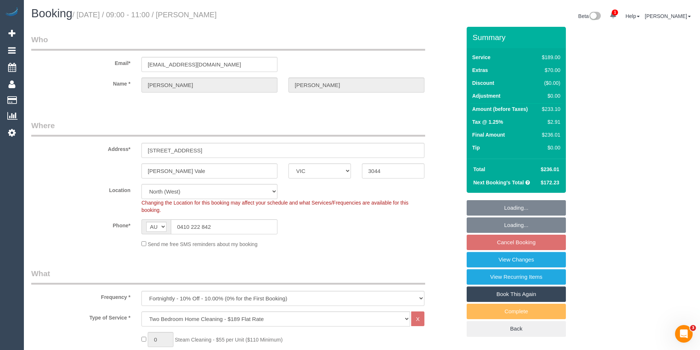
select select "object:806"
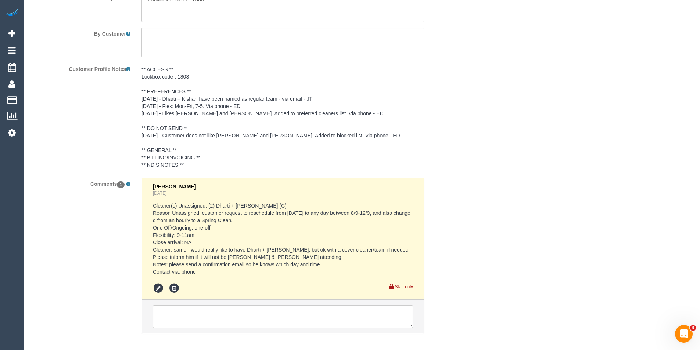
scroll to position [1336, 0]
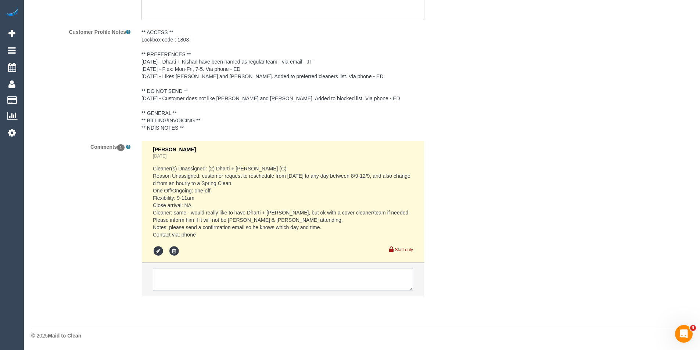
click at [222, 285] on textarea at bounding box center [283, 279] width 260 height 23
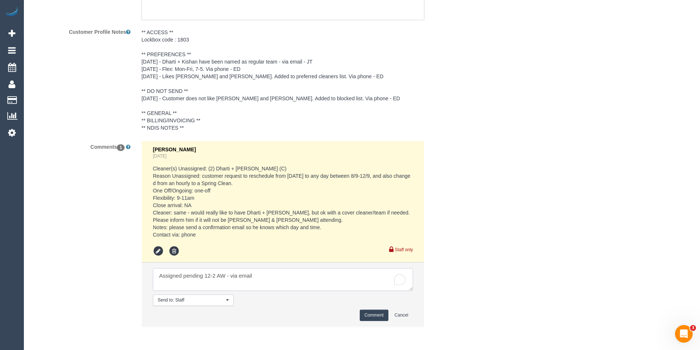
type textarea "Assigned pending 12-2 AW - via email"
click at [370, 314] on button "Comment" at bounding box center [374, 315] width 29 height 11
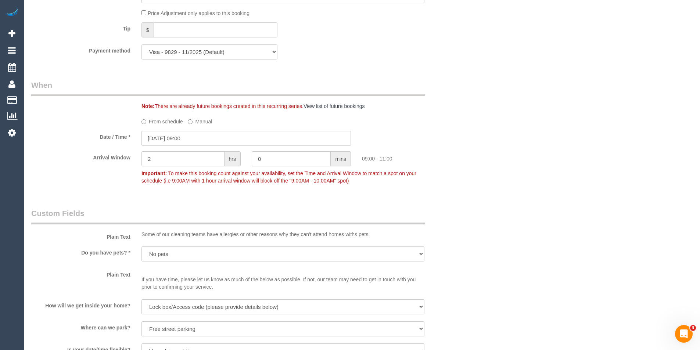
scroll to position [711, 0]
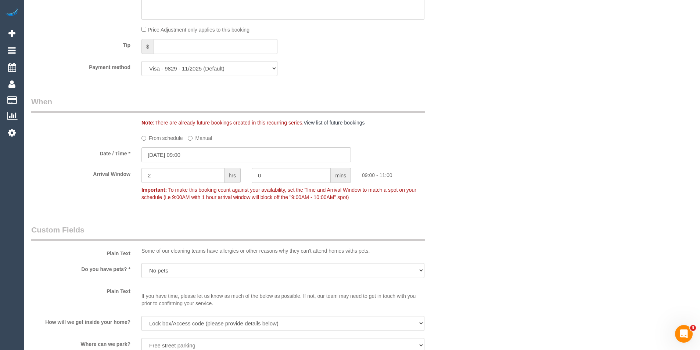
click at [204, 147] on sui-booking-spot "From schedule Manual Date / Time * 08/09/2025 09:00 Arrival Window 2 hrs 0 mins…" at bounding box center [246, 168] width 430 height 72
click at [211, 162] on input "[DATE] 09:00" at bounding box center [247, 154] width 210 height 15
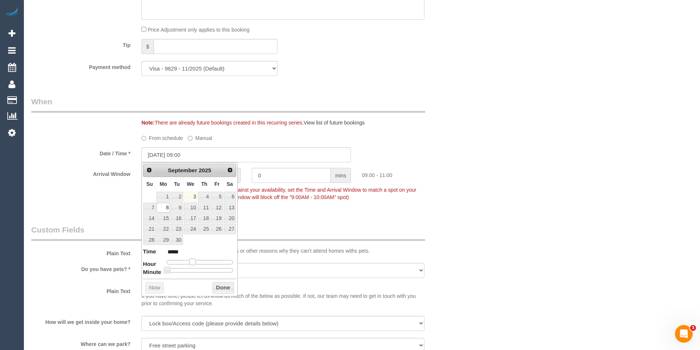
type input "[DATE] 10:00"
type input "*****"
type input "[DATE] 11:00"
type input "*****"
type input "[DATE] 12:00"
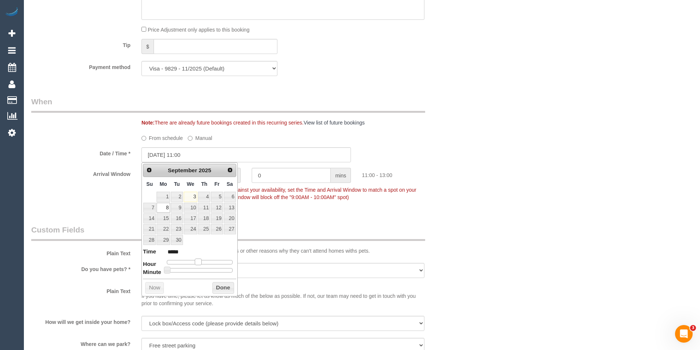
type input "*****"
drag, startPoint x: 193, startPoint y: 260, endPoint x: 200, endPoint y: 262, distance: 7.4
click at [200, 262] on span at bounding box center [201, 262] width 7 height 7
click at [225, 288] on button "Done" at bounding box center [223, 288] width 22 height 12
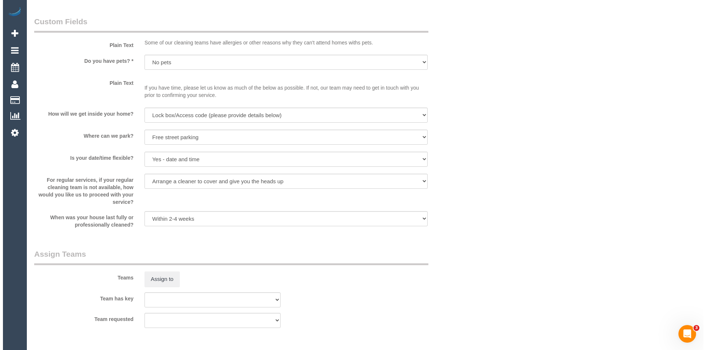
scroll to position [1066, 0]
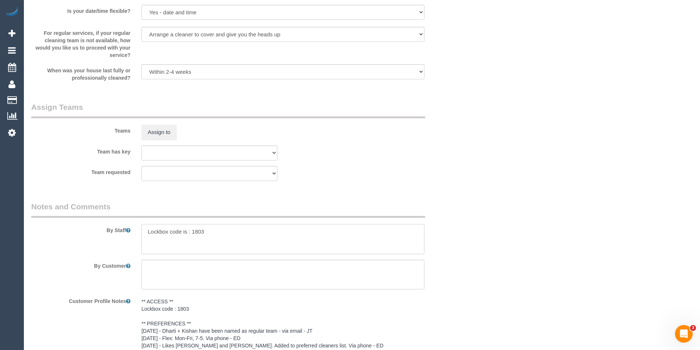
click at [147, 231] on textarea at bounding box center [283, 239] width 283 height 30
type textarea "Est 3.5 - 4.5 hours Lockbox code is : 1803"
click at [162, 137] on button "Assign to" at bounding box center [159, 132] width 35 height 15
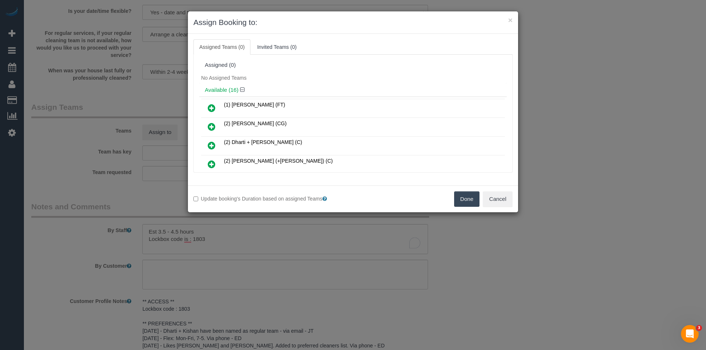
click at [215, 146] on icon at bounding box center [212, 145] width 8 height 9
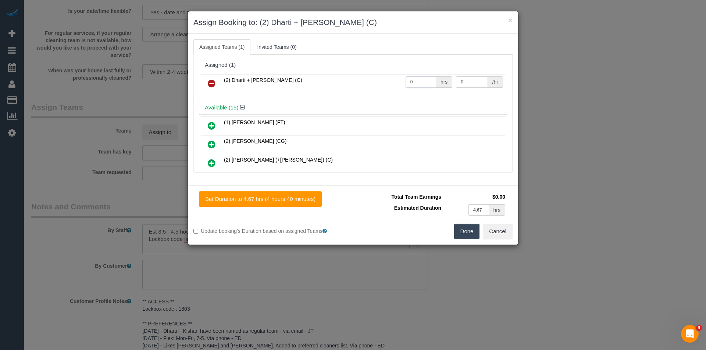
drag, startPoint x: 419, startPoint y: 82, endPoint x: 347, endPoint y: 79, distance: 72.8
click at [364, 83] on tr "(2) Dharti + Kishan (C) 0 hrs 0 /hr" at bounding box center [353, 83] width 304 height 19
type input "1"
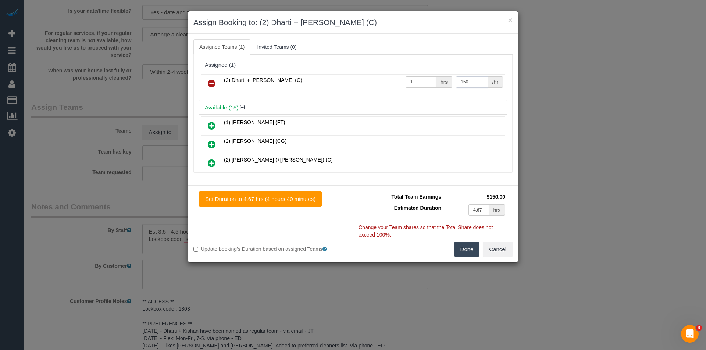
type input "150"
click at [469, 250] on button "Done" at bounding box center [467, 249] width 26 height 15
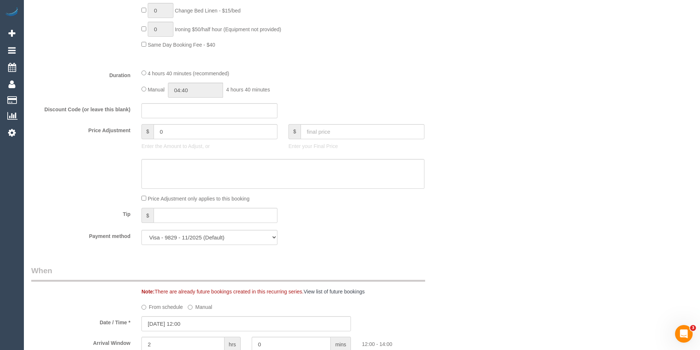
scroll to position [515, 0]
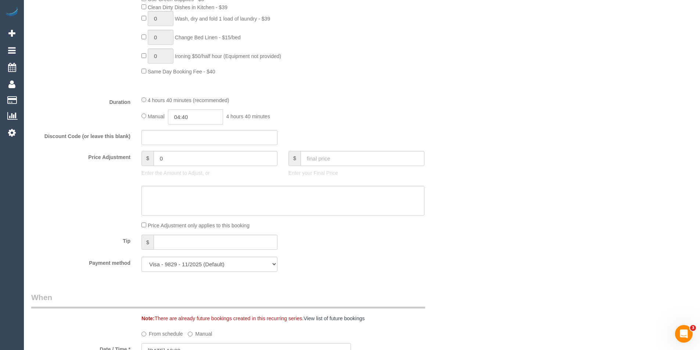
click at [203, 117] on input "04:40" at bounding box center [195, 117] width 55 height 15
click at [192, 167] on li "02:00" at bounding box center [187, 168] width 33 height 10
click at [198, 118] on input "02:00" at bounding box center [195, 117] width 55 height 15
type input "02:15"
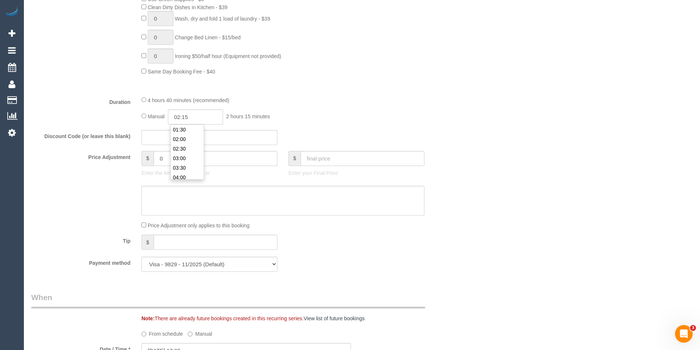
click at [401, 111] on div "Manual 02:15 2 hours 15 minutes" at bounding box center [283, 117] width 283 height 15
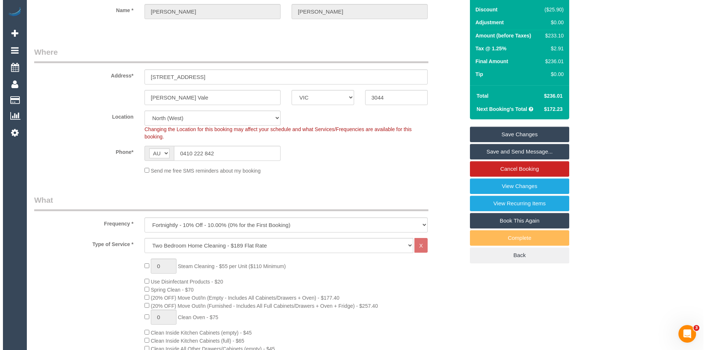
scroll to position [0, 0]
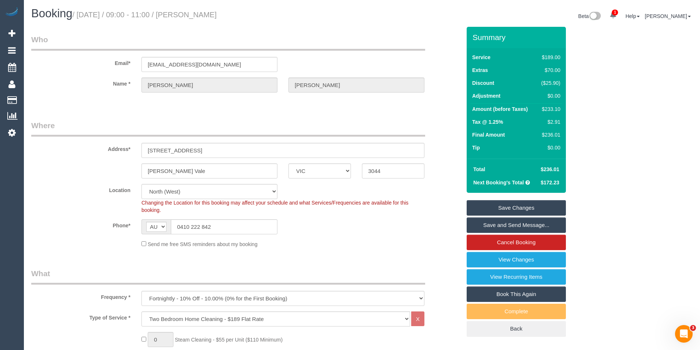
click at [533, 210] on link "Save Changes" at bounding box center [516, 207] width 99 height 15
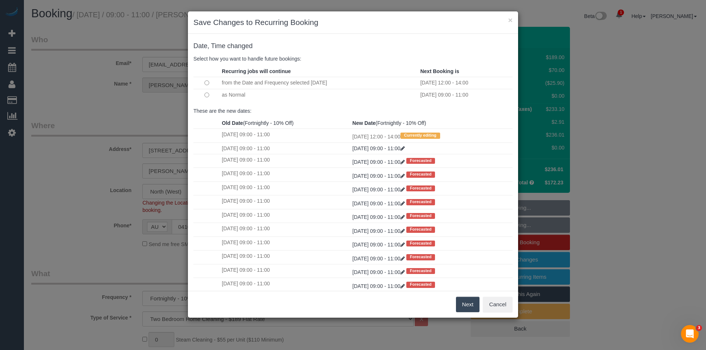
click at [465, 301] on button "Next" at bounding box center [468, 304] width 24 height 15
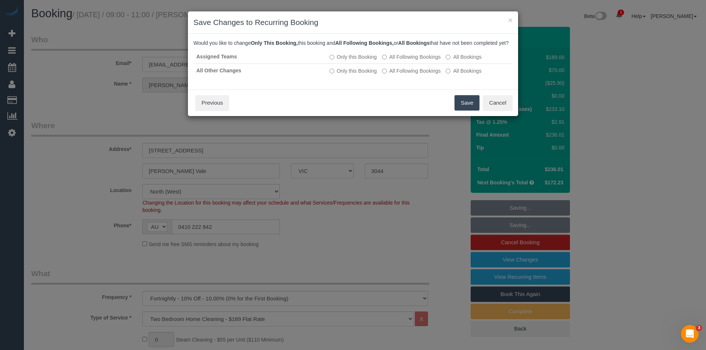
click at [468, 107] on button "Save" at bounding box center [466, 102] width 25 height 15
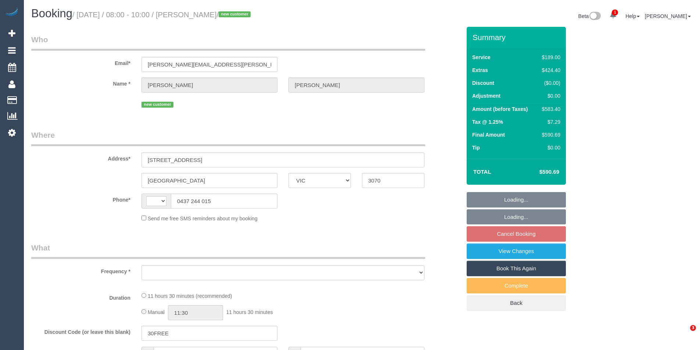
select select "VIC"
select select "string:AU"
select select "string:stripe-pm_1RvqyQ2GScqysDRVJlFmv4ab"
select select "object:582"
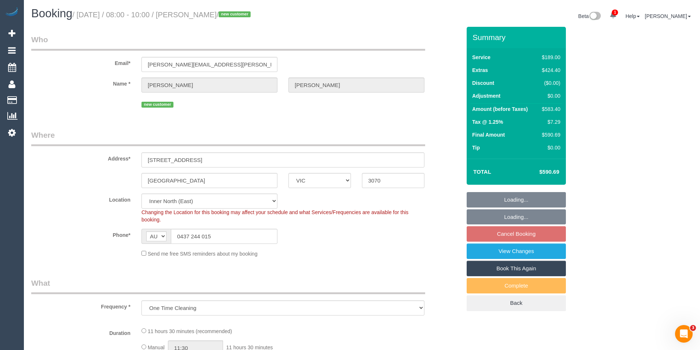
select select "number:30"
select select "number:15"
select select "number:18"
select select "number:22"
select select "number:26"
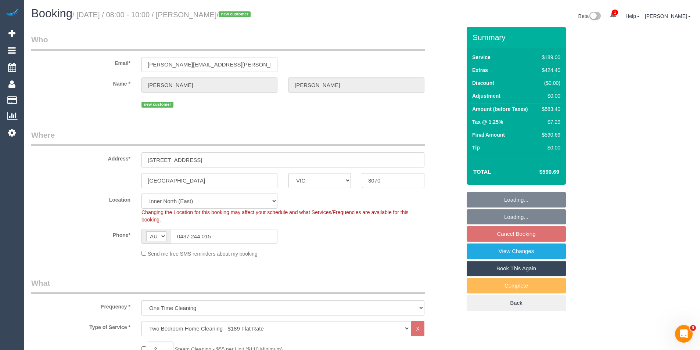
select select "object:831"
select select "spot2"
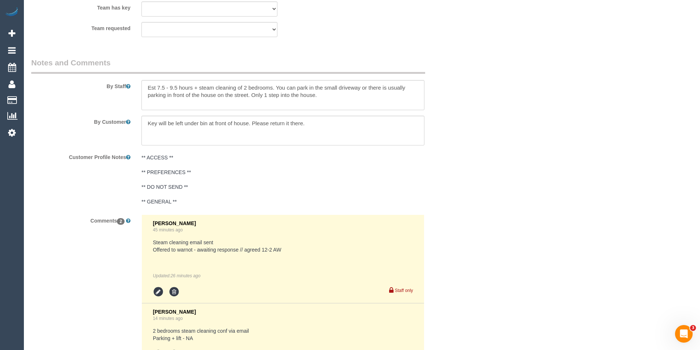
scroll to position [1233, 0]
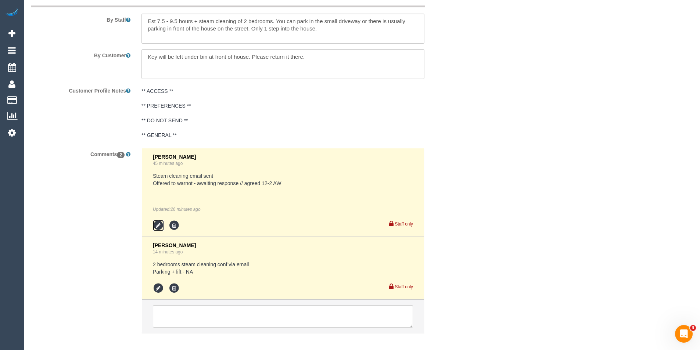
click at [161, 226] on icon at bounding box center [158, 225] width 11 height 11
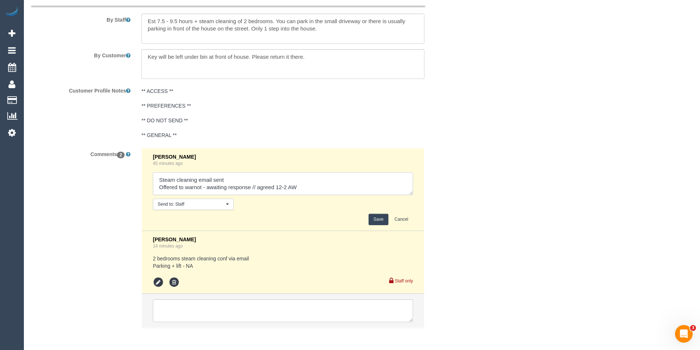
click at [310, 182] on textarea at bounding box center [283, 183] width 260 height 23
click at [314, 186] on textarea "To enrich screen reader interactions, please activate Accessibility in Grammarl…" at bounding box center [283, 183] width 260 height 23
type textarea "Steam cleaning email sent Offered to warnot - awaiting response // agreed 12-2 …"
click at [373, 221] on button "Save" at bounding box center [378, 219] width 19 height 11
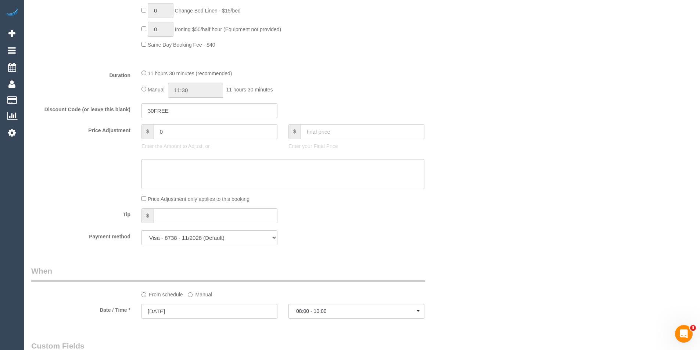
scroll to position [478, 0]
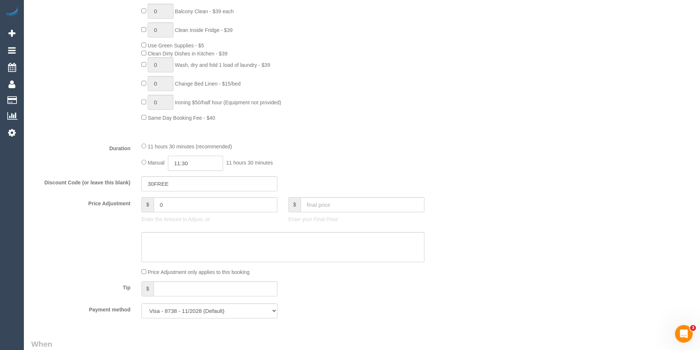
click at [206, 165] on input "11:30" at bounding box center [195, 163] width 55 height 15
type input "04:00"
click at [193, 204] on li "04:00" at bounding box center [187, 204] width 33 height 10
click at [210, 164] on input "04:00" at bounding box center [195, 163] width 55 height 15
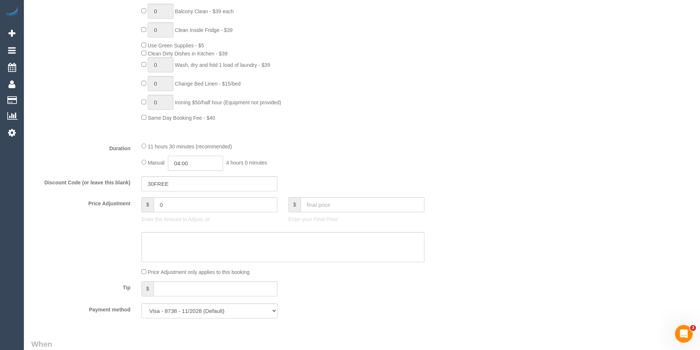
scroll to position [67, 0]
select select "spot21"
type input "04:30"
click at [189, 195] on li "04:30" at bounding box center [187, 195] width 33 height 10
click at [299, 164] on div "Manual 04:30 4 hours 30 minutes" at bounding box center [283, 163] width 283 height 15
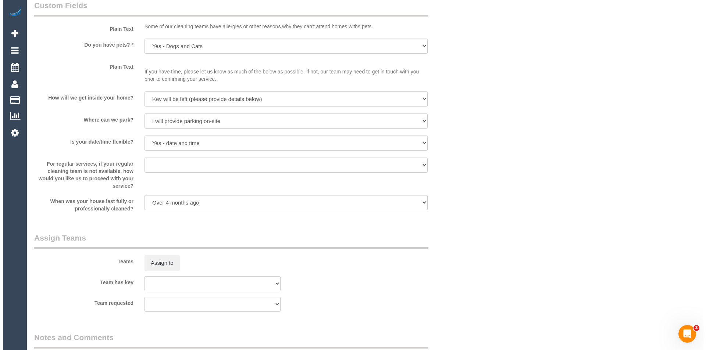
scroll to position [993, 0]
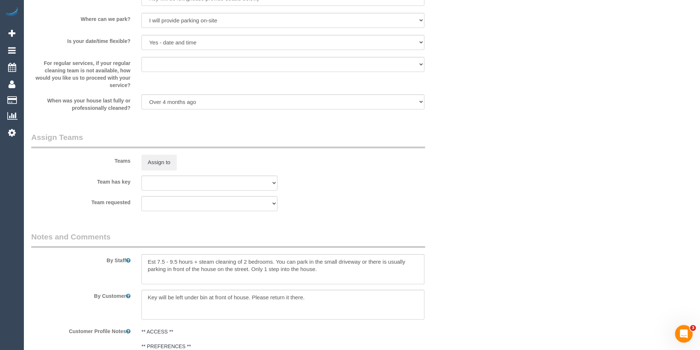
select select "spot40"
click at [166, 167] on button "Assign to" at bounding box center [159, 162] width 35 height 15
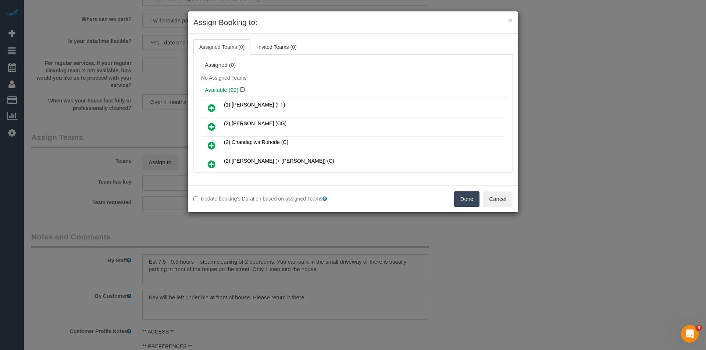
click at [539, 194] on div "× Assign Booking to: Assigned Teams (0) Invited Teams (0) Assigned (0) No Assig…" at bounding box center [353, 175] width 706 height 350
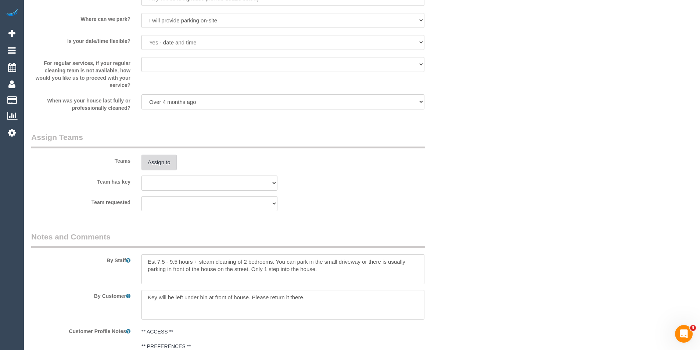
click at [161, 161] on button "Assign to" at bounding box center [159, 162] width 35 height 15
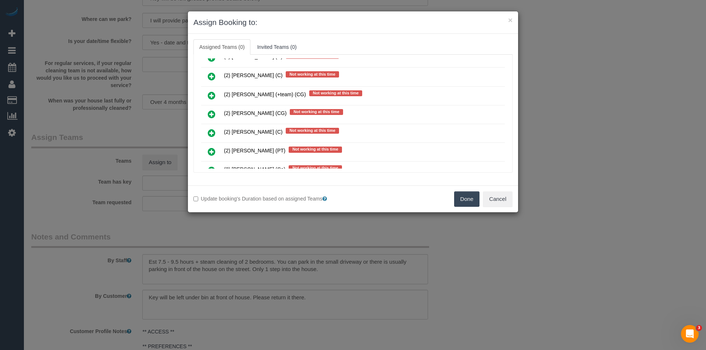
scroll to position [809, 0]
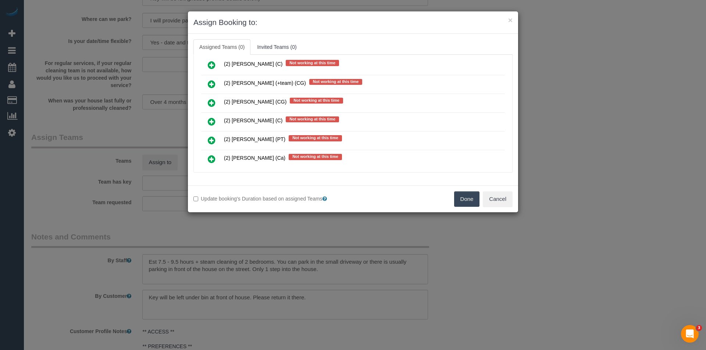
click at [210, 84] on icon at bounding box center [212, 84] width 8 height 9
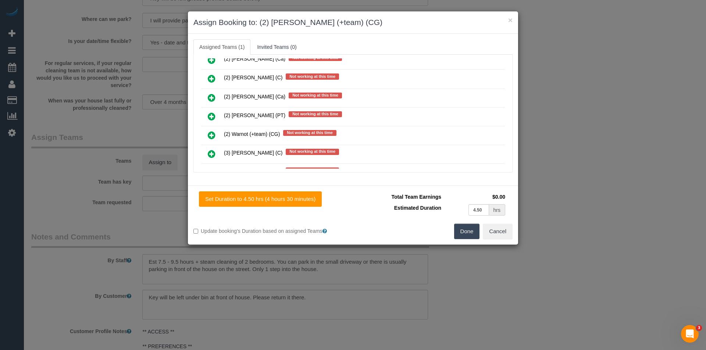
scroll to position [937, 0]
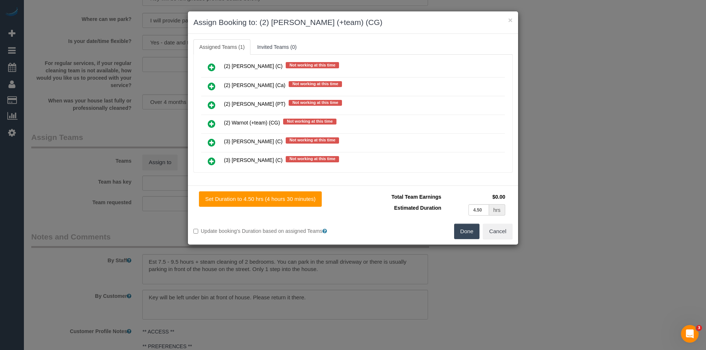
click at [213, 123] on icon at bounding box center [212, 123] width 8 height 9
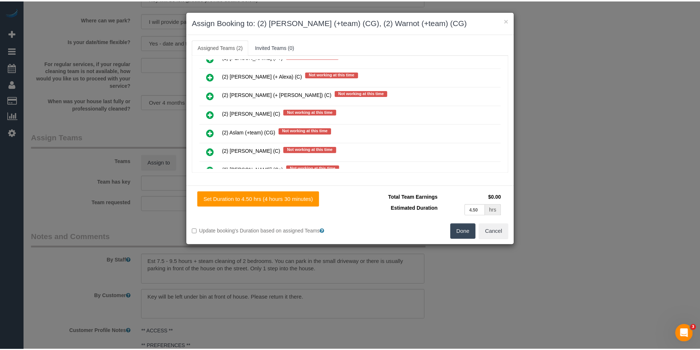
scroll to position [0, 0]
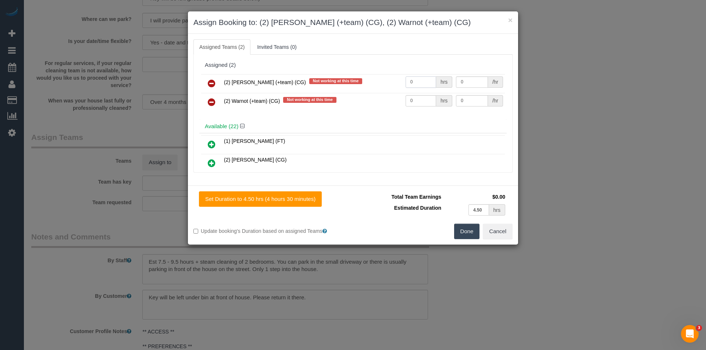
drag, startPoint x: 418, startPoint y: 83, endPoint x: 376, endPoint y: 80, distance: 42.0
click at [381, 80] on tr "(2) [PERSON_NAME] (+team) (CG) Not working at this time 0 hrs 0 /hr" at bounding box center [353, 83] width 304 height 19
type input "1"
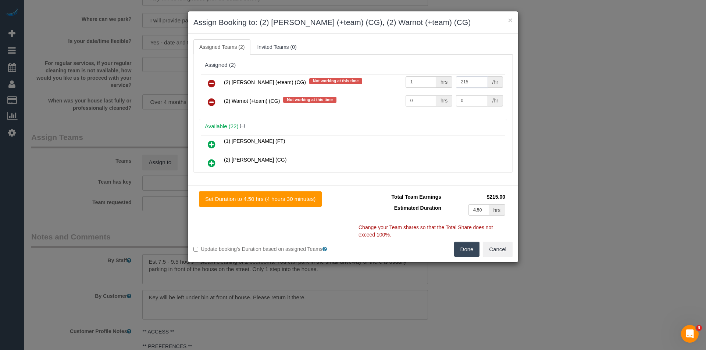
type input "215"
drag, startPoint x: 413, startPoint y: 97, endPoint x: 368, endPoint y: 101, distance: 44.7
click at [369, 102] on tr "(2) Warnot (+team) (CG) Not working at this time 0 hrs 0 /hr" at bounding box center [353, 102] width 304 height 19
type input "1"
type input "5"
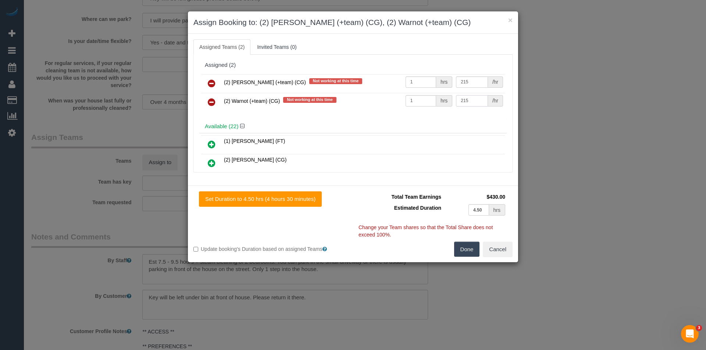
type input "215"
click at [467, 251] on button "Done" at bounding box center [467, 249] width 26 height 15
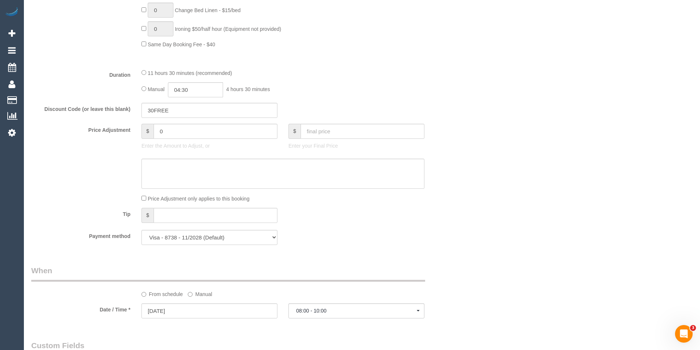
scroll to position [735, 0]
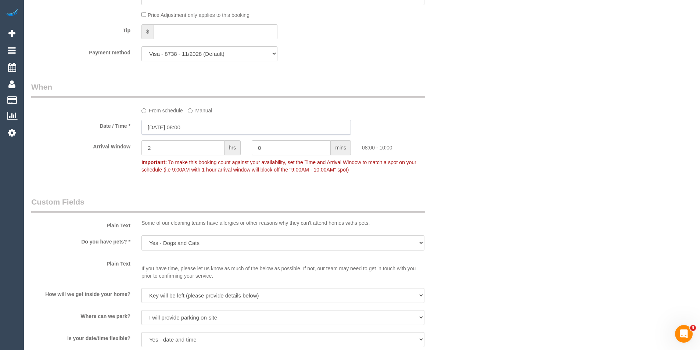
click at [196, 126] on input "[DATE] 08:00" at bounding box center [247, 127] width 210 height 15
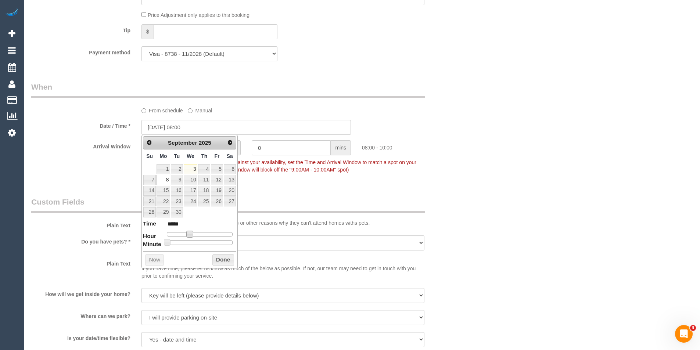
type input "[DATE] 09:00"
type input "*****"
type input "[DATE] 10:00"
type input "*****"
type input "[DATE] 11:00"
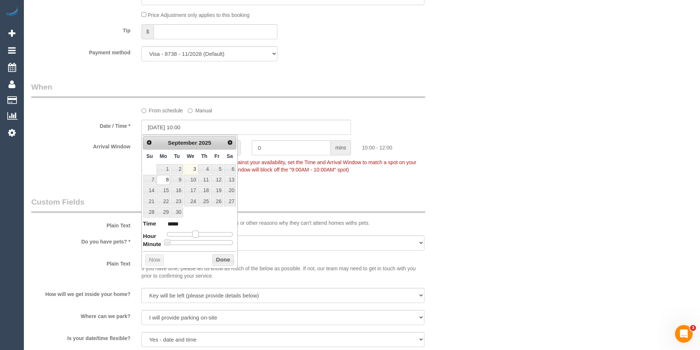
type input "*****"
type input "[DATE] 12:00"
type input "*****"
drag, startPoint x: 192, startPoint y: 233, endPoint x: 205, endPoint y: 235, distance: 13.3
click at [205, 235] on div at bounding box center [200, 234] width 66 height 4
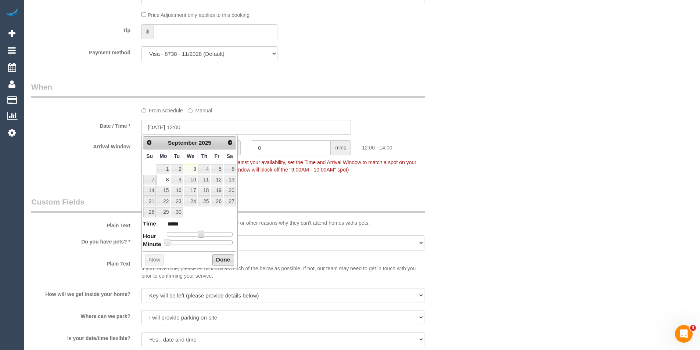
click at [227, 258] on button "Done" at bounding box center [223, 260] width 22 height 12
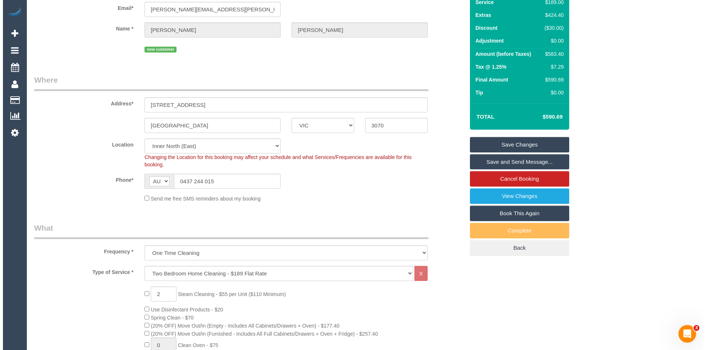
scroll to position [0, 0]
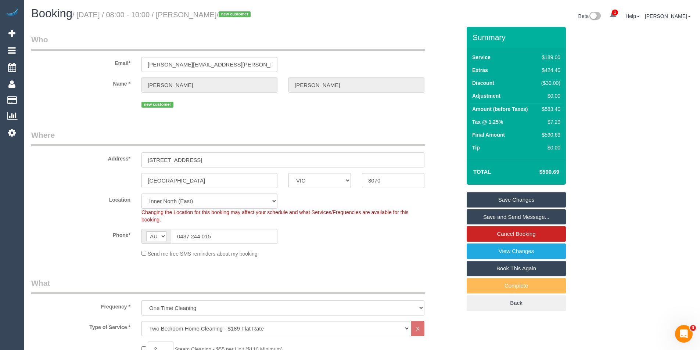
click at [509, 218] on link "Save and Send Message..." at bounding box center [516, 217] width 99 height 15
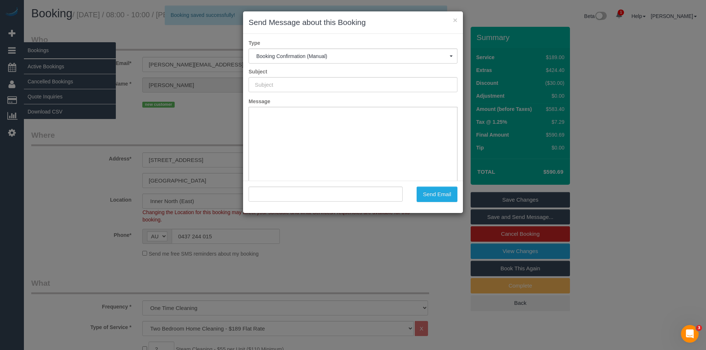
type input "Booking Confirmed"
type input ""[PERSON_NAME]" <[PERSON_NAME][EMAIL_ADDRESS][PERSON_NAME][DOMAIN_NAME]>"
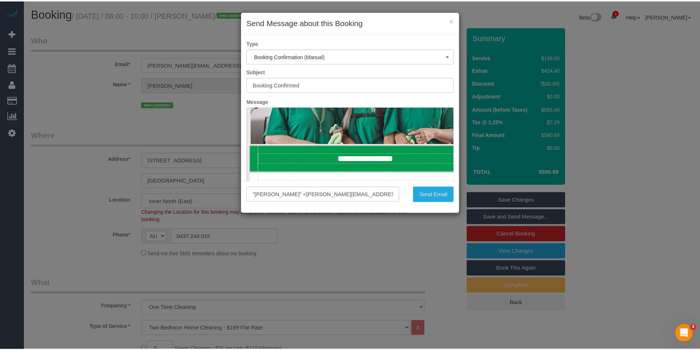
scroll to position [147, 0]
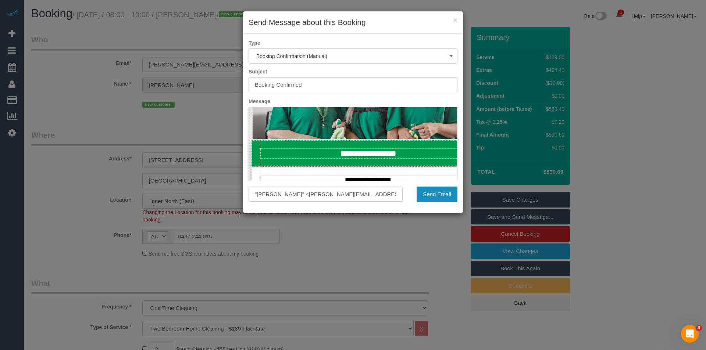
drag, startPoint x: 435, startPoint y: 198, endPoint x: 433, endPoint y: 192, distance: 6.1
click at [435, 198] on button "Send Email" at bounding box center [437, 194] width 41 height 15
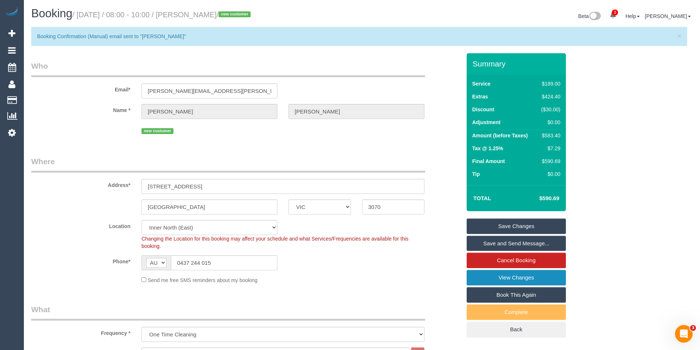
click at [541, 283] on link "View Changes" at bounding box center [516, 277] width 99 height 15
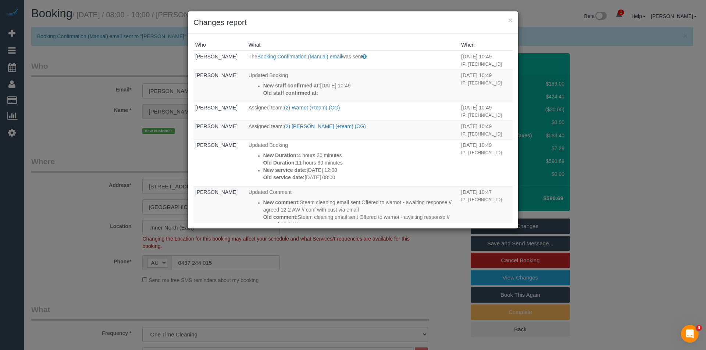
click at [364, 296] on div "× Changes report Who What When [PERSON_NAME] The Booking Confirmation (Manual) …" at bounding box center [353, 175] width 706 height 350
